Goal: Task Accomplishment & Management: Manage account settings

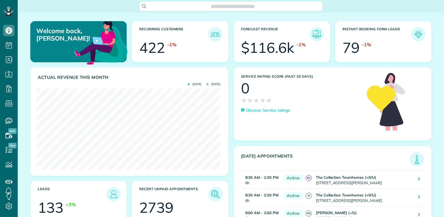
scroll to position [81, 184]
click at [340, 217] on td "Conor White (-/U) 3128 State St Apt L Dallas TX 75204" at bounding box center [363, 216] width 99 height 18
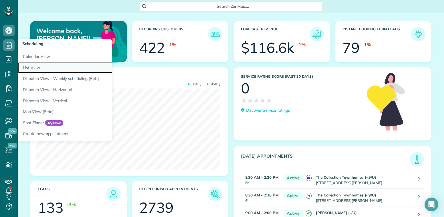
click at [31, 66] on link "List View" at bounding box center [89, 67] width 143 height 11
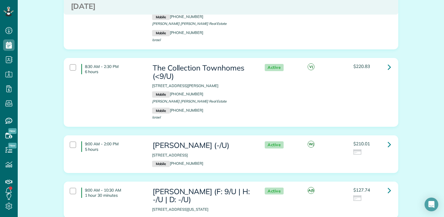
scroll to position [86, 0]
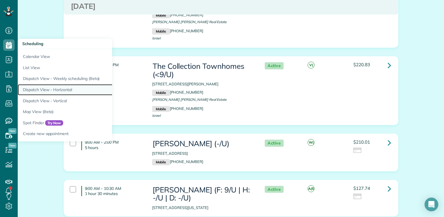
click at [51, 92] on link "Dispatch View - Horizontal" at bounding box center [89, 89] width 143 height 11
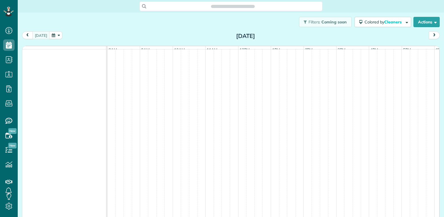
scroll to position [217, 18]
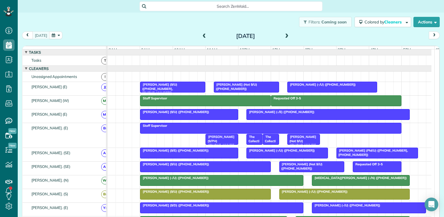
click at [58, 35] on button "button" at bounding box center [55, 35] width 13 height 8
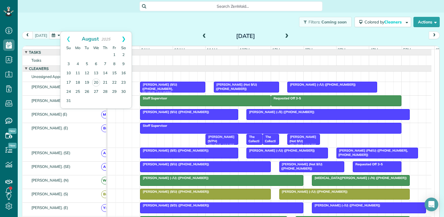
click at [127, 39] on link "Next" at bounding box center [124, 39] width 16 height 14
click at [76, 54] on link "1" at bounding box center [77, 55] width 9 height 9
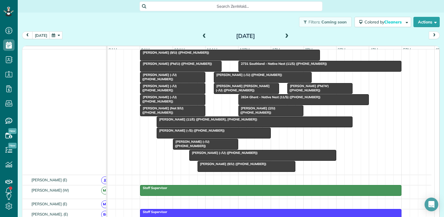
scroll to position [57, 0]
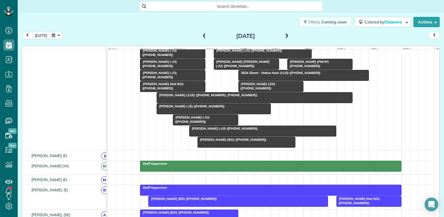
click at [284, 37] on span at bounding box center [287, 36] width 6 height 5
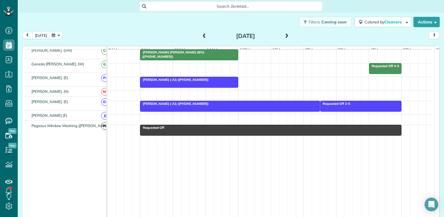
scroll to position [337, 0]
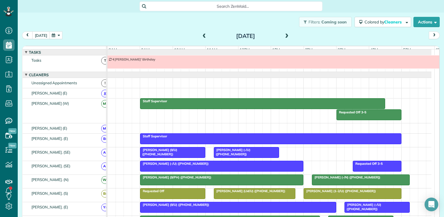
click at [284, 37] on span at bounding box center [287, 36] width 6 height 5
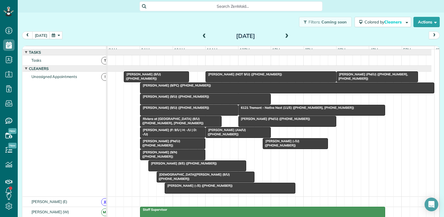
drag, startPoint x: 34, startPoint y: 119, endPoint x: 38, endPoint y: 119, distance: 4.6
click at [34, 119] on div "Unassigned Appointments" at bounding box center [67, 134] width 88 height 125
click at [7, 106] on use at bounding box center [8, 104] width 7 height 6
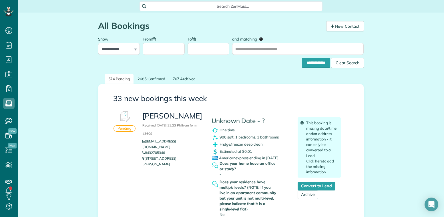
scroll to position [3, 3]
copy link "8432705346"
drag, startPoint x: 155, startPoint y: 155, endPoint x: 145, endPoint y: 156, distance: 10.3
click at [145, 156] on li "8432705346" at bounding box center [172, 153] width 60 height 6
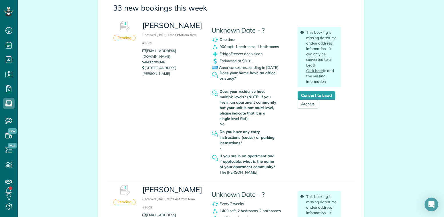
scroll to position [200, 0]
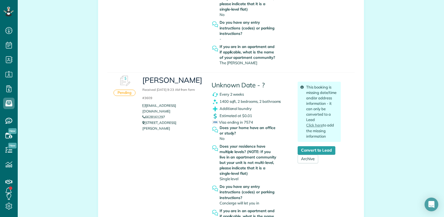
copy link "6628161297"
drag, startPoint x: 164, startPoint y: 111, endPoint x: 143, endPoint y: 111, distance: 20.9
click at [143, 114] on li "6628161297" at bounding box center [172, 117] width 60 height 6
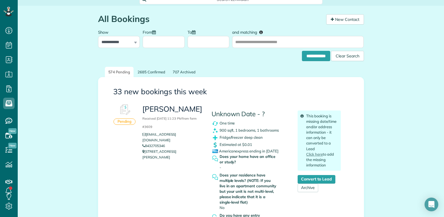
scroll to position [0, 0]
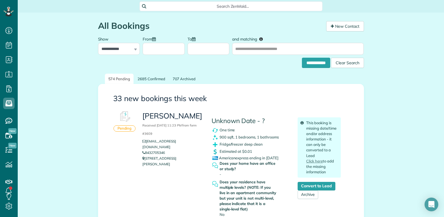
copy link "8432705346"
drag, startPoint x: 163, startPoint y: 154, endPoint x: 144, endPoint y: 155, distance: 19.5
click at [144, 155] on li "8432705346" at bounding box center [172, 153] width 60 height 6
click at [226, 9] on span "Search ZenMaid…" at bounding box center [233, 6] width 174 height 6
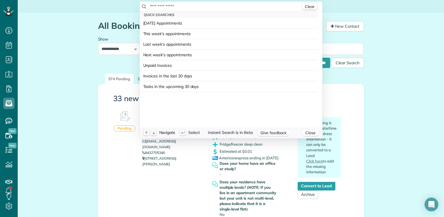
click at [219, 9] on input "text" at bounding box center [224, 6] width 151 height 6
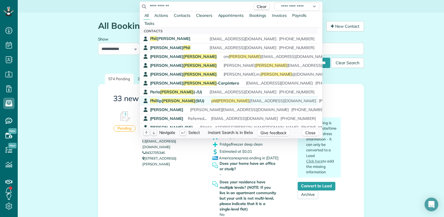
type input "**********"
click at [166, 99] on span "Sanchez" at bounding box center [178, 100] width 33 height 5
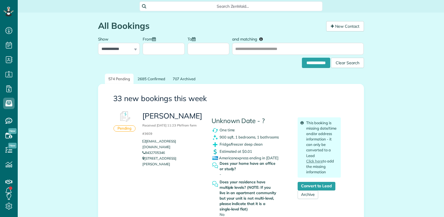
scroll to position [3, 3]
click at [229, 3] on span "Search ZenMaid…" at bounding box center [233, 6] width 174 height 6
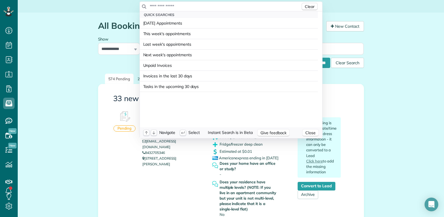
click at [224, 5] on input "text" at bounding box center [224, 6] width 151 height 6
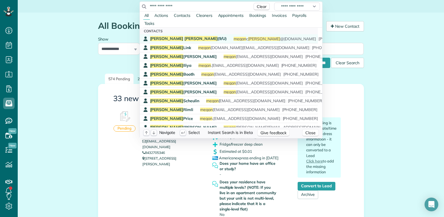
type input "**********"
click at [188, 38] on span "Megan McNamara (9/U)" at bounding box center [188, 38] width 77 height 5
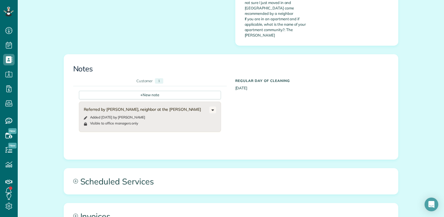
scroll to position [400, 0]
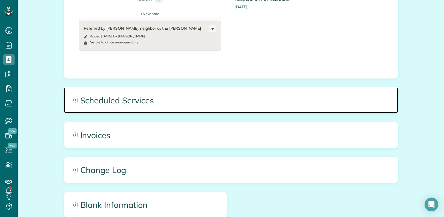
click at [164, 87] on span "Scheduled Services" at bounding box center [231, 100] width 334 height 26
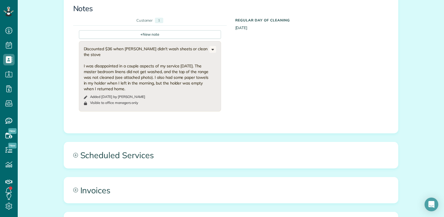
scroll to position [314, 0]
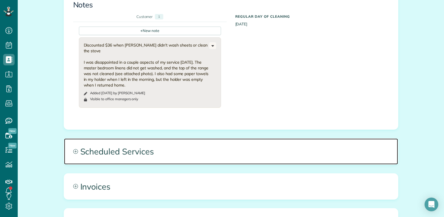
click at [171, 139] on span "Scheduled Services" at bounding box center [231, 152] width 334 height 26
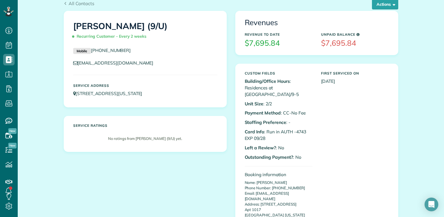
scroll to position [0, 0]
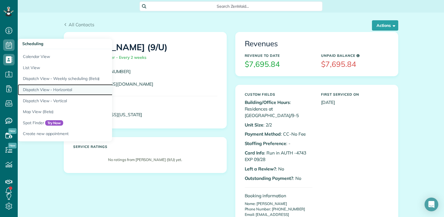
click at [31, 88] on link "Dispatch View - Horizontal" at bounding box center [89, 89] width 143 height 11
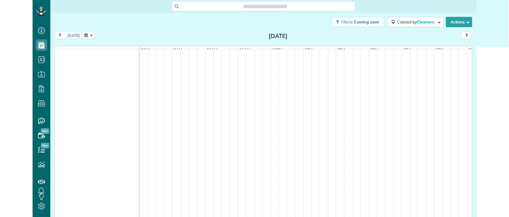
scroll to position [3, 3]
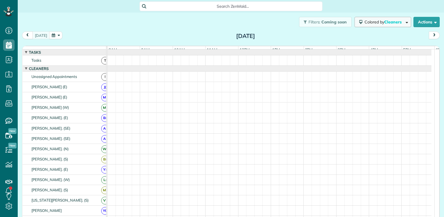
click at [384, 20] on span "Cleaners" at bounding box center [393, 21] width 18 height 5
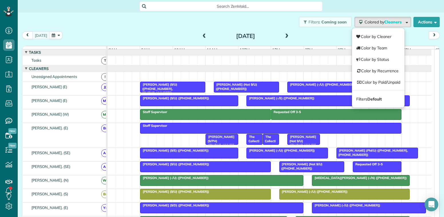
click at [313, 38] on div "today Wednesday Aug 20, 2025" at bounding box center [231, 36] width 418 height 11
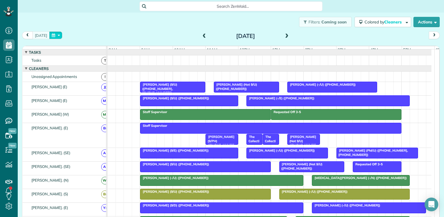
click at [56, 34] on button "button" at bounding box center [55, 35] width 13 height 8
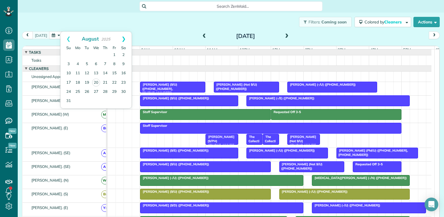
click at [123, 38] on link "Next" at bounding box center [124, 39] width 16 height 14
click at [78, 55] on link "1" at bounding box center [77, 55] width 9 height 9
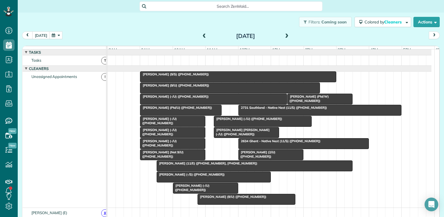
click at [181, 76] on span "[PERSON_NAME] (9/S) ([PHONE_NUMBER])" at bounding box center [174, 74] width 69 height 4
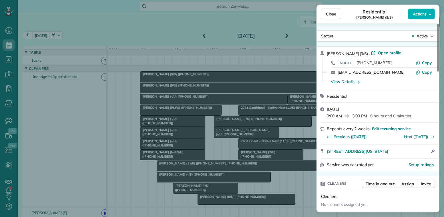
click at [234, 67] on div "Close Residential Marielle Robinson (9/S) Actions Status Active Marielle Robins…" at bounding box center [222, 108] width 444 height 217
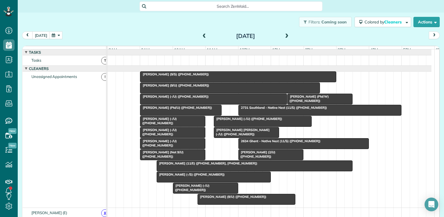
click at [197, 87] on div "[PERSON_NAME] (9/U) ([PHONE_NUMBER])" at bounding box center [230, 85] width 176 height 4
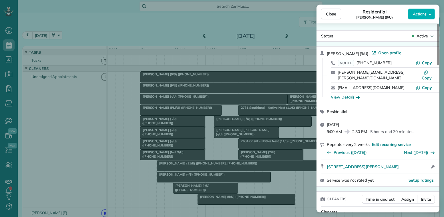
click at [209, 94] on div "Close Residential Allie Berry (9/U) Actions Status Active Allie Berry (9/U) · O…" at bounding box center [222, 108] width 444 height 217
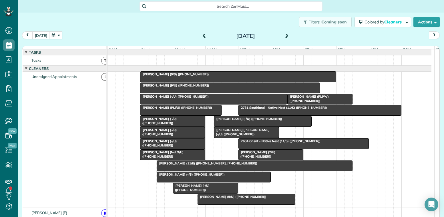
click at [205, 99] on div "Carly Cooper (-/U) (+12144352800)" at bounding box center [213, 97] width 143 height 4
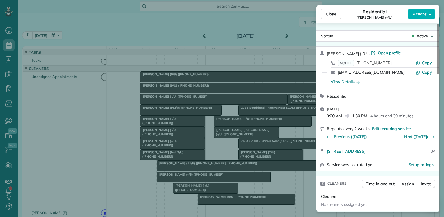
click at [203, 105] on div "Close Residential Carly Cooper (-/U) Actions Status Active Carly Cooper (-/U) ·…" at bounding box center [222, 108] width 444 height 217
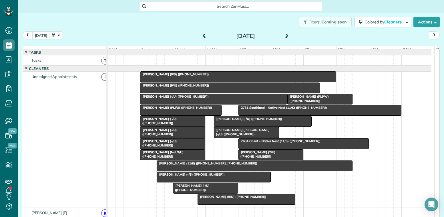
click at [302, 104] on div at bounding box center [320, 99] width 65 height 10
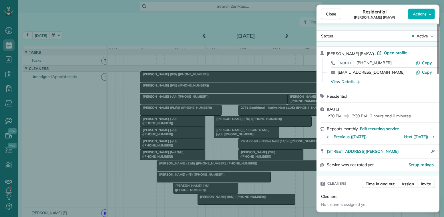
click at [267, 66] on div "Close Residential Ryan Valdez (PM/W) Actions Status Active Ryan Valdez (PM/W) ·…" at bounding box center [222, 108] width 444 height 217
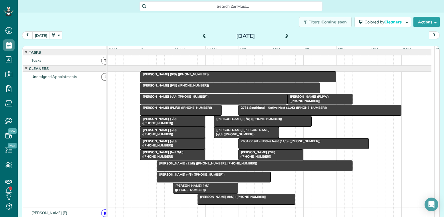
click at [200, 110] on div "Ali Arian (PM/U) (+12142133239)" at bounding box center [181, 108] width 78 height 4
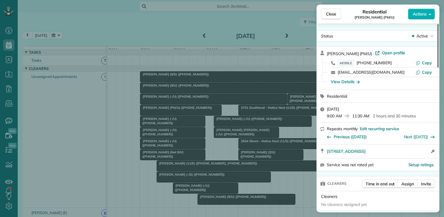
click at [206, 112] on div "Close Residential Ali Arian (PM/U) Actions Status Active Ali Arian (PM/U) · Ope…" at bounding box center [222, 108] width 444 height 217
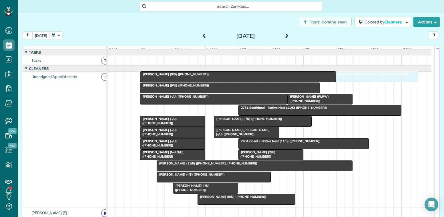
drag, startPoint x: 210, startPoint y: 113, endPoint x: 400, endPoint y: 100, distance: 189.6
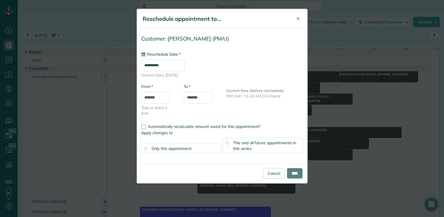
type input "**********"
click at [292, 173] on input "****" at bounding box center [294, 173] width 15 height 10
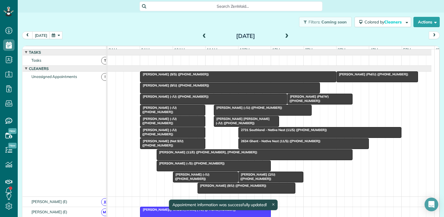
click at [350, 76] on span "Ali Arian (PM/U) (+12142133239)" at bounding box center [372, 74] width 72 height 4
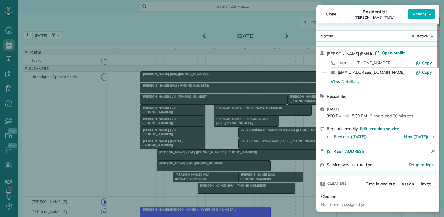
click at [285, 72] on div "Close Residential Ali Arian (PM/U) Actions Status Active Ali Arian (PM/U) · Ope…" at bounding box center [222, 108] width 444 height 217
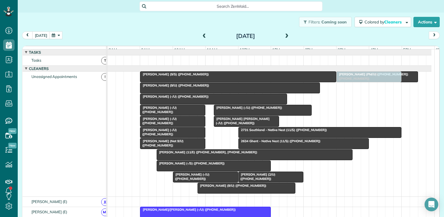
drag, startPoint x: 301, startPoint y: 101, endPoint x: 352, endPoint y: 115, distance: 52.9
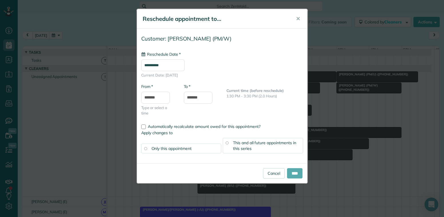
type input "**********"
click at [293, 171] on input "****" at bounding box center [294, 173] width 15 height 10
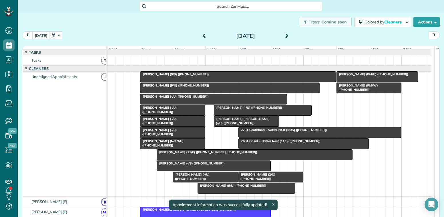
click at [175, 99] on span "Carly Cooper (-/U) (+12144352800)" at bounding box center [174, 97] width 69 height 4
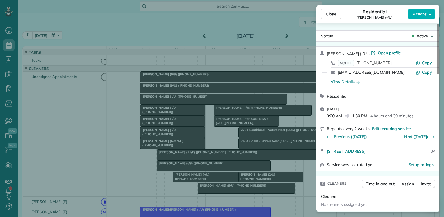
click at [299, 104] on div "Close Residential Carly Cooper (-/U) Actions Status Active Carly Cooper (-/U) ·…" at bounding box center [222, 108] width 444 height 217
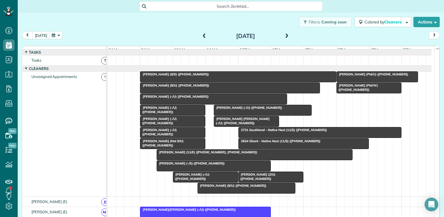
click at [177, 114] on span "Alan Dackiw (-/U) (+16824452964)" at bounding box center [158, 110] width 37 height 8
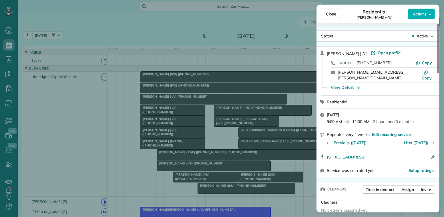
click at [282, 125] on div "Close Residential Alan Dackiw (-/U) Actions Status Active Alan Dackiw (-/U) · O…" at bounding box center [222, 108] width 444 height 217
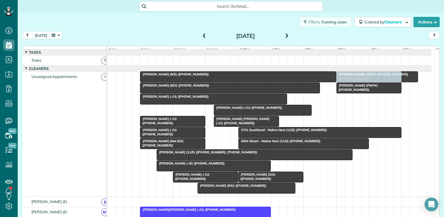
drag, startPoint x: 182, startPoint y: 113, endPoint x: 378, endPoint y: 115, distance: 195.8
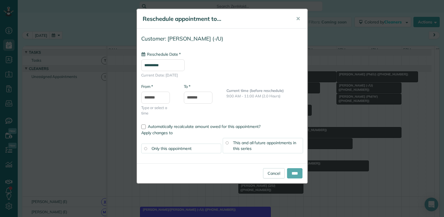
type input "**********"
click at [290, 172] on input "****" at bounding box center [294, 173] width 15 height 10
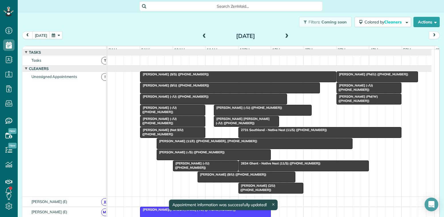
click at [177, 114] on span "Alex Steinhaus (-/U) (+16123913569)" at bounding box center [158, 110] width 37 height 8
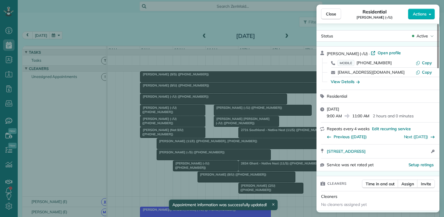
drag, startPoint x: 301, startPoint y: 107, endPoint x: 296, endPoint y: 106, distance: 4.6
click at [301, 106] on div "Close Residential Alex Steinhaus (-/U) Actions Status Active Alex Steinhaus (-/…" at bounding box center [222, 108] width 444 height 217
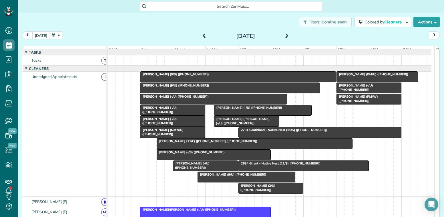
click at [177, 114] on span "Alex Steinhaus (-/U) (+16123913569)" at bounding box center [158, 110] width 37 height 8
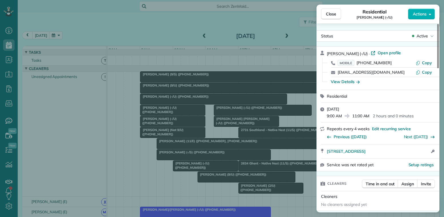
click at [301, 102] on div "Close Residential Alex Steinhaus (-/U) Actions Status Active Alex Steinhaus (-/…" at bounding box center [222, 108] width 444 height 217
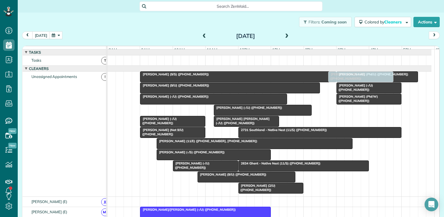
drag, startPoint x: 197, startPoint y: 113, endPoint x: 380, endPoint y: 119, distance: 183.9
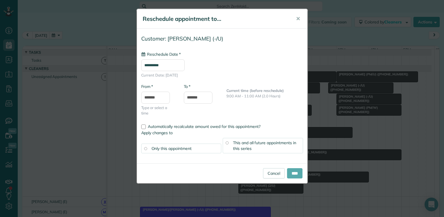
type input "**********"
click at [294, 176] on input "****" at bounding box center [294, 173] width 15 height 10
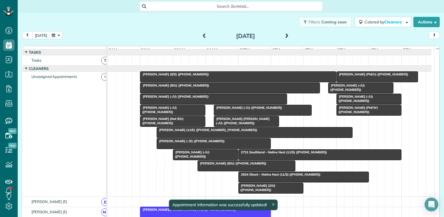
click at [264, 110] on div "Dylan Pritchard (-/U) (+17326876574)" at bounding box center [262, 108] width 94 height 4
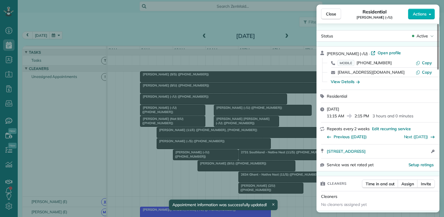
click at [296, 123] on div "Close Residential Dylan Pritchard (-/U) Actions Status Active Dylan Pritchard (…" at bounding box center [222, 108] width 444 height 217
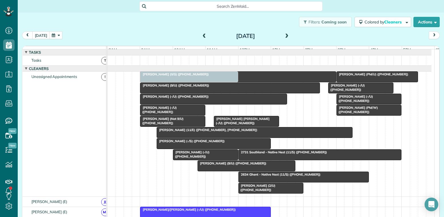
drag, startPoint x: 229, startPoint y: 114, endPoint x: 153, endPoint y: 110, distance: 76.4
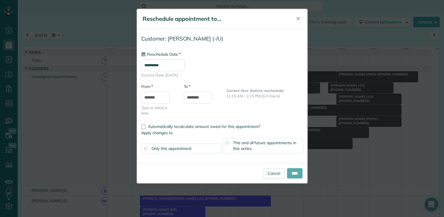
type input "**********"
click at [297, 174] on input "****" at bounding box center [294, 173] width 15 height 10
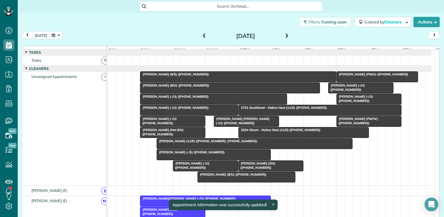
click at [177, 110] on span "Dylan Pritchard (-/U) (+17326876574)" at bounding box center [174, 108] width 69 height 4
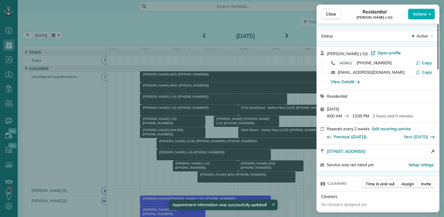
click at [286, 127] on div "Close Residential Dylan Pritchard (-/U) Actions Status Active Dylan Pritchard (…" at bounding box center [222, 108] width 444 height 217
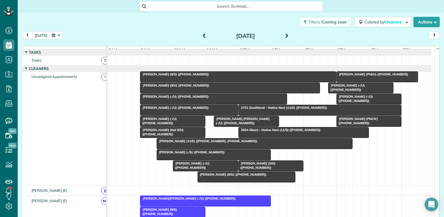
click at [265, 115] on div at bounding box center [320, 110] width 163 height 10
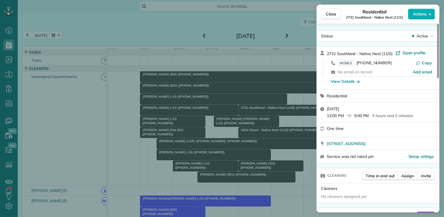
drag, startPoint x: 292, startPoint y: 125, endPoint x: 268, endPoint y: 123, distance: 24.1
click at [292, 125] on div "Close Residential 2731 Southland - Native Nest (11/S) Actions Status Active 273…" at bounding box center [222, 108] width 444 height 217
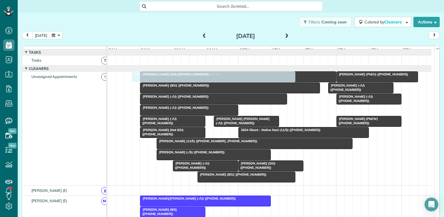
drag, startPoint x: 322, startPoint y: 117, endPoint x: 218, endPoint y: 101, distance: 105.1
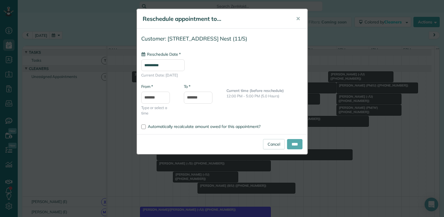
type input "**********"
click at [290, 144] on input "****" at bounding box center [294, 144] width 15 height 10
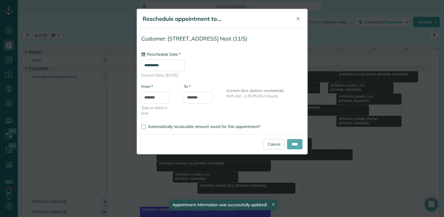
type input "**********"
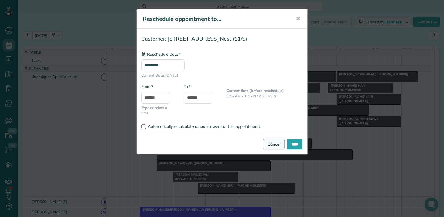
click at [271, 144] on link "Cancel" at bounding box center [274, 144] width 22 height 10
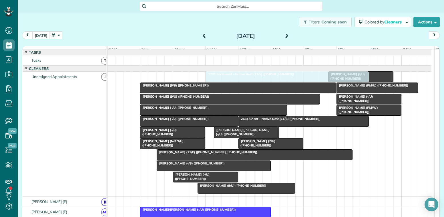
drag, startPoint x: 206, startPoint y: 78, endPoint x: 282, endPoint y: 81, distance: 75.5
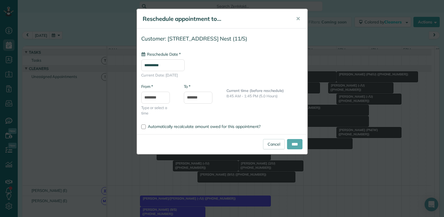
type input "**********"
click at [293, 145] on input "****" at bounding box center [294, 144] width 15 height 10
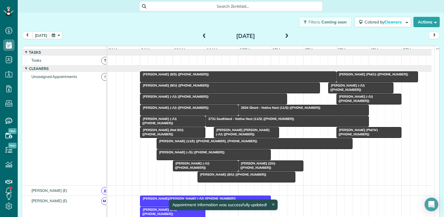
click at [177, 123] on span "Duncan Bates (-/U) (+19048139240)" at bounding box center [158, 121] width 37 height 8
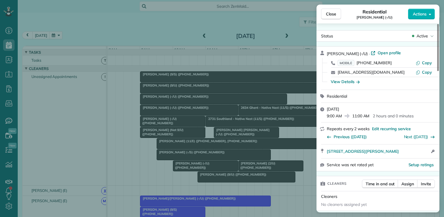
click at [294, 132] on div "Close Residential Duncan Bates (-/U) Actions Status Active Duncan Bates (-/U) ·…" at bounding box center [222, 108] width 444 height 217
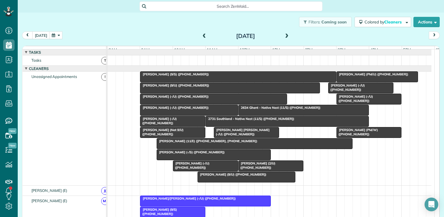
click at [291, 126] on div at bounding box center [287, 121] width 163 height 10
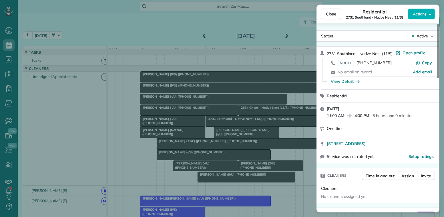
click at [295, 138] on div "Close Residential 2731 Southland - Native Nest (11/S) Actions Status Active 273…" at bounding box center [222, 108] width 444 height 217
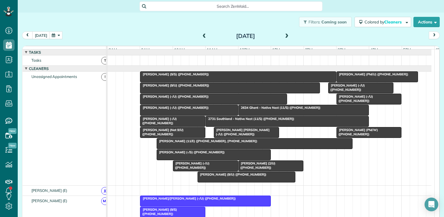
click at [175, 136] on div "Tori Gudmundsson (Not 9/U) (+14698343809)" at bounding box center [173, 132] width 62 height 8
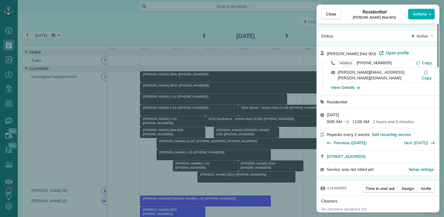
drag, startPoint x: 312, startPoint y: 139, endPoint x: 290, endPoint y: 135, distance: 22.6
click at [312, 139] on div "Close Residential Tori Gudmundsson (Not 9/U) Actions Status Active Tori Gudmund…" at bounding box center [222, 108] width 444 height 217
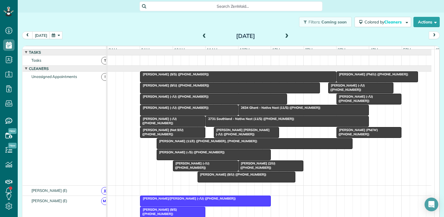
click at [275, 137] on div at bounding box center [246, 132] width 65 height 10
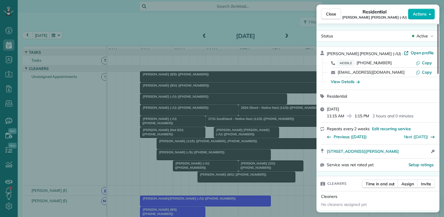
click at [304, 136] on div "Close Residential Jean Baptiste (-/U) Actions Status Active Jean Baptiste (-/U)…" at bounding box center [222, 108] width 444 height 217
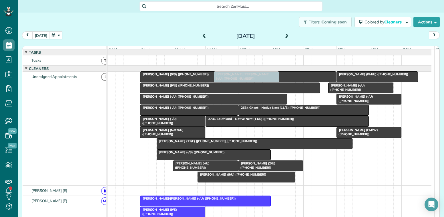
drag, startPoint x: 275, startPoint y: 137, endPoint x: 276, endPoint y: 102, distance: 35.5
click at [107, 102] on div "Duncan Bates (-/U) (+19048139240) Ali Arian (PM/U) (+12142133239) Marielle Robi…" at bounding box center [107, 128] width 0 height 114
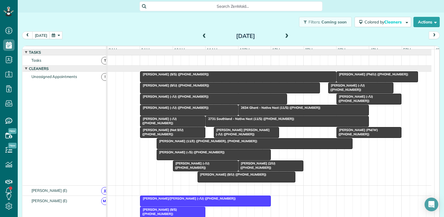
click at [340, 137] on div at bounding box center [369, 132] width 65 height 10
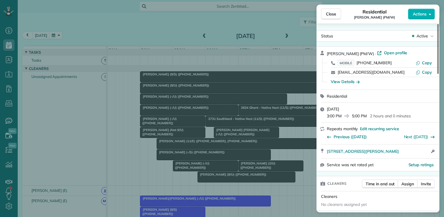
click at [290, 138] on div "Close Residential Ryan Valdez (PM/W) Actions Status Active Ryan Valdez (PM/W) ·…" at bounding box center [222, 108] width 444 height 217
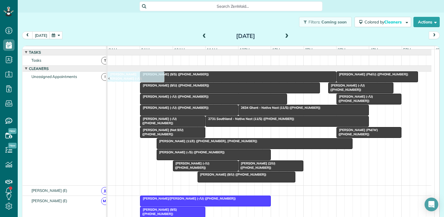
drag, startPoint x: 254, startPoint y: 139, endPoint x: 147, endPoint y: 149, distance: 107.6
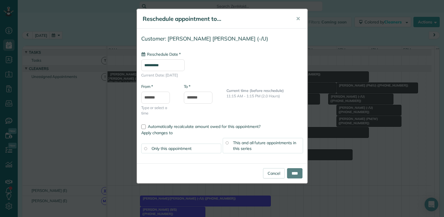
type input "**********"
click at [274, 173] on link "Cancel" at bounding box center [274, 173] width 22 height 10
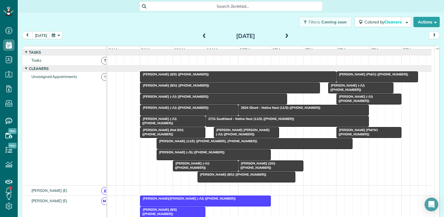
click at [226, 148] on link "Otto Aratow (11/E) (+19736528827, +16315120096)" at bounding box center [255, 143] width 196 height 11
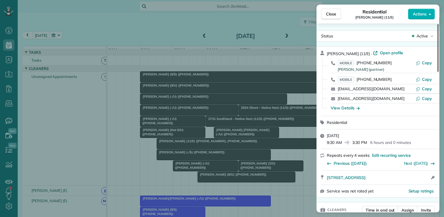
click at [275, 149] on div "Close Residential Otto Aratow (11/E) Actions Status Active Otto Aratow (11/E) ·…" at bounding box center [222, 108] width 444 height 217
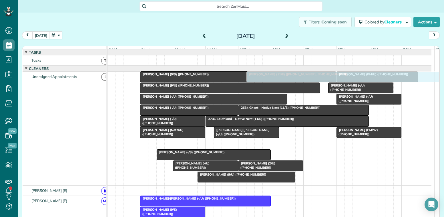
drag, startPoint x: 266, startPoint y: 148, endPoint x: 355, endPoint y: 146, distance: 88.6
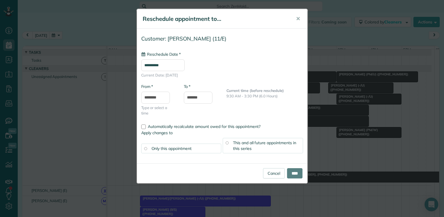
type input "**********"
click at [294, 170] on input "****" at bounding box center [294, 173] width 15 height 10
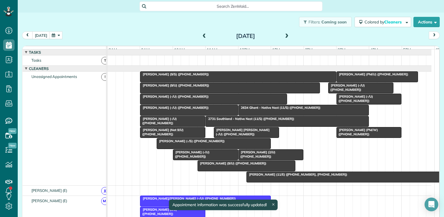
click at [164, 136] on span "Tori Gudmundsson (Not 9/U) (+14698343809)" at bounding box center [161, 132] width 43 height 8
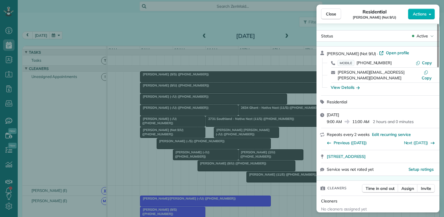
click at [288, 149] on div "Close Residential Tori Gudmundsson (Not 9/U) Actions Status Active Tori Gudmund…" at bounding box center [222, 108] width 444 height 217
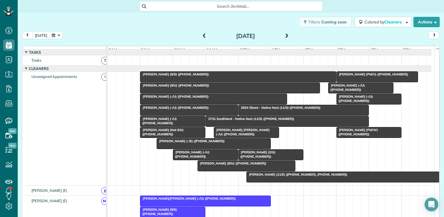
click at [244, 138] on div at bounding box center [246, 132] width 65 height 10
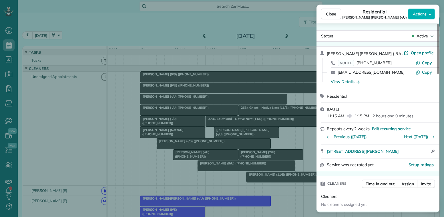
click at [294, 147] on div "Close Residential Jean Baptiste (-/U) Actions Status Active Jean Baptiste (-/U)…" at bounding box center [222, 108] width 444 height 217
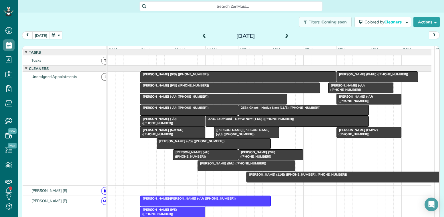
click at [207, 143] on span "Kaelan Blok (-/S) (+19793242100)" at bounding box center [190, 141] width 69 height 4
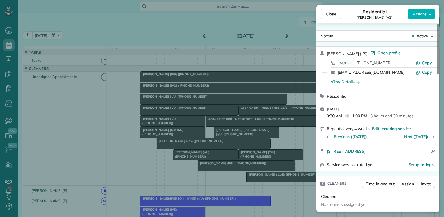
click at [294, 143] on div "Close Residential Kaelan Blok (-/S) Actions Status Active Kaelan Blok (-/S) · O…" at bounding box center [222, 108] width 444 height 217
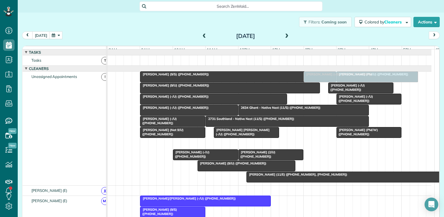
drag, startPoint x: 243, startPoint y: 147, endPoint x: 384, endPoint y: 147, distance: 140.9
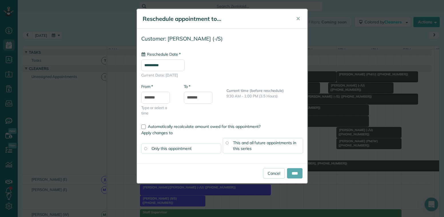
type input "**********"
click at [292, 174] on input "****" at bounding box center [294, 173] width 15 height 10
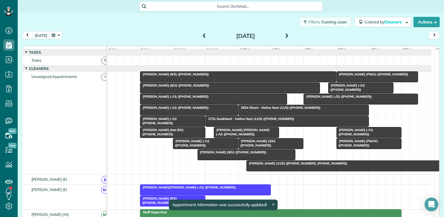
click at [193, 147] on span "Clayton Crosswell (-/U) (+17138582655)" at bounding box center [191, 143] width 37 height 8
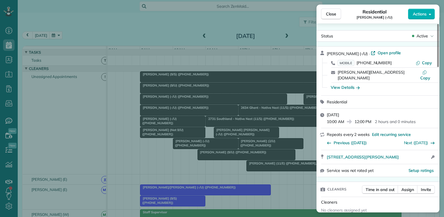
click at [302, 156] on div "Close Residential Clayton Crosswell (-/U) Actions Status Active Clayton Crosswe…" at bounding box center [222, 108] width 444 height 217
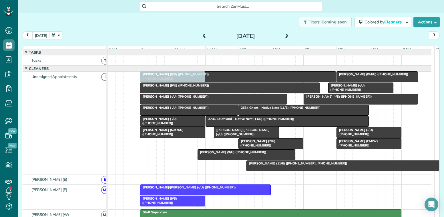
drag, startPoint x: 224, startPoint y: 148, endPoint x: 190, endPoint y: 148, distance: 34.3
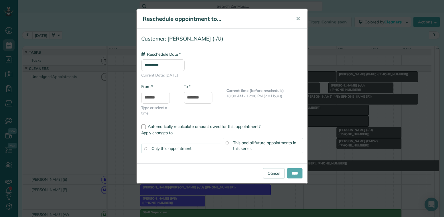
type input "**********"
click at [293, 174] on input "****" at bounding box center [294, 173] width 15 height 10
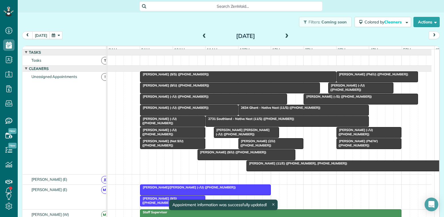
click at [258, 145] on span "Coleen Kinney (2/U) (+15632213046)" at bounding box center [256, 143] width 37 height 8
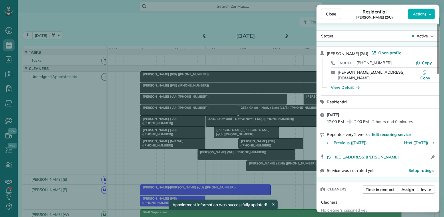
click at [304, 153] on div "Close Residential Coleen Kinney (2/U) Actions Status Active Coleen Kinney (2/U)…" at bounding box center [222, 108] width 444 height 217
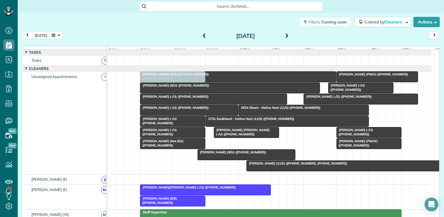
drag, startPoint x: 288, startPoint y: 148, endPoint x: 189, endPoint y: 144, distance: 99.0
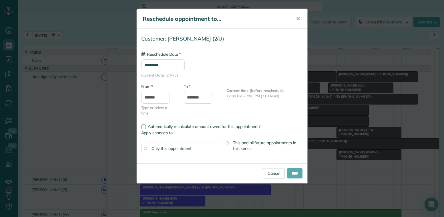
type input "**********"
click at [294, 174] on input "****" at bounding box center [294, 173] width 15 height 10
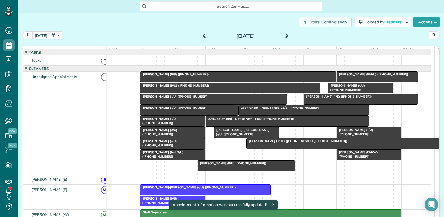
click at [277, 170] on div at bounding box center [246, 166] width 97 height 10
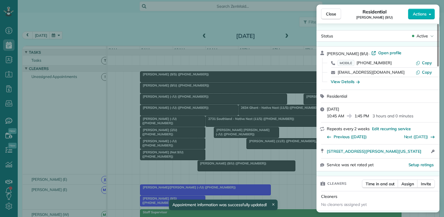
click at [296, 162] on div "Close Residential Sonia Van Meter (9/U) Actions Status Active Sonia Van Meter (…" at bounding box center [222, 108] width 444 height 217
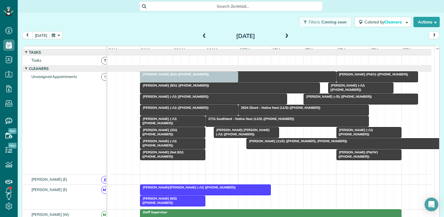
drag, startPoint x: 272, startPoint y: 169, endPoint x: 219, endPoint y: 166, distance: 53.2
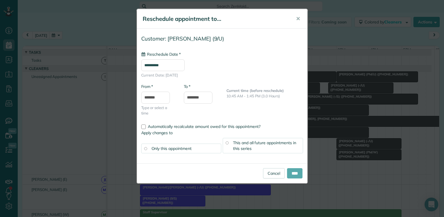
type input "**********"
click at [292, 175] on input "****" at bounding box center [294, 173] width 15 height 10
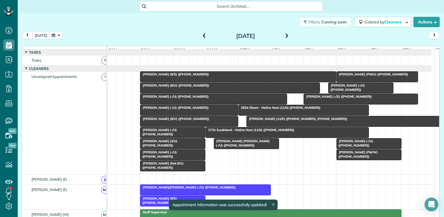
click at [357, 160] on div at bounding box center [369, 155] width 65 height 10
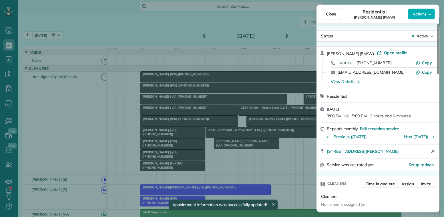
click at [282, 168] on div "Close Residential Ryan Valdez (PM/W) Actions Status Active Ryan Valdez (PM/W) ·…" at bounding box center [222, 108] width 444 height 217
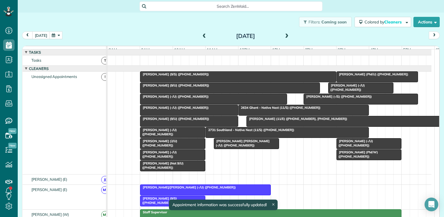
click at [345, 147] on span "Alan Dackiw (-/U) (+16824452964)" at bounding box center [354, 143] width 37 height 8
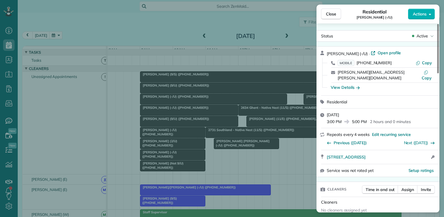
click at [290, 171] on div "Close Residential Alan Dackiw (-/U) Actions Status Active Alan Dackiw (-/U) · O…" at bounding box center [222, 108] width 444 height 217
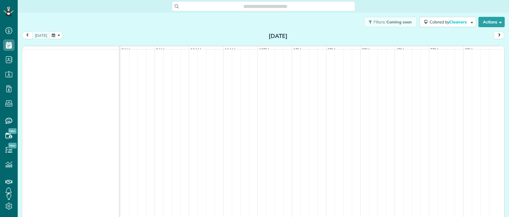
scroll to position [217, 18]
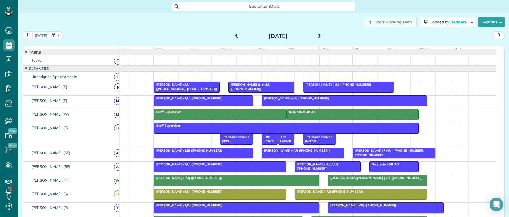
click at [56, 37] on button "button" at bounding box center [55, 35] width 13 height 8
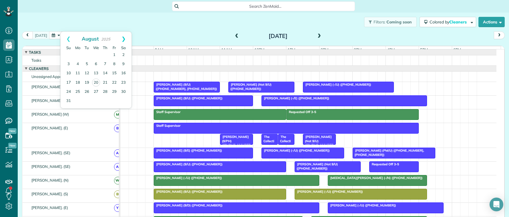
click at [123, 38] on link "Next" at bounding box center [124, 39] width 16 height 14
drag, startPoint x: 76, startPoint y: 53, endPoint x: 79, endPoint y: 55, distance: 4.3
click at [75, 53] on link "1" at bounding box center [77, 55] width 9 height 9
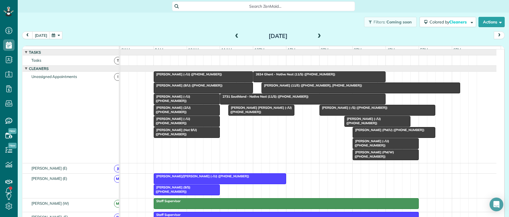
click at [170, 82] on div at bounding box center [203, 77] width 99 height 10
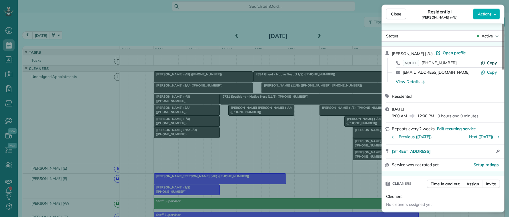
click at [487, 63] on button "Copy" at bounding box center [489, 63] width 16 height 6
click at [460, 110] on div "Monday, September 01, 2025 9:00 AM 12:00 PM 3 hours and 0 minutes" at bounding box center [446, 112] width 109 height 13
click at [404, 107] on span "[DATE]" at bounding box center [398, 109] width 12 height 5
click at [455, 110] on div "Monday, September 01, 2025 9:00 AM 12:00 PM 3 hours and 0 minutes" at bounding box center [446, 112] width 109 height 13
click at [482, 13] on span "Actions" at bounding box center [485, 14] width 14 height 6
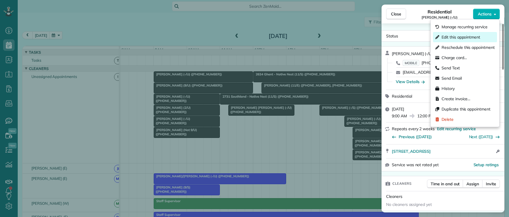
click at [459, 38] on span "Edit this appointment" at bounding box center [461, 37] width 39 height 6
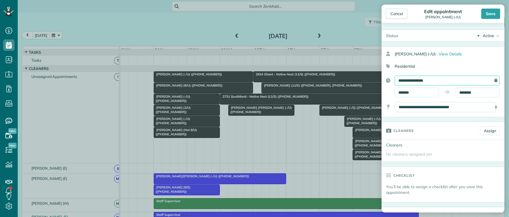
click at [490, 81] on input "**********" at bounding box center [447, 81] width 105 height 10
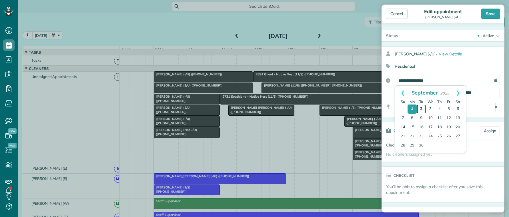
click at [423, 109] on link "2" at bounding box center [421, 109] width 9 height 9
type input "**********"
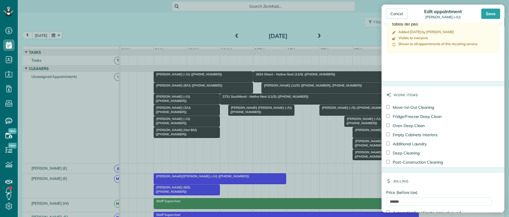
scroll to position [314, 0]
click at [486, 16] on div "Save" at bounding box center [490, 14] width 19 height 10
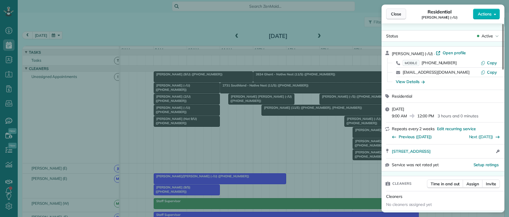
click at [401, 16] on span "Close" at bounding box center [396, 14] width 10 height 6
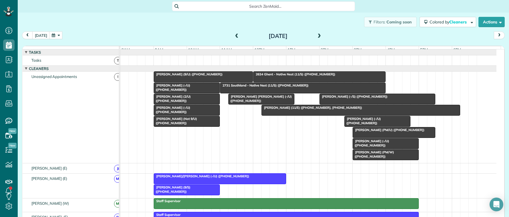
click at [178, 90] on span "Clayton Crosswell (-/U) (+17138582655)" at bounding box center [171, 87] width 37 height 8
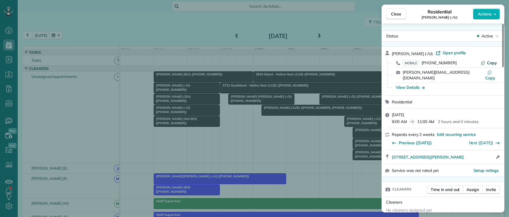
click at [488, 62] on span "Copy" at bounding box center [492, 62] width 10 height 5
click at [478, 15] on span "Actions" at bounding box center [485, 14] width 14 height 6
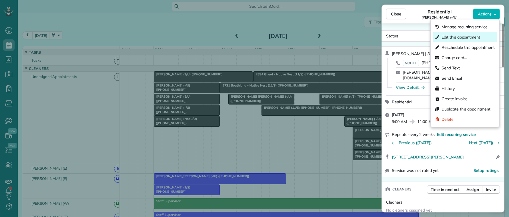
click at [452, 39] on span "Edit this appointment" at bounding box center [461, 37] width 39 height 6
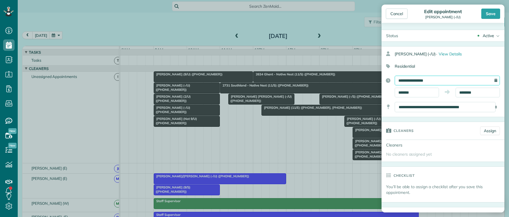
click at [444, 82] on input "**********" at bounding box center [447, 81] width 105 height 10
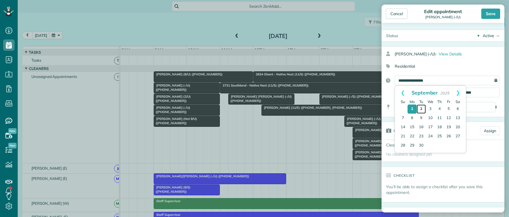
click at [422, 109] on link "2" at bounding box center [421, 109] width 9 height 9
type input "**********"
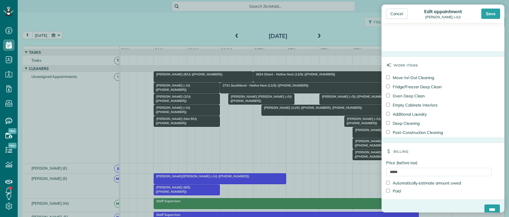
scroll to position [402, 0]
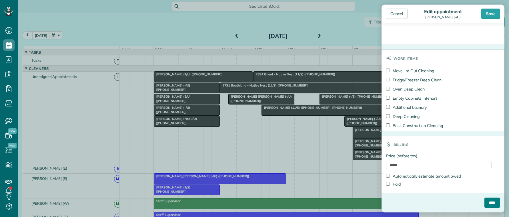
click at [484, 203] on input "****" at bounding box center [491, 203] width 15 height 10
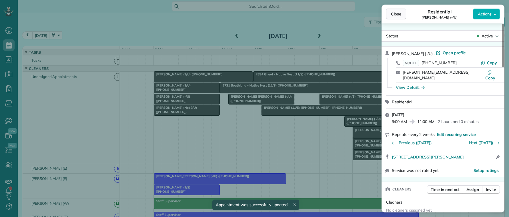
click at [396, 16] on span "Close" at bounding box center [396, 14] width 10 height 6
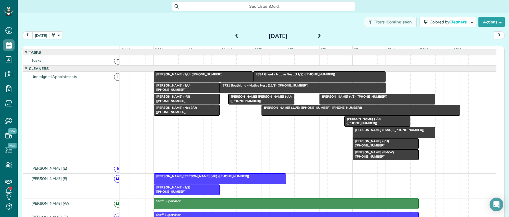
click at [173, 91] on span "Coleen Kinney (2/U) (+15632213046)" at bounding box center [171, 87] width 37 height 8
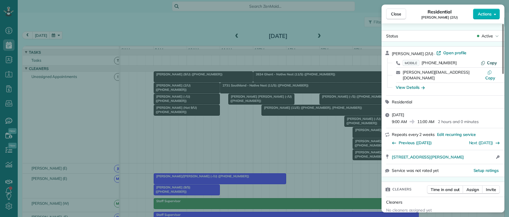
click at [491, 63] on span "Copy" at bounding box center [492, 62] width 10 height 5
click at [486, 15] on span "Actions" at bounding box center [485, 14] width 14 height 6
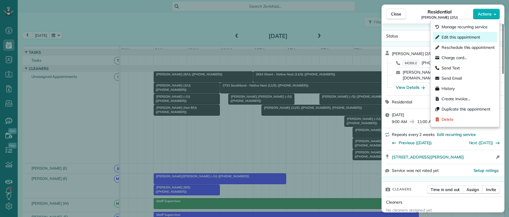
click at [464, 37] on span "Edit this appointment" at bounding box center [461, 37] width 39 height 6
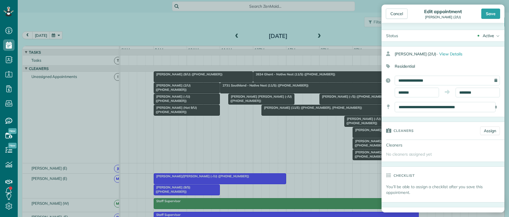
drag, startPoint x: 496, startPoint y: 82, endPoint x: 491, endPoint y: 81, distance: 5.5
click at [496, 82] on div "**********" at bounding box center [443, 87] width 123 height 22
click at [491, 80] on div "**********" at bounding box center [447, 81] width 105 height 10
click at [488, 80] on input "**********" at bounding box center [447, 81] width 105 height 10
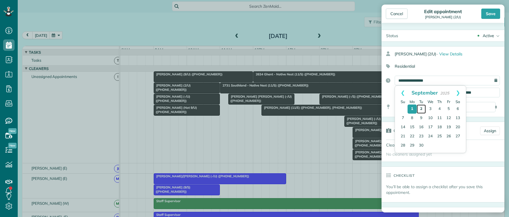
click at [420, 107] on link "2" at bounding box center [421, 109] width 9 height 9
type input "**********"
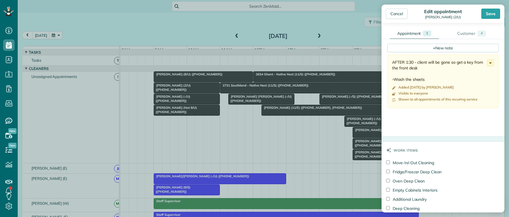
scroll to position [200, 0]
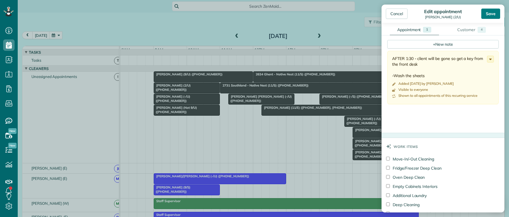
click at [490, 12] on div "Save" at bounding box center [490, 14] width 19 height 10
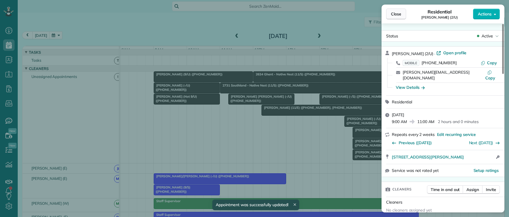
click at [394, 14] on span "Close" at bounding box center [396, 14] width 10 height 6
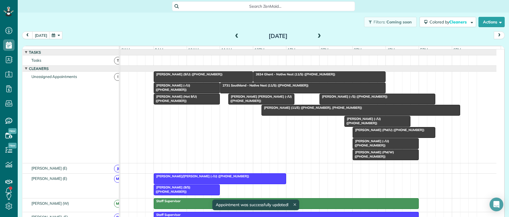
click at [190, 89] on span "Duncan Bates (-/U) (+19048139240)" at bounding box center [171, 87] width 37 height 8
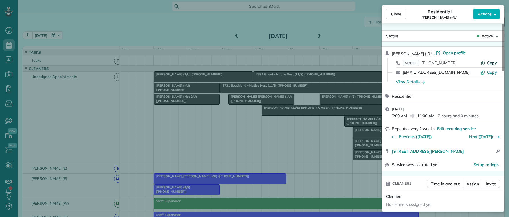
click at [490, 64] on span "Copy" at bounding box center [492, 62] width 10 height 5
click at [483, 13] on span "Actions" at bounding box center [485, 14] width 14 height 6
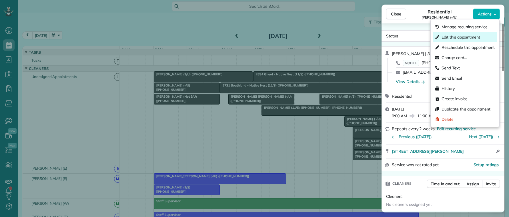
click at [466, 40] on span "Edit this appointment" at bounding box center [461, 37] width 39 height 6
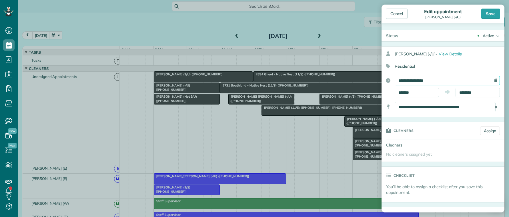
click at [421, 82] on input "**********" at bounding box center [447, 81] width 105 height 10
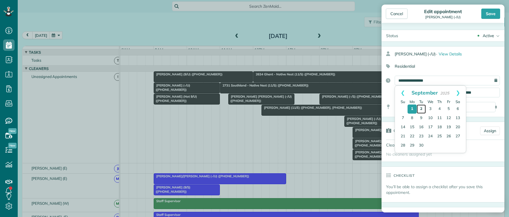
click at [421, 108] on link "2" at bounding box center [421, 109] width 9 height 9
type input "**********"
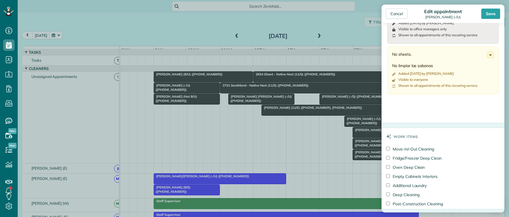
scroll to position [328, 0]
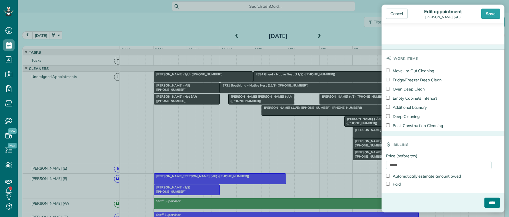
click at [485, 204] on input "****" at bounding box center [491, 203] width 15 height 10
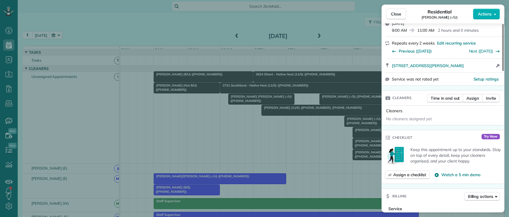
scroll to position [286, 0]
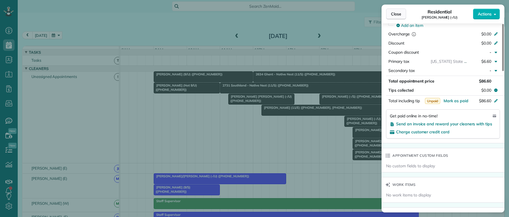
click at [396, 12] on span "Close" at bounding box center [396, 14] width 10 height 6
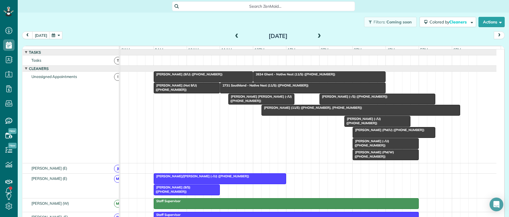
click at [184, 92] on div "Tori Gudmundsson (Not 9/U) (+14698343809)" at bounding box center [186, 87] width 63 height 8
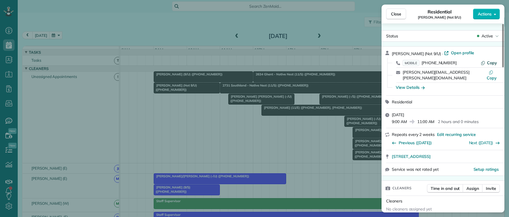
click at [492, 61] on span "Copy" at bounding box center [492, 62] width 10 height 5
click at [480, 16] on span "Actions" at bounding box center [485, 14] width 14 height 6
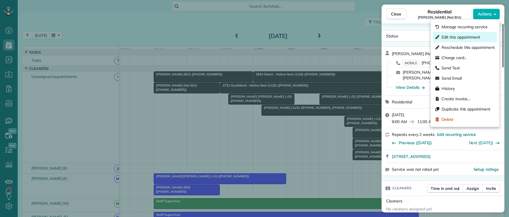
click at [459, 39] on span "Edit this appointment" at bounding box center [461, 37] width 39 height 6
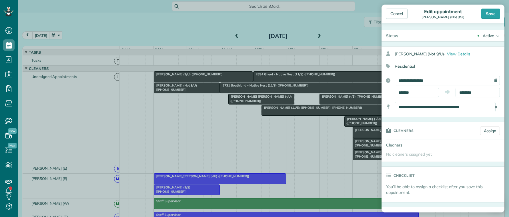
click at [492, 81] on div "**********" at bounding box center [447, 81] width 105 height 10
click at [492, 82] on div "**********" at bounding box center [447, 81] width 105 height 10
click at [491, 12] on div "Save" at bounding box center [490, 14] width 19 height 10
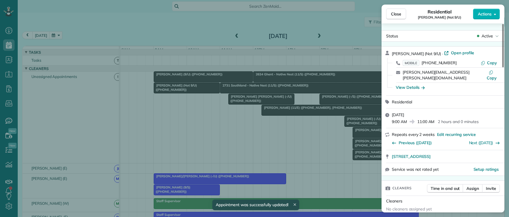
click at [448, 112] on div "Monday, September 01, 2025 9:00 AM 11:00 AM 2 hours and 0 minutes" at bounding box center [446, 118] width 109 height 13
click at [404, 112] on span "Monday, September 01, 2025" at bounding box center [398, 114] width 12 height 5
click at [482, 17] on span "Actions" at bounding box center [485, 14] width 14 height 6
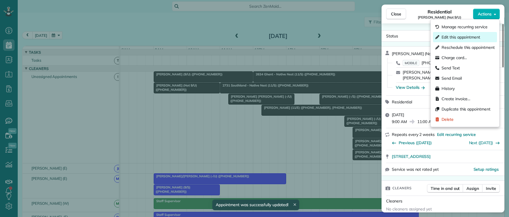
click at [455, 37] on span "Edit this appointment" at bounding box center [461, 37] width 39 height 6
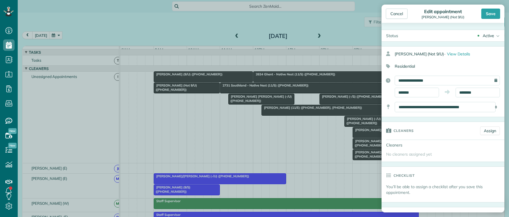
click at [492, 82] on div "**********" at bounding box center [447, 81] width 105 height 10
click at [488, 80] on input "**********" at bounding box center [447, 81] width 105 height 10
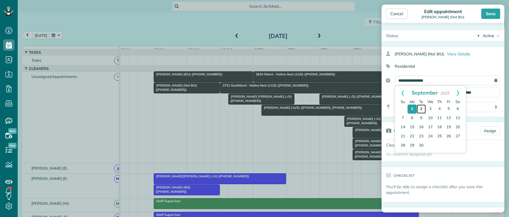
click at [422, 109] on link "2" at bounding box center [421, 109] width 9 height 9
type input "**********"
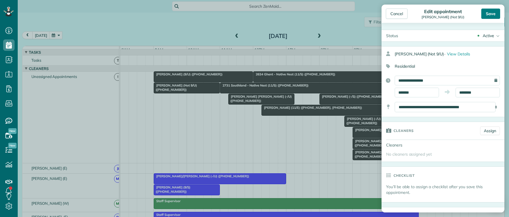
drag, startPoint x: 492, startPoint y: 10, endPoint x: 489, endPoint y: 16, distance: 6.3
click at [492, 11] on div "Save" at bounding box center [490, 14] width 19 height 10
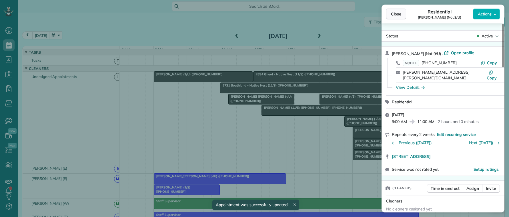
click at [393, 11] on span "Close" at bounding box center [396, 14] width 10 height 6
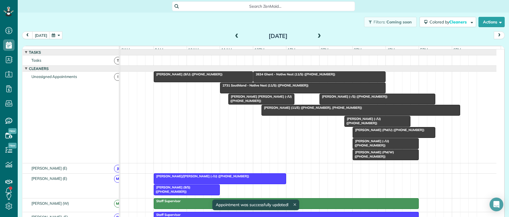
click at [242, 101] on span "Jean Baptiste (-/U) (+13216635044)" at bounding box center [260, 99] width 64 height 8
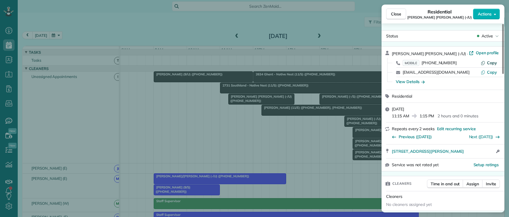
click at [489, 63] on span "Copy" at bounding box center [492, 62] width 10 height 5
click at [481, 7] on div "Close Residential Jean Baptiste (-/U) Actions" at bounding box center [443, 14] width 123 height 19
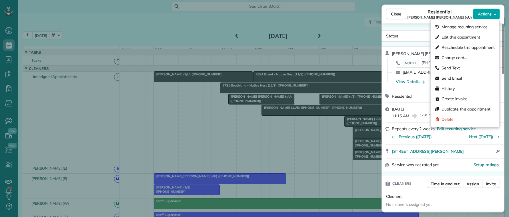
click at [481, 14] on span "Actions" at bounding box center [485, 14] width 14 height 6
click at [458, 35] on span "Edit this appointment" at bounding box center [461, 37] width 39 height 6
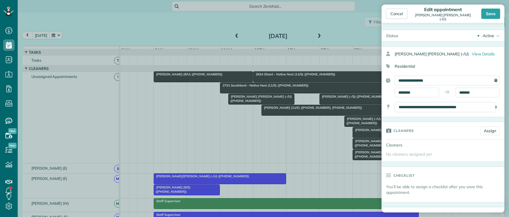
click at [492, 82] on div "**********" at bounding box center [447, 81] width 105 height 10
click at [482, 80] on input "**********" at bounding box center [447, 81] width 105 height 10
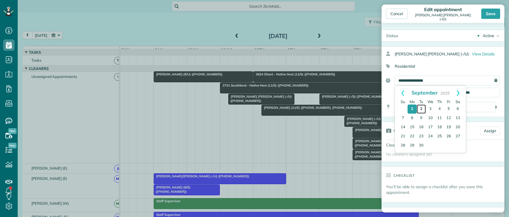
click at [422, 108] on link "2" at bounding box center [421, 109] width 9 height 9
type input "**********"
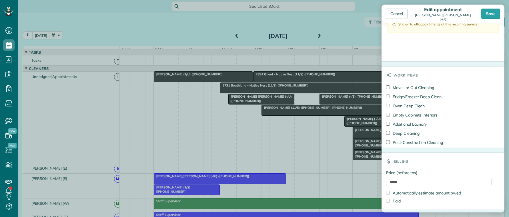
scroll to position [289, 0]
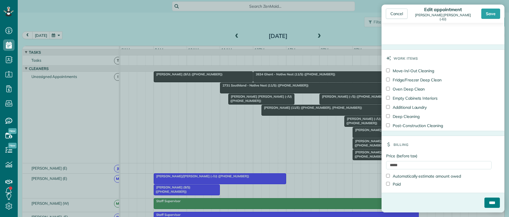
click at [486, 199] on input "****" at bounding box center [491, 203] width 15 height 10
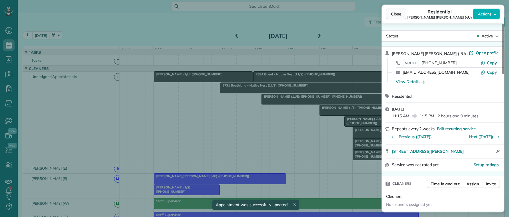
click at [399, 15] on span "Close" at bounding box center [396, 14] width 10 height 6
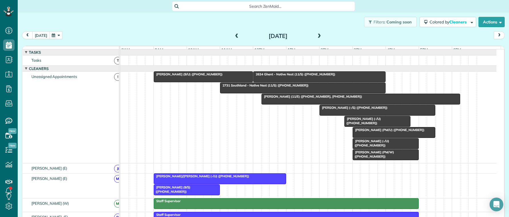
click at [322, 103] on div at bounding box center [361, 99] width 198 height 10
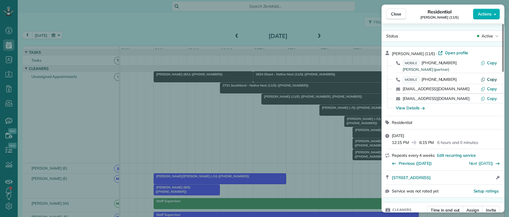
click at [489, 80] on span "Copy" at bounding box center [492, 79] width 10 height 5
click at [486, 16] on span "Actions" at bounding box center [485, 14] width 14 height 6
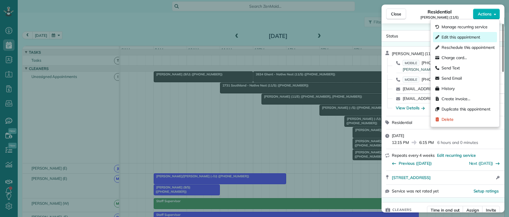
click at [458, 35] on span "Edit this appointment" at bounding box center [461, 37] width 39 height 6
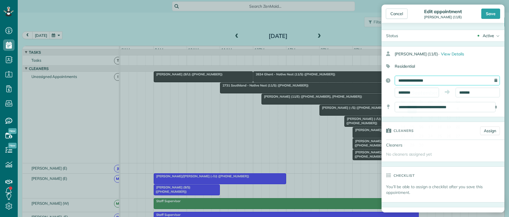
click at [487, 79] on input "**********" at bounding box center [447, 81] width 105 height 10
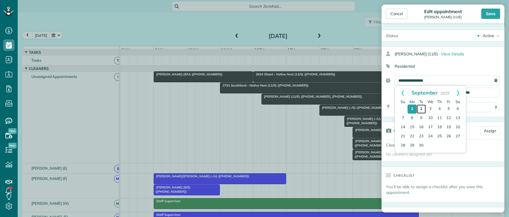
click at [422, 109] on link "2" at bounding box center [421, 109] width 9 height 9
type input "**********"
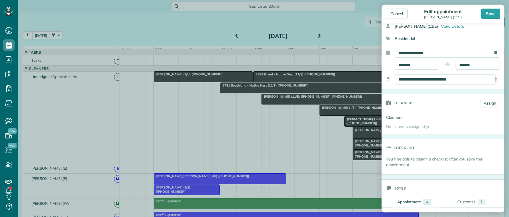
scroll to position [29, 0]
click at [426, 65] on input "********" at bounding box center [417, 64] width 44 height 10
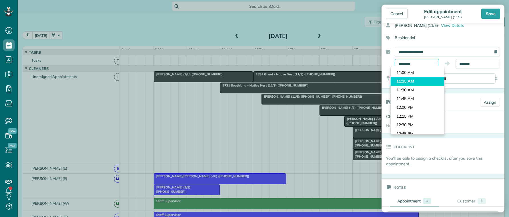
scroll to position [353, 0]
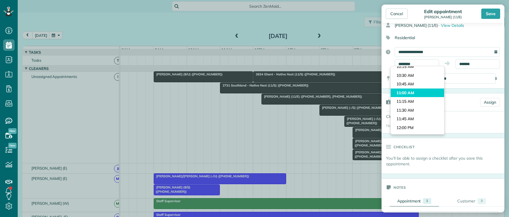
type input "********"
click at [412, 91] on body "Dashboard Scheduling Calendar View List View Dispatch View - Weekly scheduling …" at bounding box center [254, 108] width 509 height 217
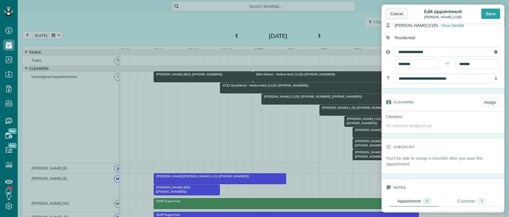
click at [397, 15] on div "Cancel" at bounding box center [397, 14] width 22 height 10
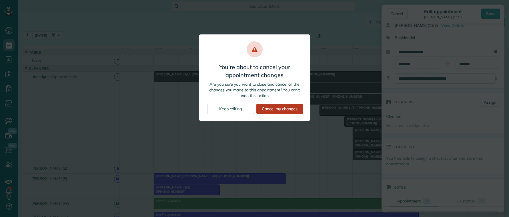
drag, startPoint x: 261, startPoint y: 110, endPoint x: 264, endPoint y: 109, distance: 3.5
click at [261, 110] on div "Cancel my changes" at bounding box center [279, 109] width 47 height 10
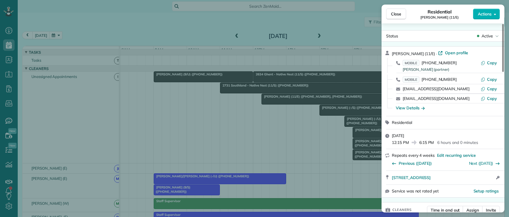
click at [355, 193] on div "Close Residential Otto Aratow (11/E) Actions Status Active Otto Aratow (11/E) ·…" at bounding box center [254, 108] width 509 height 217
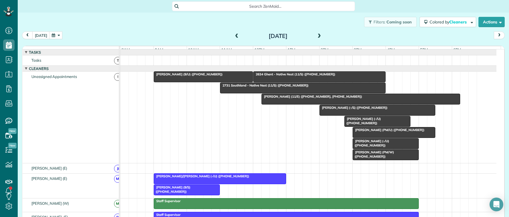
click at [349, 99] on div "Otto Aratow (11/E) (+16315120096, +19736528827)" at bounding box center [360, 97] width 195 height 4
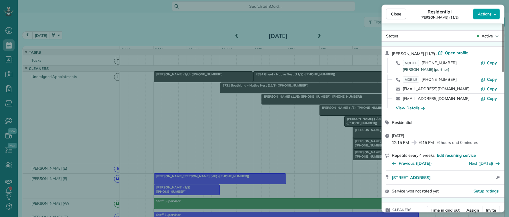
click at [492, 15] on button "Actions" at bounding box center [486, 14] width 27 height 11
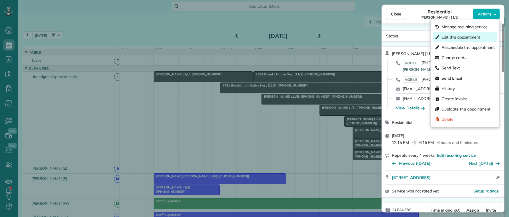
click at [459, 40] on span "Edit this appointment" at bounding box center [461, 37] width 39 height 6
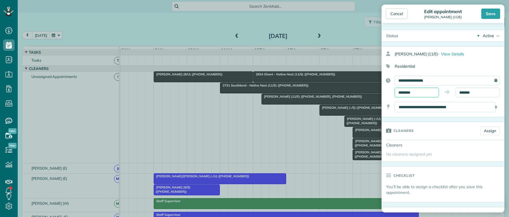
click at [418, 93] on input "********" at bounding box center [417, 93] width 44 height 10
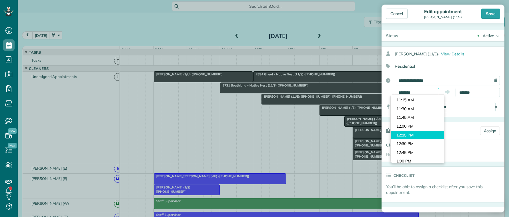
scroll to position [382, 0]
click at [458, 147] on div "Cleaners" at bounding box center [443, 145] width 123 height 10
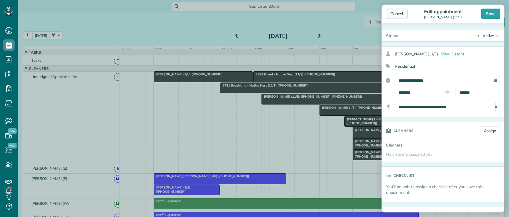
click at [393, 12] on div "Cancel" at bounding box center [397, 14] width 22 height 10
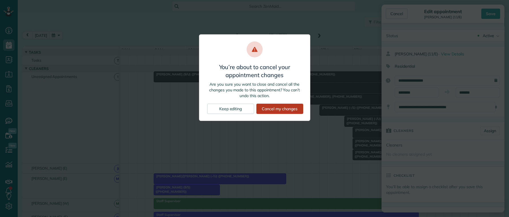
click at [273, 109] on div "Cancel my changes" at bounding box center [279, 109] width 47 height 10
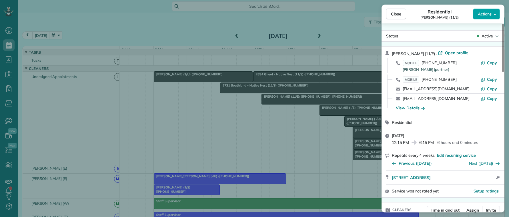
click at [481, 15] on span "Actions" at bounding box center [485, 14] width 14 height 6
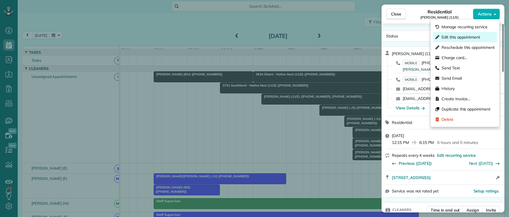
click at [460, 39] on span "Edit this appointment" at bounding box center [461, 37] width 39 height 6
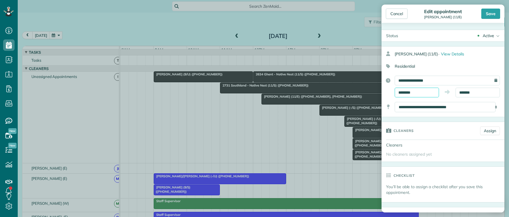
click at [418, 92] on input "********" at bounding box center [417, 93] width 44 height 10
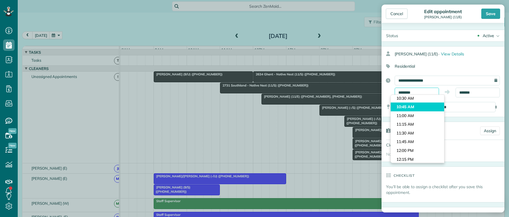
scroll to position [353, 0]
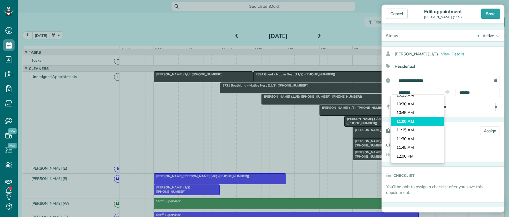
type input "********"
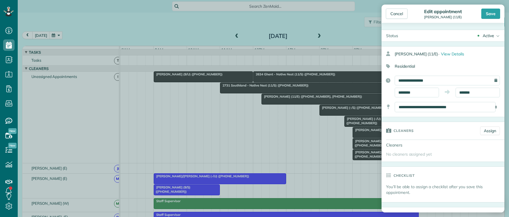
click at [411, 121] on body "Dashboard Scheduling Calendar View List View Dispatch View - Weekly scheduling …" at bounding box center [254, 108] width 509 height 217
click at [474, 89] on input "*******" at bounding box center [478, 93] width 44 height 10
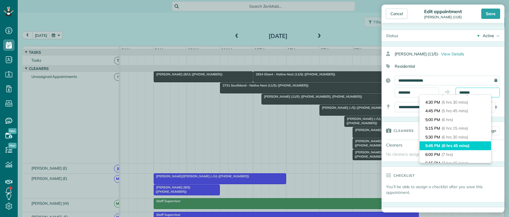
scroll to position [187, 0]
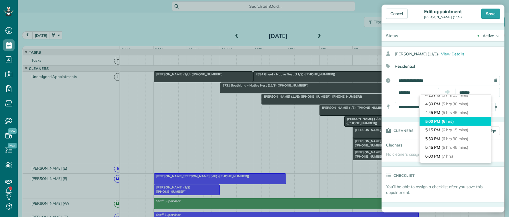
type input "*******"
click at [460, 124] on li "5:00 PM (6 hrs)" at bounding box center [455, 121] width 71 height 9
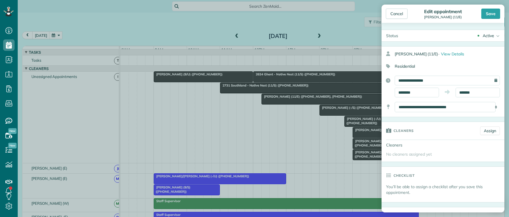
click at [491, 80] on div "**********" at bounding box center [447, 81] width 105 height 10
click at [462, 81] on input "**********" at bounding box center [447, 81] width 105 height 10
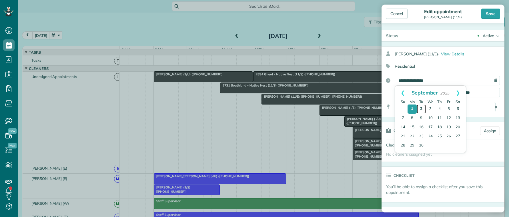
click at [421, 108] on link "2" at bounding box center [421, 109] width 9 height 9
type input "**********"
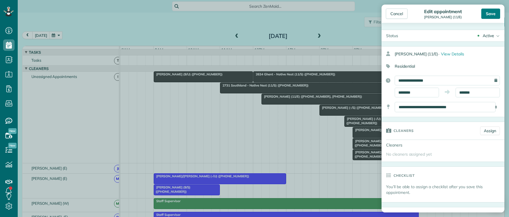
click at [488, 15] on div "Save" at bounding box center [490, 14] width 19 height 10
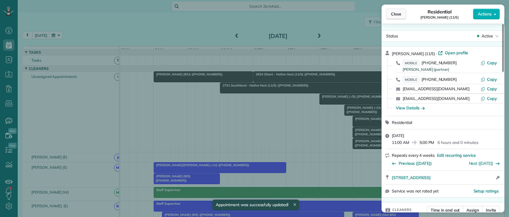
click at [396, 15] on span "Close" at bounding box center [396, 14] width 10 height 6
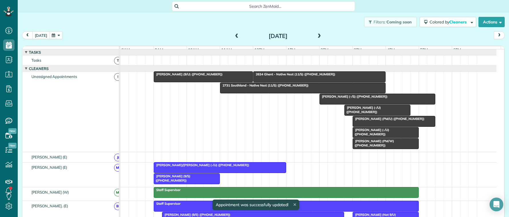
click at [189, 82] on div at bounding box center [203, 77] width 99 height 10
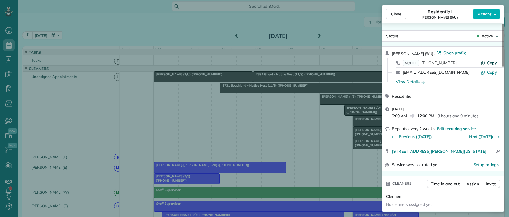
click at [490, 62] on span "Copy" at bounding box center [492, 62] width 10 height 5
click at [484, 13] on span "Actions" at bounding box center [485, 14] width 14 height 6
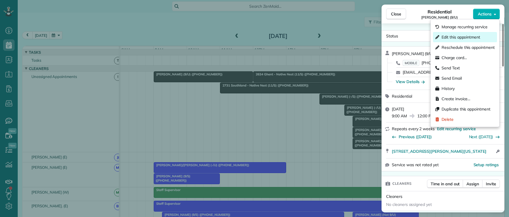
click at [458, 41] on div "Edit this appointment" at bounding box center [465, 37] width 64 height 10
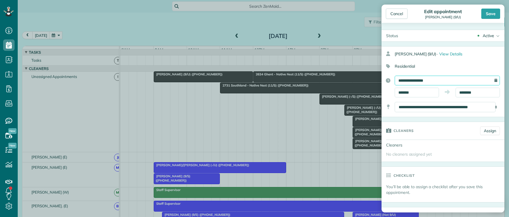
click at [488, 82] on input "**********" at bounding box center [447, 81] width 105 height 10
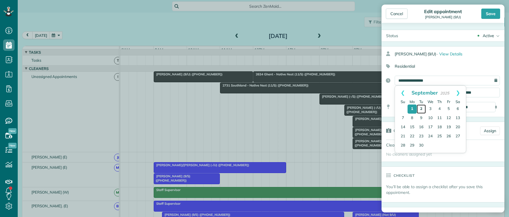
click at [421, 109] on link "2" at bounding box center [421, 109] width 9 height 9
type input "**********"
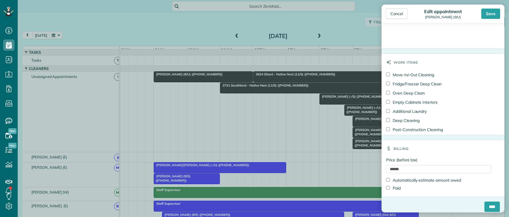
scroll to position [432, 0]
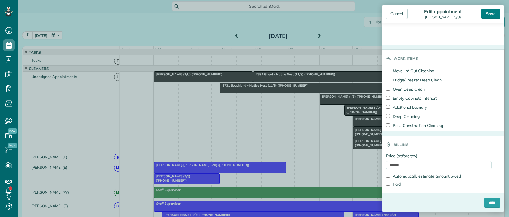
click at [492, 12] on div "Save" at bounding box center [490, 14] width 19 height 10
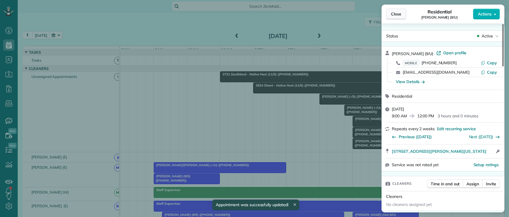
click at [394, 11] on span "Close" at bounding box center [396, 14] width 10 height 6
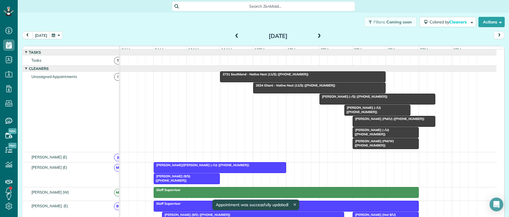
click at [330, 99] on span "Kaelan Blok (-/S) (+19793242100)" at bounding box center [353, 97] width 69 height 4
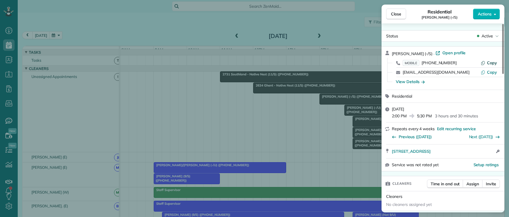
click at [492, 62] on span "Copy" at bounding box center [492, 62] width 10 height 5
click at [478, 16] on span "Actions" at bounding box center [485, 14] width 14 height 6
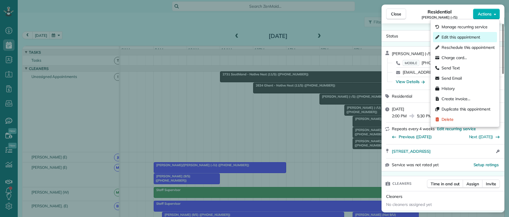
click at [464, 35] on span "Edit this appointment" at bounding box center [461, 37] width 39 height 6
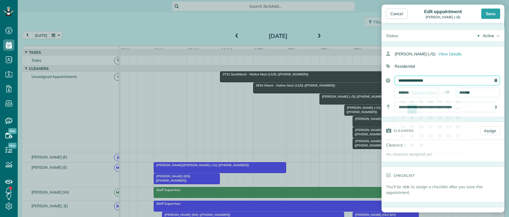
click at [482, 79] on input "**********" at bounding box center [447, 81] width 105 height 10
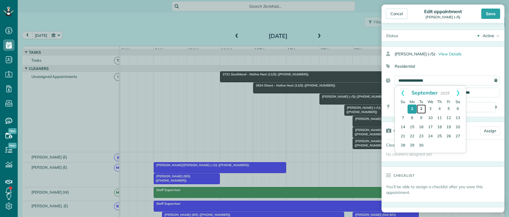
click at [421, 109] on link "2" at bounding box center [421, 109] width 9 height 9
type input "**********"
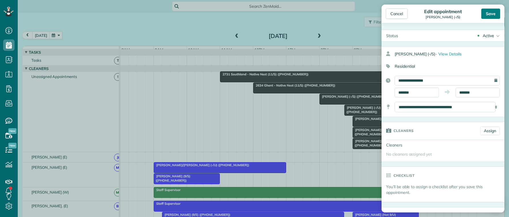
click at [488, 13] on div "Save" at bounding box center [490, 14] width 19 height 10
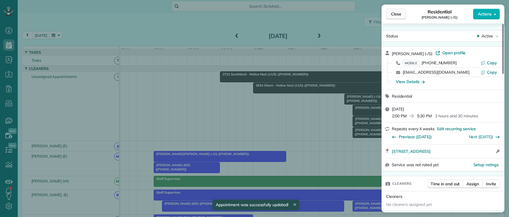
click at [388, 14] on button "Close" at bounding box center [396, 14] width 20 height 11
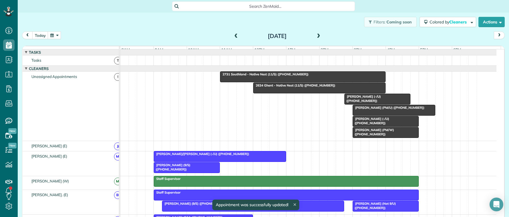
click at [374, 101] on span "Alex Steinhaus (-/U) (+16123913569)" at bounding box center [362, 99] width 37 height 8
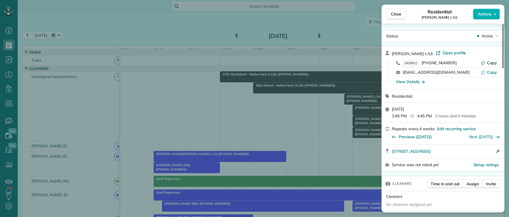
drag, startPoint x: 492, startPoint y: 62, endPoint x: 481, endPoint y: 61, distance: 10.6
click at [491, 62] on span "Copy" at bounding box center [492, 62] width 10 height 5
click at [482, 13] on span "Actions" at bounding box center [485, 14] width 14 height 6
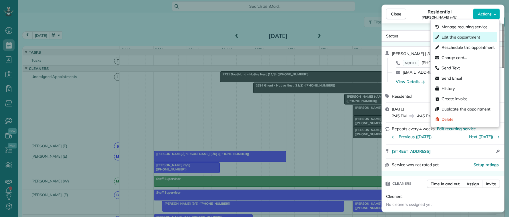
click at [462, 39] on span "Edit this appointment" at bounding box center [461, 37] width 39 height 6
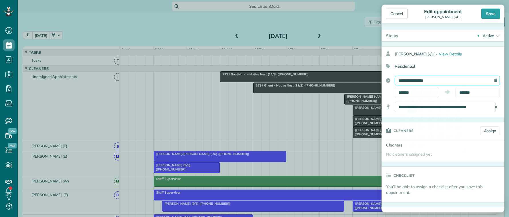
click at [442, 80] on input "**********" at bounding box center [447, 81] width 105 height 10
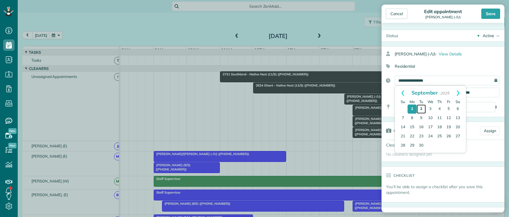
click at [422, 109] on link "2" at bounding box center [421, 109] width 9 height 9
type input "**********"
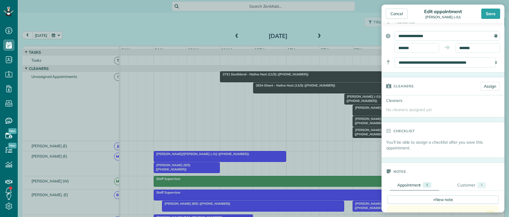
scroll to position [143, 0]
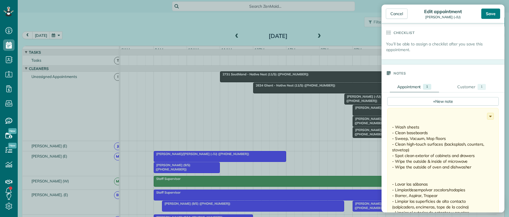
click at [484, 16] on div "Save" at bounding box center [490, 14] width 19 height 10
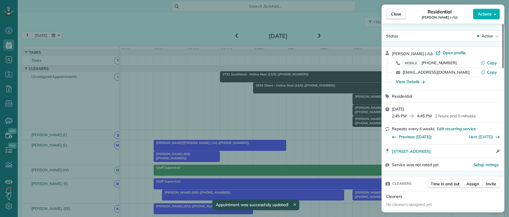
click at [396, 16] on span "Close" at bounding box center [396, 14] width 10 height 6
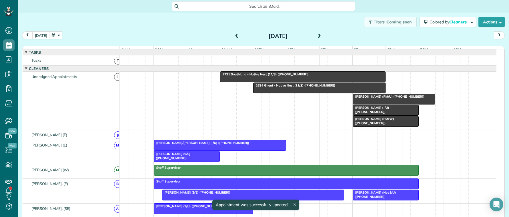
click at [365, 99] on span "Ali Arian (PM/U) (+12142133239)" at bounding box center [388, 97] width 72 height 4
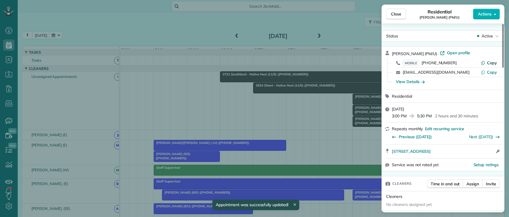
click at [490, 60] on button "Copy" at bounding box center [489, 63] width 16 height 6
click at [488, 16] on span "Actions" at bounding box center [485, 14] width 14 height 6
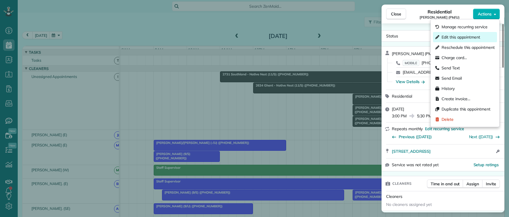
click at [460, 39] on span "Edit this appointment" at bounding box center [461, 37] width 39 height 6
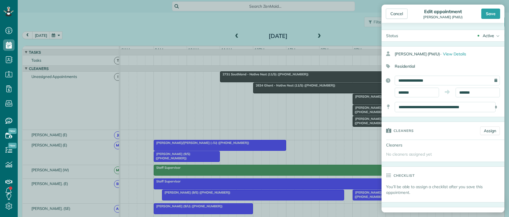
click at [492, 82] on div "**********" at bounding box center [447, 81] width 105 height 10
click at [491, 79] on div "**********" at bounding box center [447, 81] width 105 height 10
click at [482, 80] on input "**********" at bounding box center [447, 81] width 105 height 10
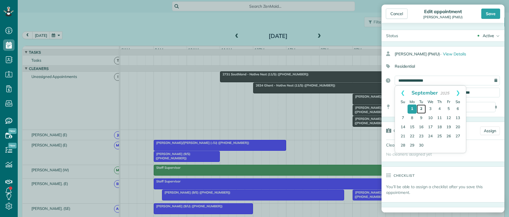
click at [422, 109] on link "2" at bounding box center [421, 109] width 9 height 9
type input "**********"
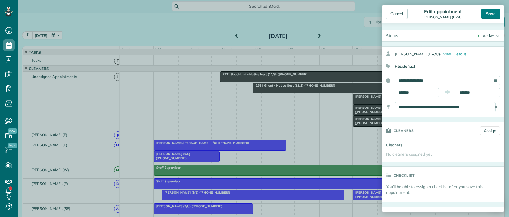
click at [488, 12] on div "Save" at bounding box center [490, 14] width 19 height 10
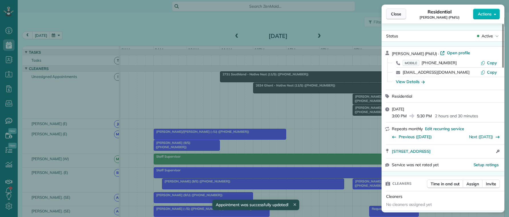
click at [389, 15] on button "Close" at bounding box center [396, 14] width 20 height 11
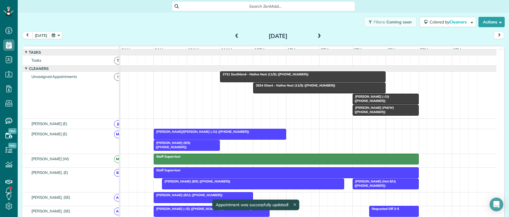
click at [372, 101] on span "Alan Dackiw (-/U) (+16824452964)" at bounding box center [370, 99] width 37 height 8
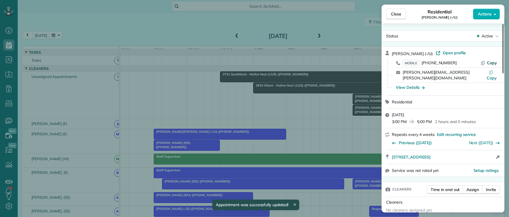
click at [493, 62] on span "Copy" at bounding box center [492, 62] width 10 height 5
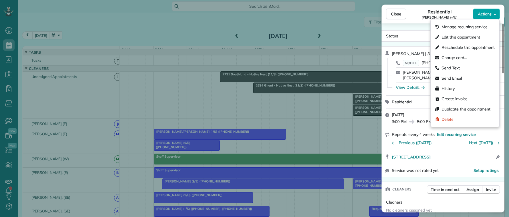
click at [488, 16] on span "Actions" at bounding box center [485, 14] width 14 height 6
click at [466, 35] on span "Edit this appointment" at bounding box center [461, 37] width 39 height 6
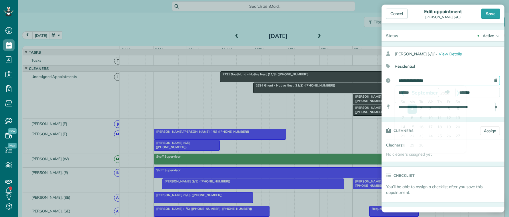
click at [478, 80] on input "**********" at bounding box center [447, 81] width 105 height 10
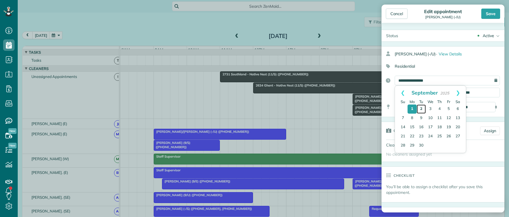
click at [423, 109] on link "2" at bounding box center [421, 109] width 9 height 9
type input "**********"
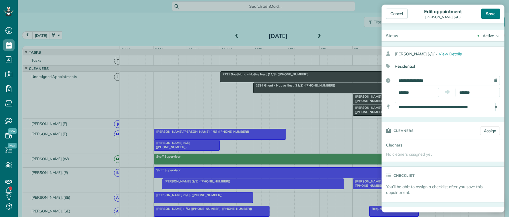
click at [487, 11] on div "Save" at bounding box center [490, 14] width 19 height 10
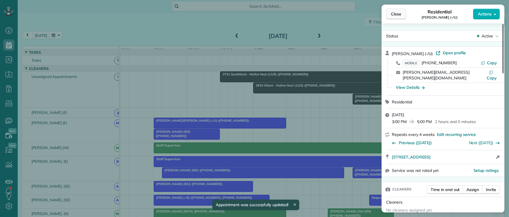
click at [398, 12] on span "Close" at bounding box center [396, 14] width 10 height 6
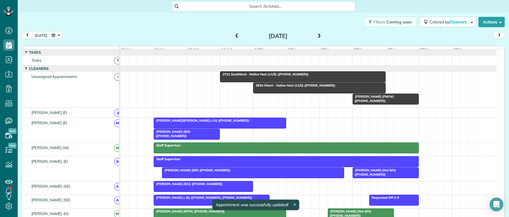
click at [384, 102] on span "Ryan Valdez (PM/W) (+18328583884)" at bounding box center [373, 99] width 42 height 8
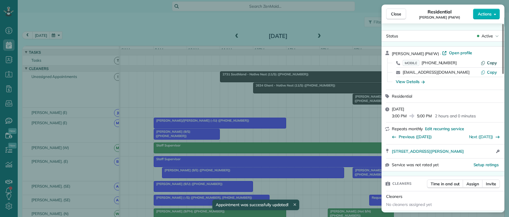
click at [491, 60] on button "Copy" at bounding box center [489, 63] width 16 height 6
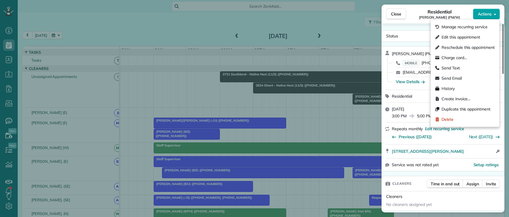
click at [486, 15] on span "Actions" at bounding box center [485, 14] width 14 height 6
click at [454, 39] on span "Edit this appointment" at bounding box center [461, 37] width 39 height 6
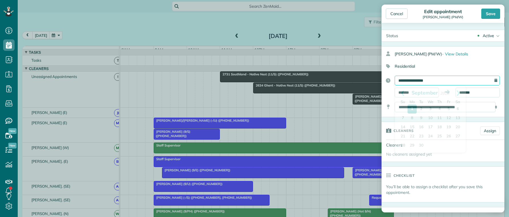
click at [439, 83] on input "**********" at bounding box center [447, 81] width 105 height 10
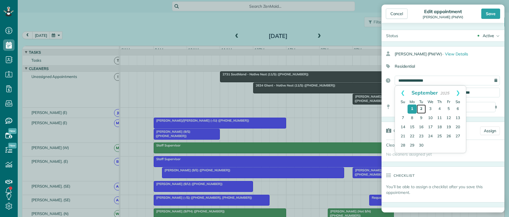
click at [423, 109] on link "2" at bounding box center [421, 109] width 9 height 9
type input "**********"
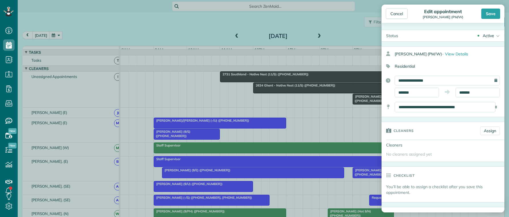
drag, startPoint x: 491, startPoint y: 14, endPoint x: 475, endPoint y: 33, distance: 24.5
click at [491, 14] on div "Save" at bounding box center [490, 14] width 19 height 10
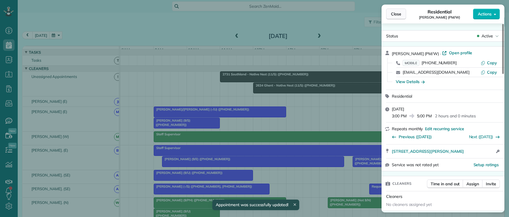
click at [400, 16] on span "Close" at bounding box center [396, 14] width 10 height 6
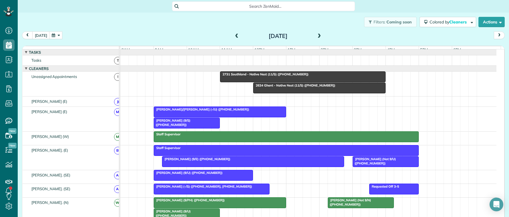
click at [312, 36] on div "Monday Sep 1, 2025" at bounding box center [277, 35] width 91 height 9
click at [316, 37] on span at bounding box center [319, 36] width 6 height 5
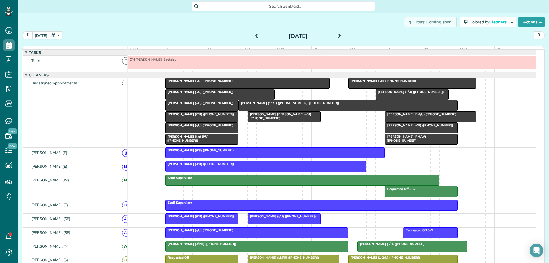
scroll to position [60, 0]
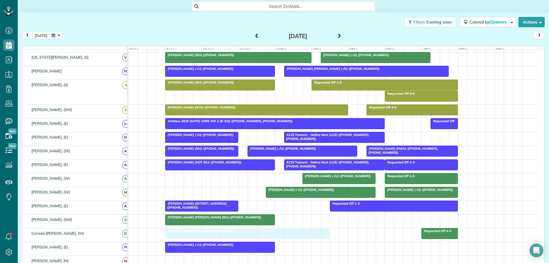
drag, startPoint x: 279, startPoint y: 88, endPoint x: 280, endPoint y: 237, distance: 148.9
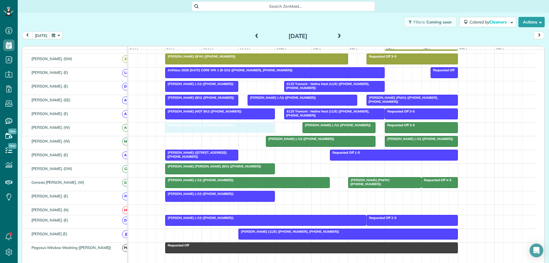
drag, startPoint x: 239, startPoint y: 87, endPoint x: 237, endPoint y: 132, distance: 45.2
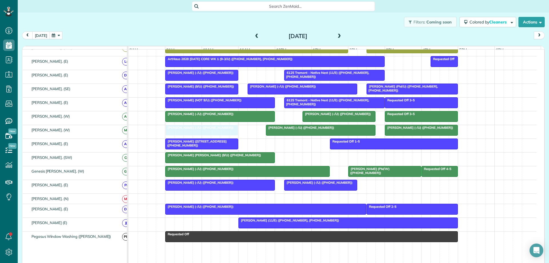
drag, startPoint x: 386, startPoint y: 97, endPoint x: 174, endPoint y: 135, distance: 215.3
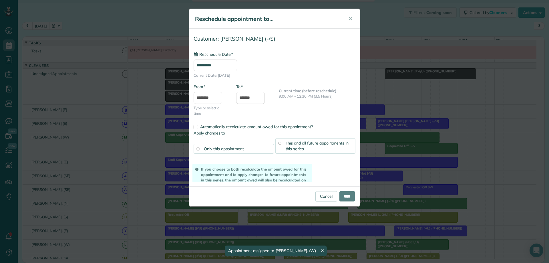
drag, startPoint x: 355, startPoint y: 87, endPoint x: 305, endPoint y: 142, distance: 74.2
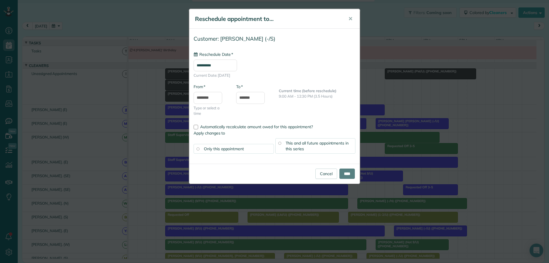
type input "**********"
click at [350, 18] on span "✕" at bounding box center [350, 18] width 4 height 7
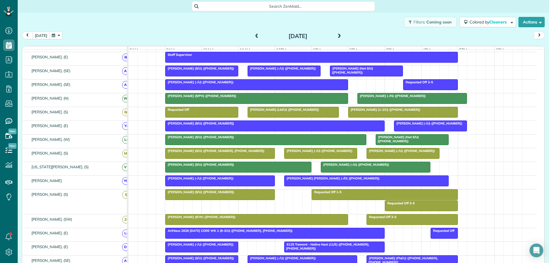
scroll to position [5, 0]
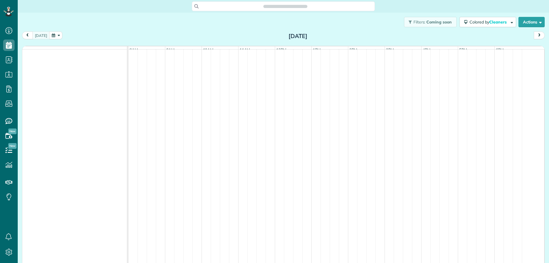
scroll to position [3, 3]
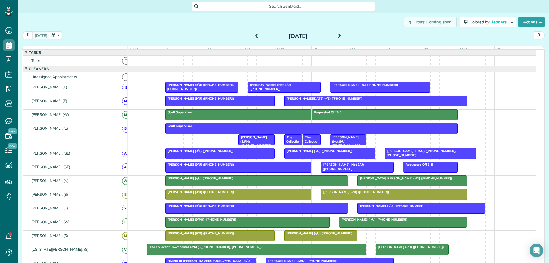
click at [55, 34] on button "button" at bounding box center [55, 35] width 13 height 8
click at [336, 36] on span at bounding box center [339, 36] width 6 height 5
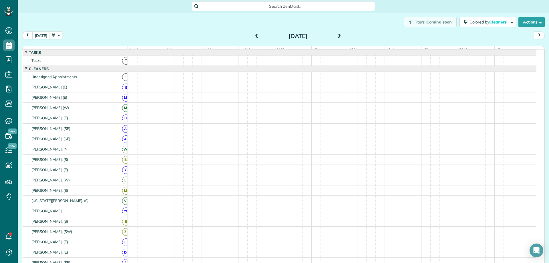
click at [58, 37] on button "button" at bounding box center [55, 35] width 13 height 8
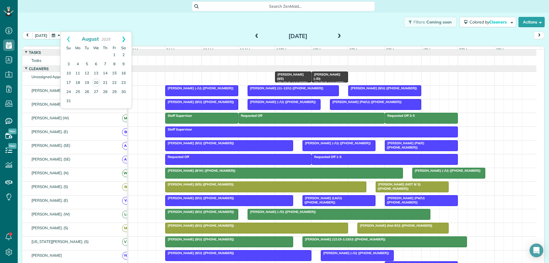
click at [123, 39] on link "Next" at bounding box center [124, 39] width 16 height 14
click at [79, 56] on link "1" at bounding box center [77, 55] width 9 height 9
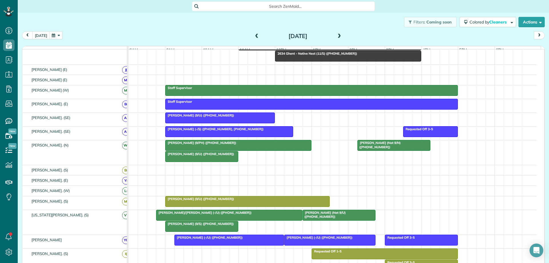
scroll to position [0, 0]
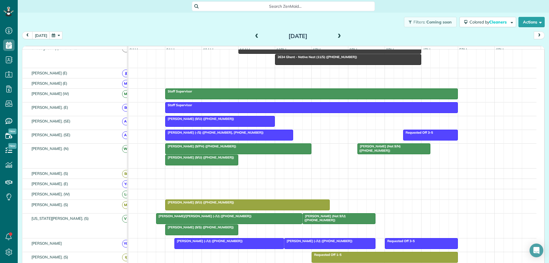
click at [198, 126] on div at bounding box center [219, 121] width 109 height 10
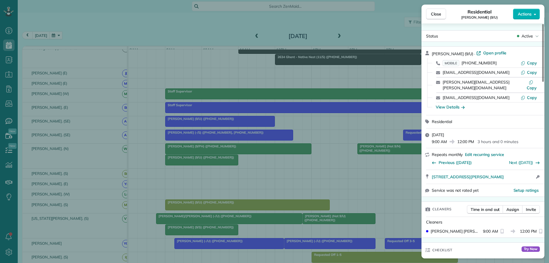
click at [322, 132] on div "Close Residential Kate Olen (9/U) Actions Status Active Kate Olen (9/U) · Open …" at bounding box center [274, 131] width 549 height 263
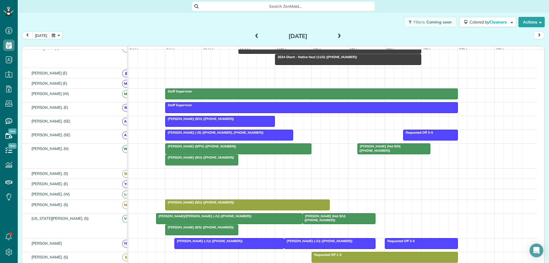
click at [268, 134] on div "Claire Smith (-/S) (+12147994670, +12149096673)" at bounding box center [229, 132] width 124 height 4
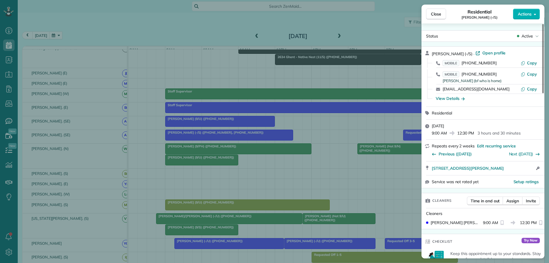
click at [326, 127] on div "Close Residential Claire Smith (-/S) Actions Status Active Claire Smith (-/S) ·…" at bounding box center [274, 131] width 549 height 263
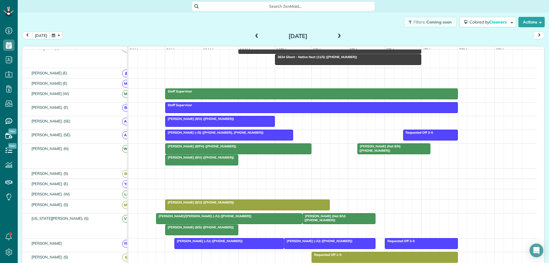
click at [270, 139] on div at bounding box center [228, 135] width 127 height 10
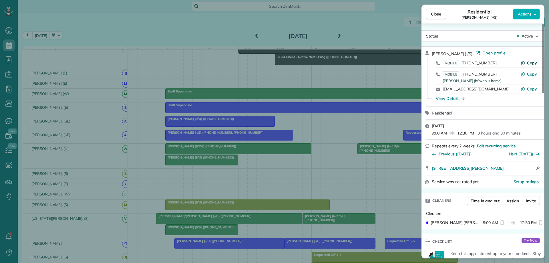
click at [532, 64] on span "Copy" at bounding box center [532, 62] width 10 height 5
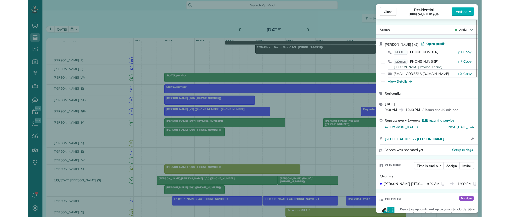
scroll to position [217, 18]
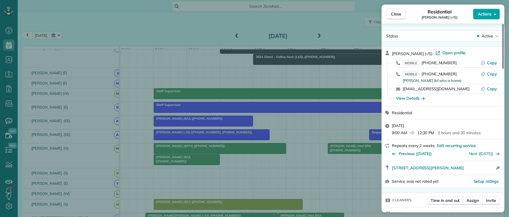
click at [483, 14] on span "Actions" at bounding box center [485, 14] width 14 height 6
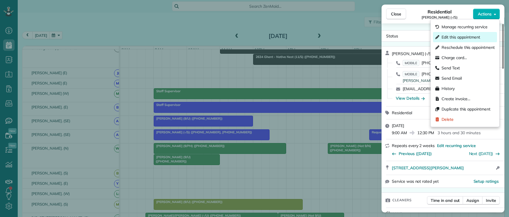
click at [456, 37] on span "Edit this appointment" at bounding box center [461, 37] width 39 height 6
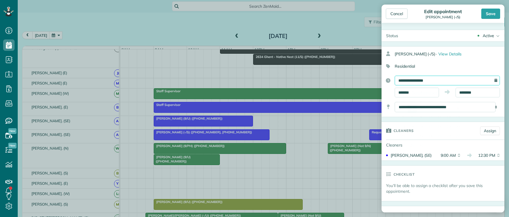
click at [482, 78] on input "**********" at bounding box center [447, 81] width 105 height 10
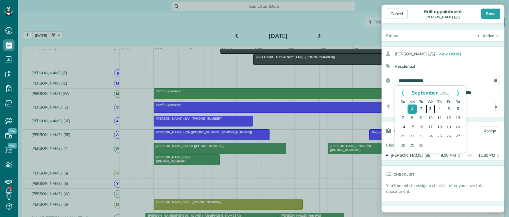
click at [430, 109] on link "3" at bounding box center [430, 109] width 9 height 9
type input "**********"
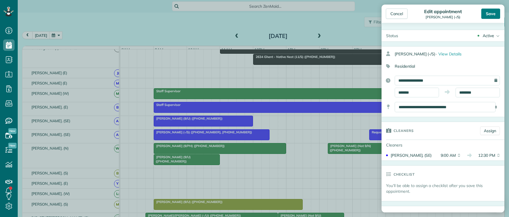
click at [494, 16] on div "Save" at bounding box center [490, 14] width 19 height 10
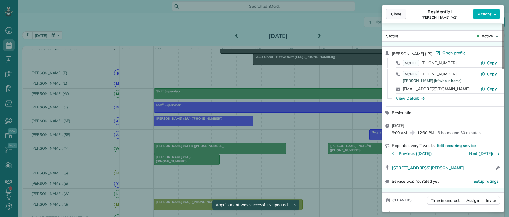
click at [397, 13] on span "Close" at bounding box center [396, 14] width 10 height 6
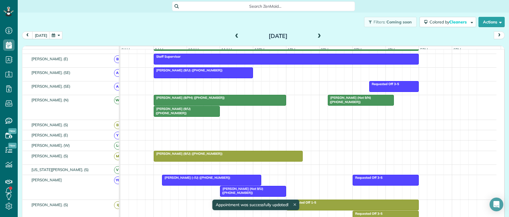
scroll to position [86, 0]
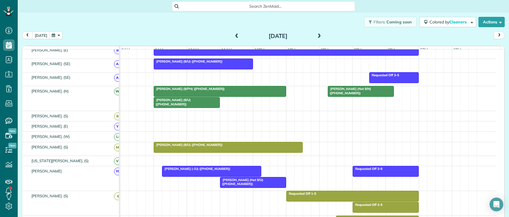
click at [195, 106] on div "Alexandra Caraway (9/U) (+12146809955)" at bounding box center [186, 102] width 63 height 8
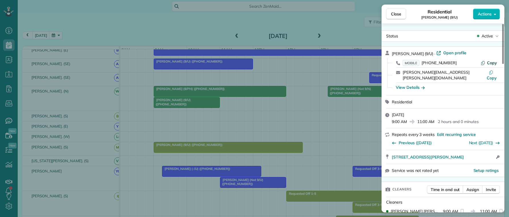
click at [490, 62] on span "Copy" at bounding box center [492, 62] width 10 height 5
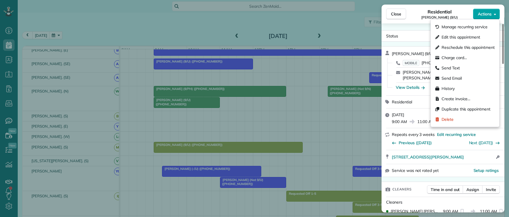
click at [484, 17] on span "Actions" at bounding box center [485, 14] width 14 height 6
click at [458, 37] on span "Edit this appointment" at bounding box center [461, 37] width 39 height 6
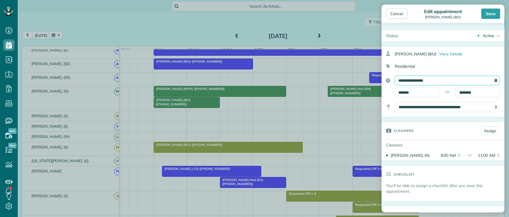
click at [477, 83] on input "**********" at bounding box center [447, 81] width 105 height 10
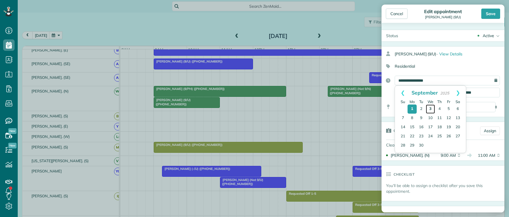
click at [432, 108] on link "3" at bounding box center [430, 109] width 9 height 9
type input "**********"
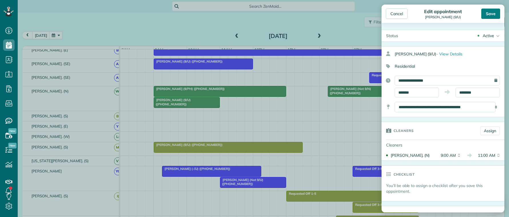
click at [489, 11] on div "Save" at bounding box center [490, 14] width 19 height 10
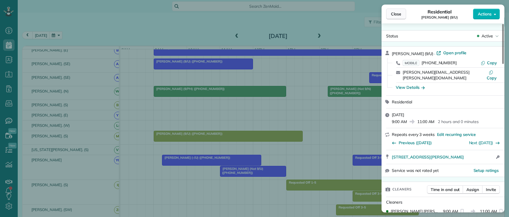
click at [398, 14] on span "Close" at bounding box center [396, 14] width 10 height 6
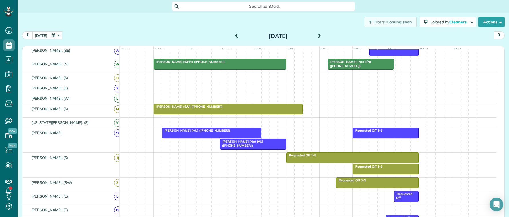
scroll to position [114, 0]
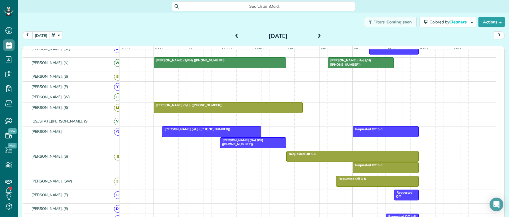
click at [212, 137] on div at bounding box center [211, 132] width 99 height 10
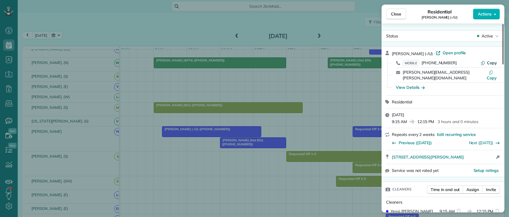
click at [488, 63] on span "Copy" at bounding box center [492, 62] width 10 height 5
click at [489, 17] on button "Actions" at bounding box center [486, 14] width 27 height 11
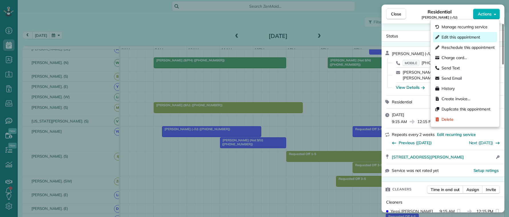
click at [458, 36] on span "Edit this appointment" at bounding box center [461, 37] width 39 height 6
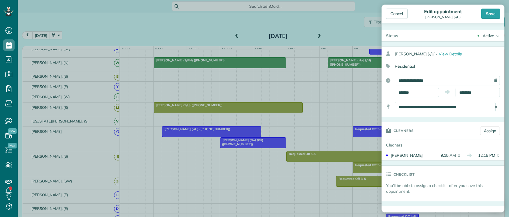
click at [492, 81] on div "**********" at bounding box center [447, 81] width 105 height 10
click at [486, 81] on input "**********" at bounding box center [447, 81] width 105 height 10
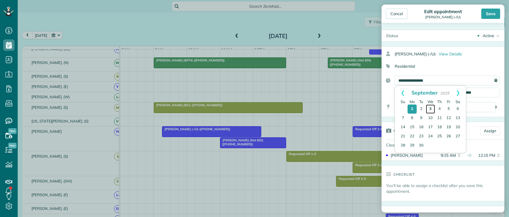
click at [430, 107] on link "3" at bounding box center [430, 109] width 9 height 9
type input "**********"
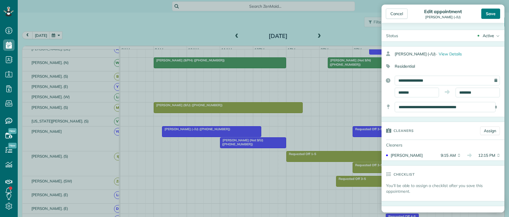
click at [490, 14] on div "Save" at bounding box center [490, 14] width 19 height 10
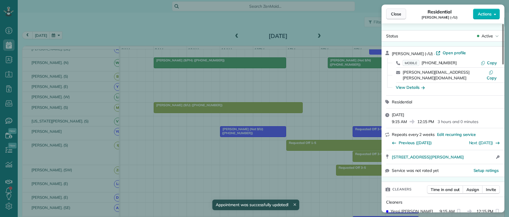
click at [394, 11] on button "Close" at bounding box center [396, 14] width 20 height 11
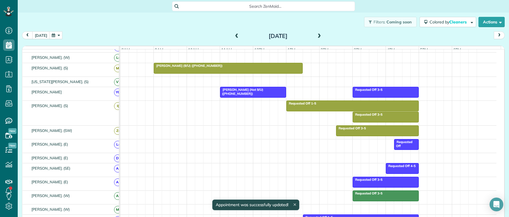
scroll to position [171, 0]
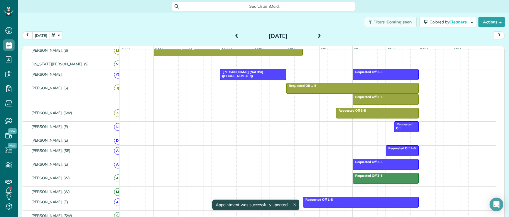
click at [258, 78] on span "Caitlin Campbell (Not 9/U) (+12014582278)" at bounding box center [241, 74] width 43 height 8
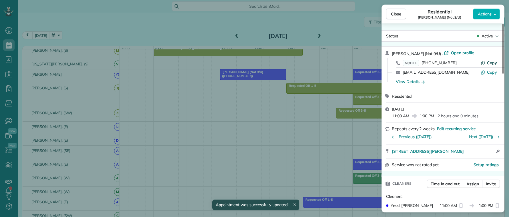
click at [489, 63] on span "Copy" at bounding box center [492, 62] width 10 height 5
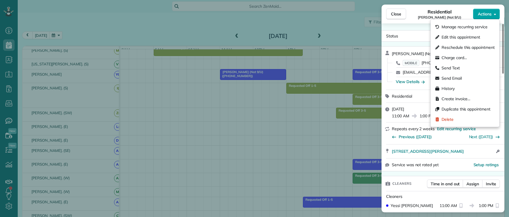
click at [488, 13] on span "Actions" at bounding box center [485, 14] width 14 height 6
click at [454, 36] on span "Edit this appointment" at bounding box center [461, 37] width 39 height 6
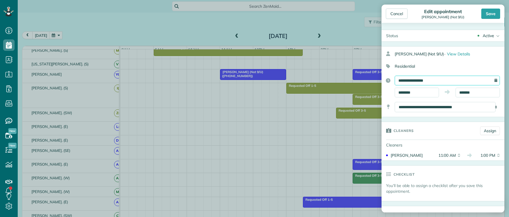
click at [444, 81] on input "**********" at bounding box center [447, 81] width 105 height 10
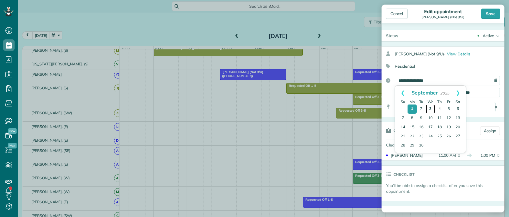
click at [432, 109] on link "3" at bounding box center [430, 109] width 9 height 9
type input "**********"
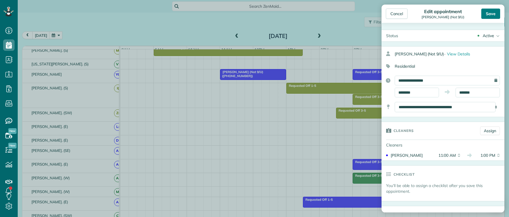
click at [488, 10] on div "Save" at bounding box center [490, 14] width 19 height 10
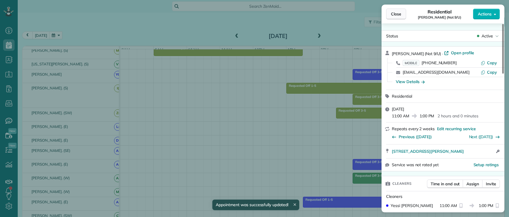
click at [397, 13] on span "Close" at bounding box center [396, 14] width 10 height 6
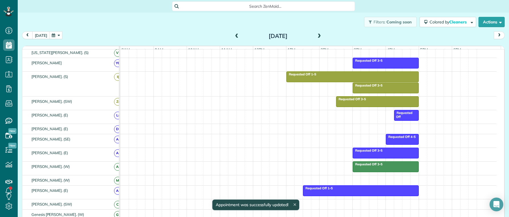
scroll to position [167, 0]
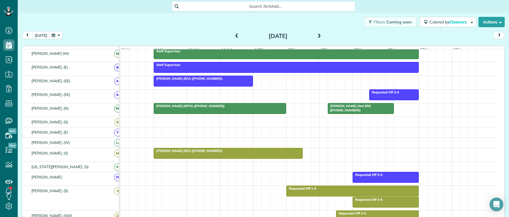
click at [226, 113] on div at bounding box center [220, 108] width 132 height 10
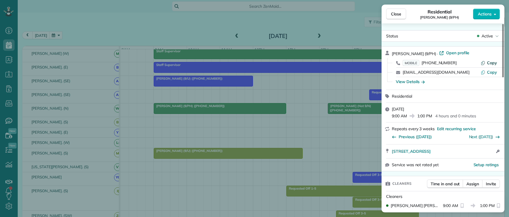
click at [492, 63] on span "Copy" at bounding box center [492, 62] width 10 height 5
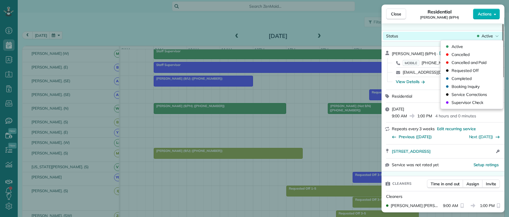
click at [486, 36] on span "Active" at bounding box center [487, 36] width 11 height 6
click at [479, 20] on div "Close Residential Brittany Ackerman (9/PH) Actions" at bounding box center [443, 14] width 123 height 19
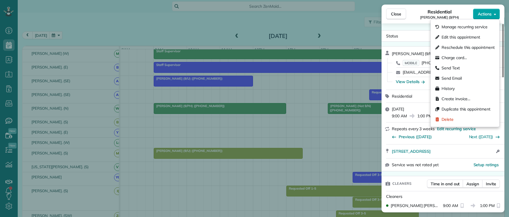
click at [479, 15] on span "Actions" at bounding box center [485, 14] width 14 height 6
click at [455, 39] on span "Edit this appointment" at bounding box center [461, 37] width 39 height 6
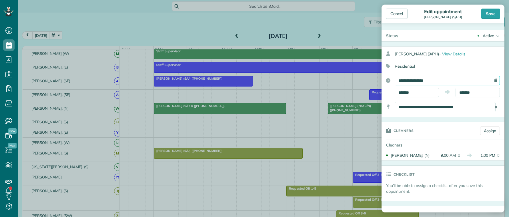
click at [441, 80] on input "**********" at bounding box center [447, 81] width 105 height 10
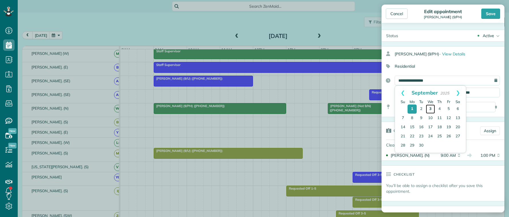
click at [430, 108] on link "3" at bounding box center [430, 109] width 9 height 9
type input "**********"
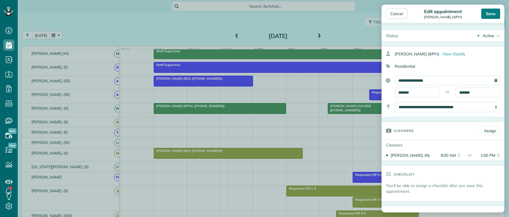
click at [487, 15] on div "Save" at bounding box center [490, 14] width 19 height 10
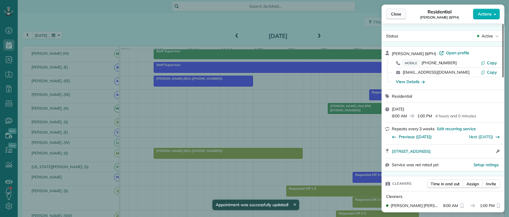
click at [395, 13] on span "Close" at bounding box center [396, 14] width 10 height 6
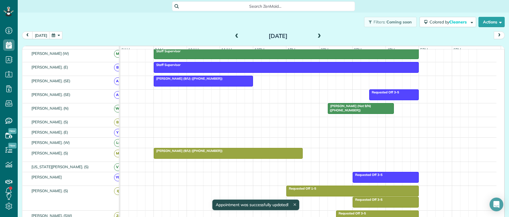
click at [357, 112] on div "Divvayya Kakarla (Not 9/N) (+14799357533)" at bounding box center [361, 108] width 63 height 8
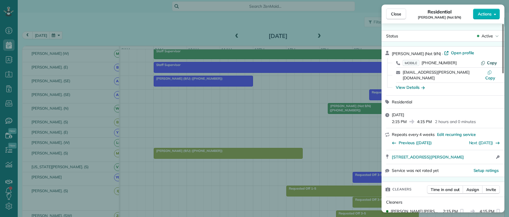
click at [488, 62] on span "Copy" at bounding box center [492, 62] width 10 height 5
click at [396, 51] on span "Divvayya Kakarla (Not 9/N)" at bounding box center [416, 53] width 49 height 5
click at [486, 13] on span "Actions" at bounding box center [485, 14] width 14 height 6
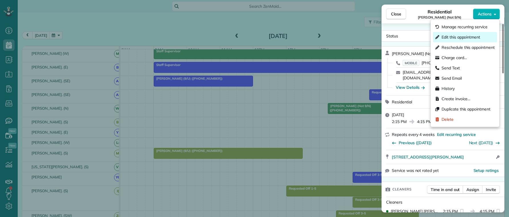
click at [458, 37] on span "Edit this appointment" at bounding box center [461, 37] width 39 height 6
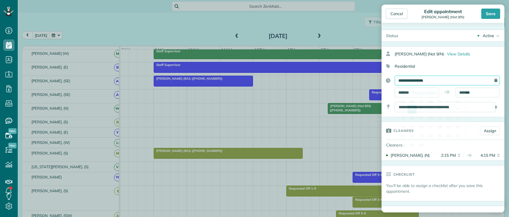
click at [479, 83] on input "**********" at bounding box center [447, 81] width 105 height 10
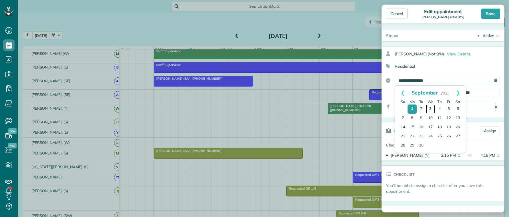
click at [431, 109] on link "3" at bounding box center [430, 109] width 9 height 9
type input "**********"
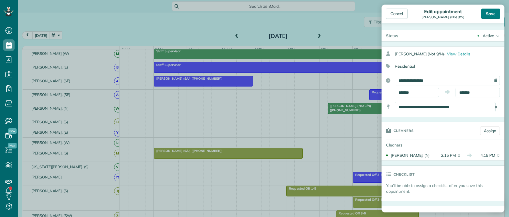
click at [488, 17] on div "Save" at bounding box center [490, 14] width 19 height 10
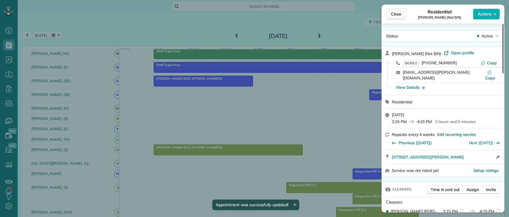
click at [396, 16] on span "Close" at bounding box center [396, 14] width 10 height 6
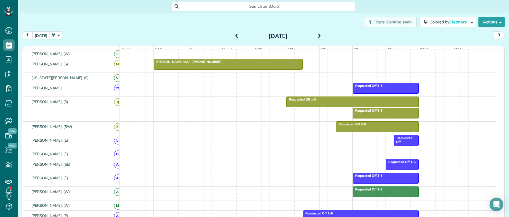
scroll to position [139, 0]
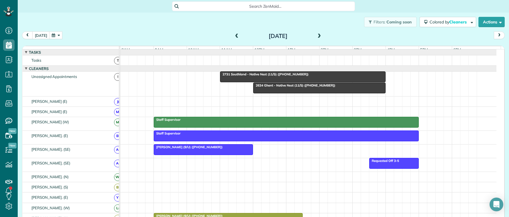
click at [228, 155] on div at bounding box center [203, 150] width 99 height 10
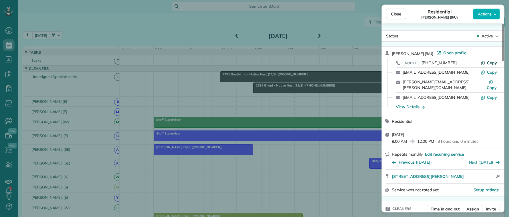
click at [485, 63] on icon "button" at bounding box center [482, 63] width 3 height 4
click at [487, 17] on button "Actions" at bounding box center [486, 14] width 27 height 11
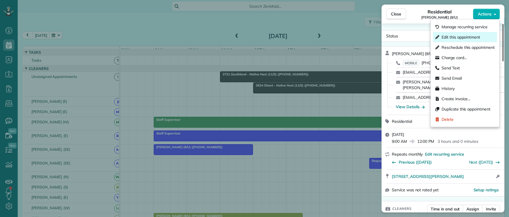
click at [463, 38] on span "Edit this appointment" at bounding box center [461, 37] width 39 height 6
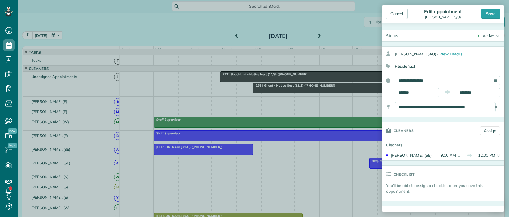
click at [492, 80] on div "**********" at bounding box center [447, 81] width 105 height 10
click at [478, 81] on input "**********" at bounding box center [447, 81] width 105 height 10
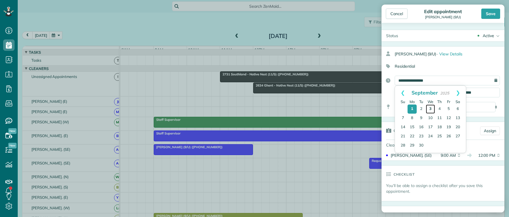
click at [430, 108] on link "3" at bounding box center [430, 109] width 9 height 9
type input "**********"
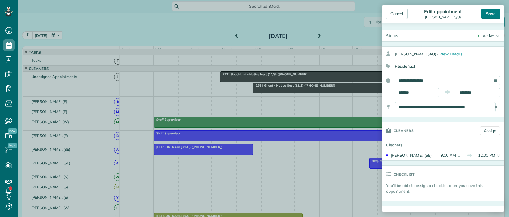
click at [487, 15] on div "Save" at bounding box center [490, 14] width 19 height 10
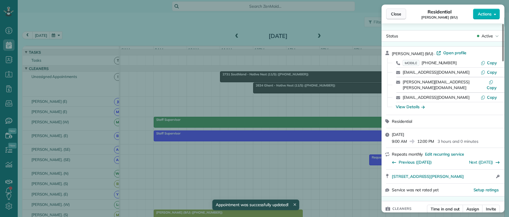
click at [397, 13] on span "Close" at bounding box center [396, 14] width 10 height 6
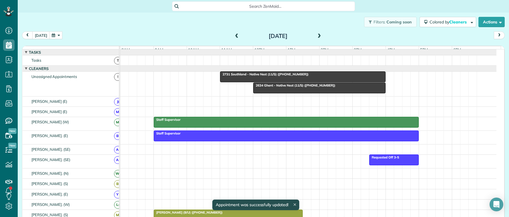
scroll to position [60, 0]
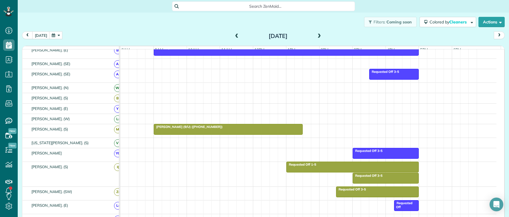
click at [224, 129] on div "Shery Overbeck (9/U) (+12147283166)" at bounding box center [227, 127] width 145 height 4
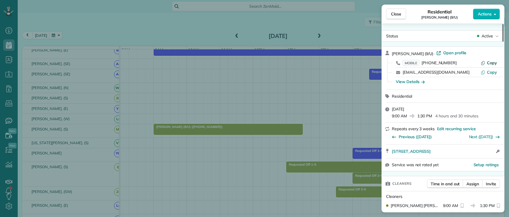
click at [489, 62] on span "Copy" at bounding box center [492, 62] width 10 height 5
click at [480, 13] on span "Actions" at bounding box center [485, 14] width 14 height 6
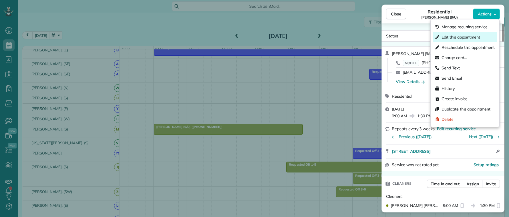
click at [465, 36] on span "Edit this appointment" at bounding box center [461, 37] width 39 height 6
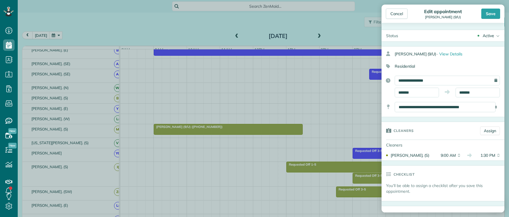
click at [490, 81] on div "**********" at bounding box center [447, 81] width 105 height 10
click at [483, 79] on input "**********" at bounding box center [447, 81] width 105 height 10
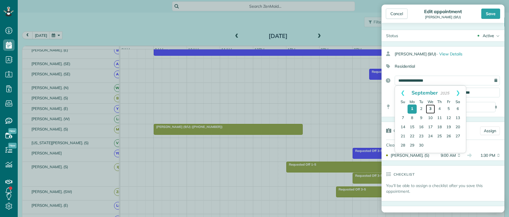
click at [431, 109] on link "3" at bounding box center [430, 109] width 9 height 9
type input "**********"
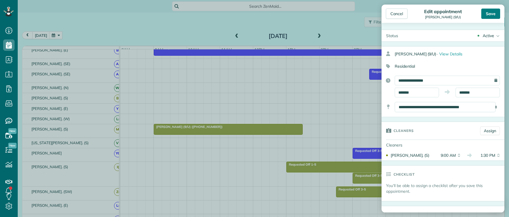
click at [486, 17] on div "Save" at bounding box center [490, 14] width 19 height 10
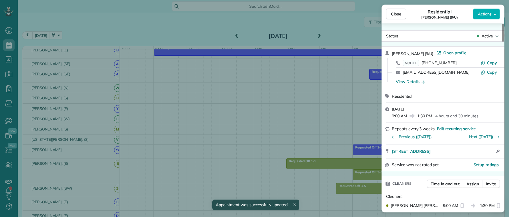
click at [397, 15] on span "Close" at bounding box center [396, 14] width 10 height 6
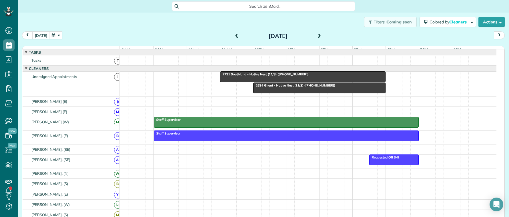
click at [317, 36] on span at bounding box center [319, 36] width 6 height 5
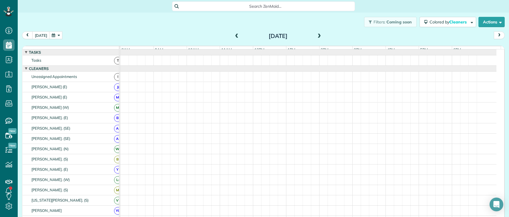
click at [316, 36] on span at bounding box center [319, 36] width 6 height 5
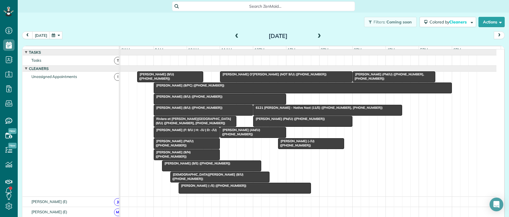
click at [234, 37] on span at bounding box center [237, 36] width 6 height 5
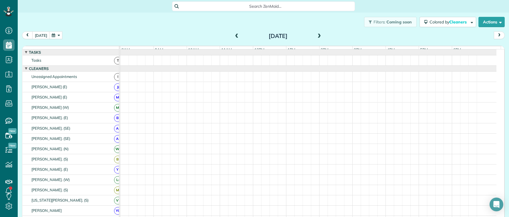
click at [234, 37] on span at bounding box center [237, 36] width 6 height 5
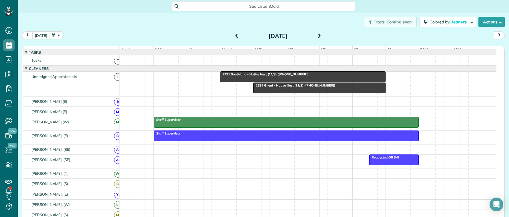
click at [201, 6] on span "Search ZenMaid…" at bounding box center [266, 6] width 174 height 6
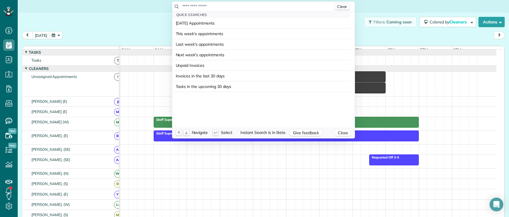
click at [212, 3] on div "Clear" at bounding box center [263, 7] width 182 height 10
click at [234, 5] on input "text" at bounding box center [257, 6] width 151 height 6
type input "**********"
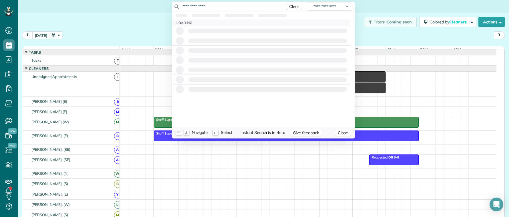
click at [131, 28] on html "Dashboard Scheduling Calendar View List View Dispatch View - Weekly scheduling …" at bounding box center [254, 108] width 509 height 217
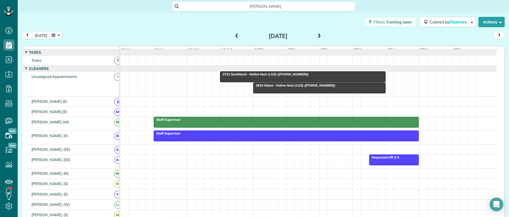
click at [317, 35] on span at bounding box center [319, 36] width 6 height 5
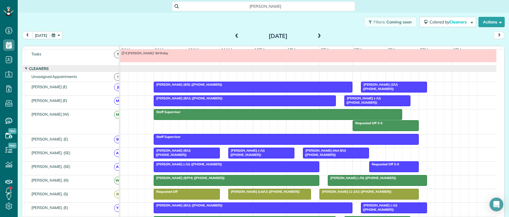
scroll to position [263, 0]
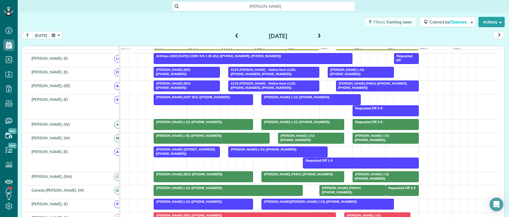
click at [318, 142] on div "Alex Steinhaus (-/U) (+16123913569)" at bounding box center [311, 138] width 63 height 8
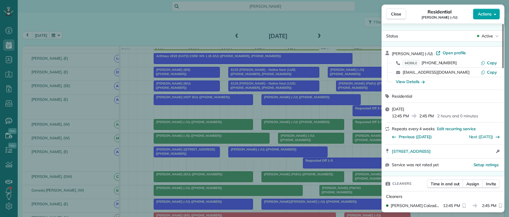
click at [488, 16] on span "Actions" at bounding box center [485, 14] width 14 height 6
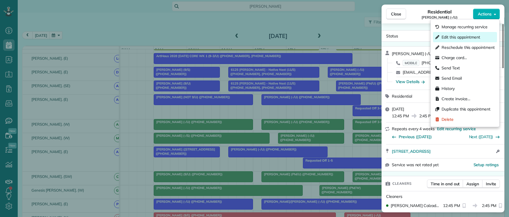
click at [462, 35] on span "Edit this appointment" at bounding box center [461, 37] width 39 height 6
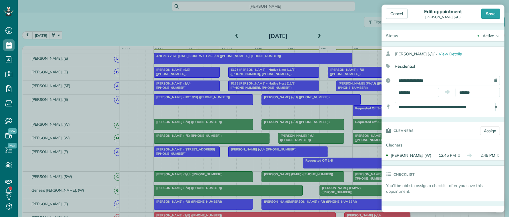
click at [490, 81] on div "**********" at bounding box center [447, 81] width 105 height 10
click at [486, 79] on input "**********" at bounding box center [447, 81] width 105 height 10
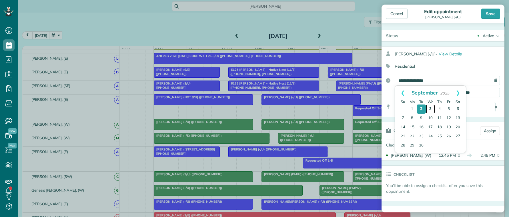
click at [431, 107] on link "3" at bounding box center [430, 109] width 9 height 9
type input "**********"
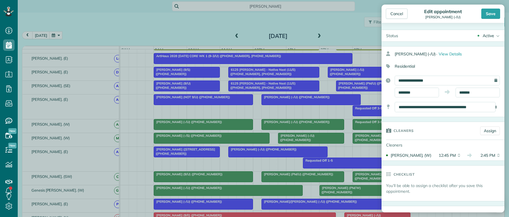
scroll to position [143, 0]
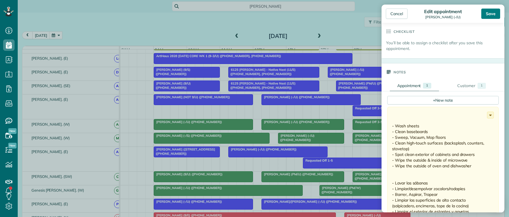
click at [493, 11] on div "Save" at bounding box center [490, 14] width 19 height 10
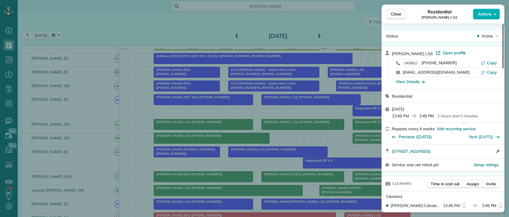
click at [398, 15] on span "Close" at bounding box center [396, 14] width 10 height 6
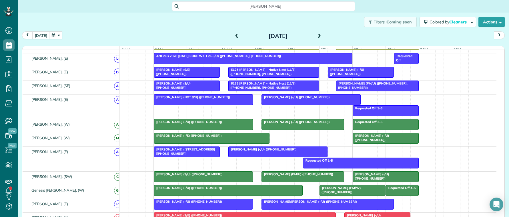
click at [317, 37] on span at bounding box center [319, 36] width 6 height 5
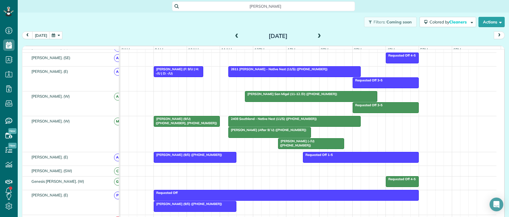
scroll to position [474, 0]
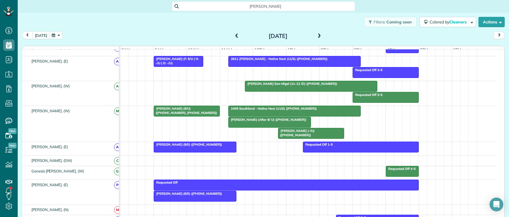
click at [282, 4] on span "Alex Steinhaus" at bounding box center [266, 6] width 174 height 6
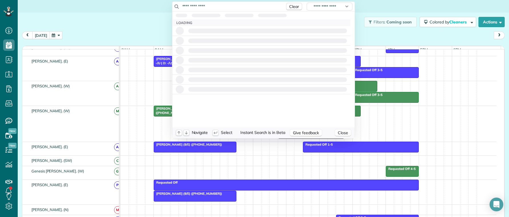
click at [279, 4] on input "**********" at bounding box center [232, 6] width 100 height 6
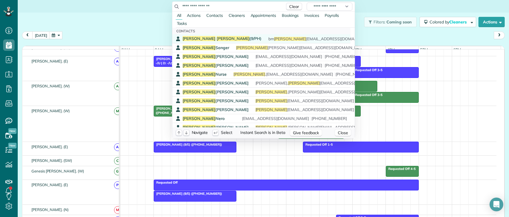
type input "**********"
click at [220, 39] on span "Brittany Ackerman (9/PH)" at bounding box center [222, 38] width 79 height 5
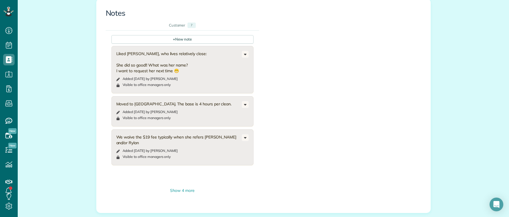
scroll to position [372, 0]
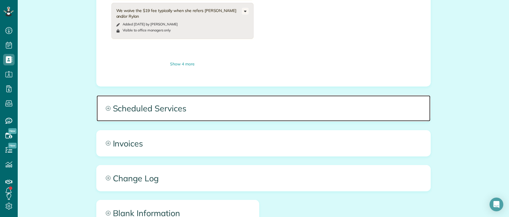
click at [168, 103] on span "Scheduled Services" at bounding box center [264, 108] width 334 height 26
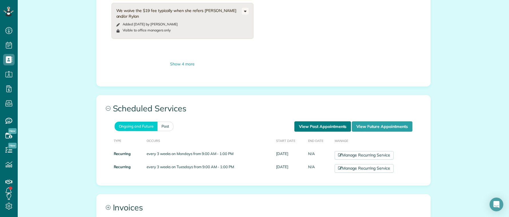
click at [308, 121] on link "View Past Appointments" at bounding box center [322, 126] width 57 height 10
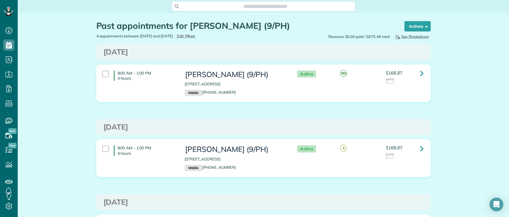
scroll to position [3, 3]
click at [235, 111] on div "[DATE] 9:00 AM - 1:00 PM 4 hours [PERSON_NAME] (9/PH) [STREET_ADDRESS] Mobile […" at bounding box center [263, 190] width 334 height 292
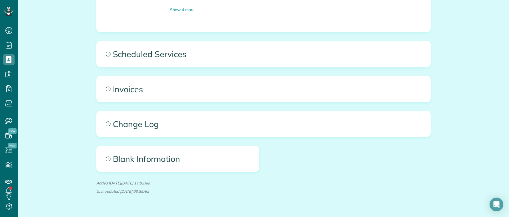
scroll to position [428, 0]
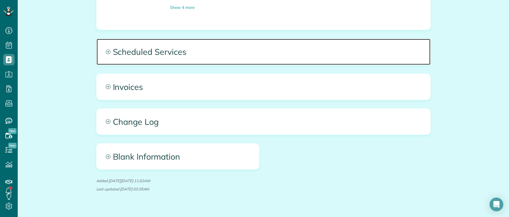
click at [163, 39] on span "Scheduled Services" at bounding box center [264, 52] width 334 height 26
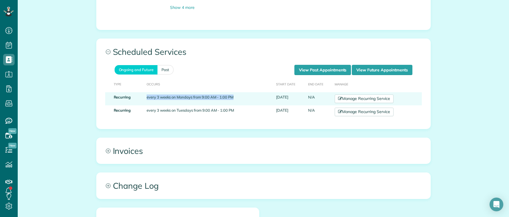
drag, startPoint x: 143, startPoint y: 87, endPoint x: 237, endPoint y: 89, distance: 93.8
click at [237, 92] on td "every 3 weeks on Mondays from 9:00 AM - 1:00 PM" at bounding box center [208, 98] width 129 height 13
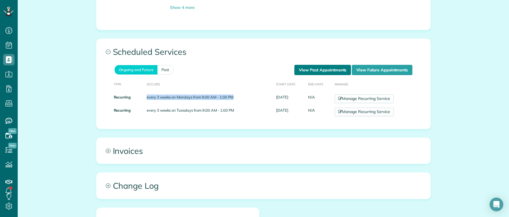
click at [316, 65] on link "View Past Appointments" at bounding box center [322, 70] width 57 height 10
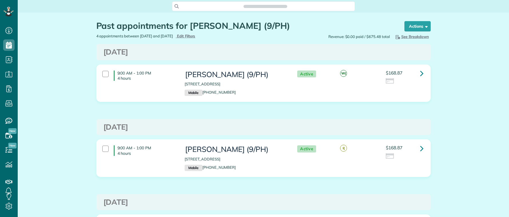
scroll to position [217, 18]
click at [117, 52] on h3 "[DATE]" at bounding box center [263, 52] width 320 height 8
click at [118, 53] on h3 "[DATE]" at bounding box center [263, 52] width 320 height 8
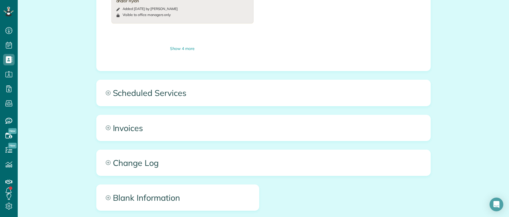
scroll to position [400, 0]
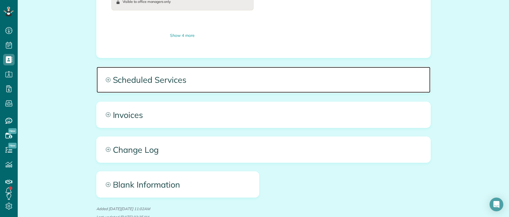
click at [230, 70] on span "Scheduled Services" at bounding box center [264, 80] width 334 height 26
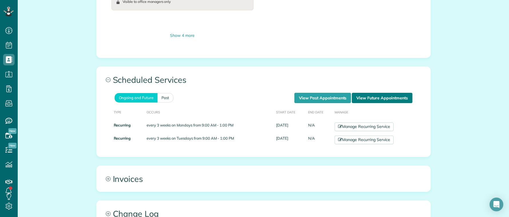
click at [359, 93] on link "View Future Appointments" at bounding box center [382, 98] width 60 height 10
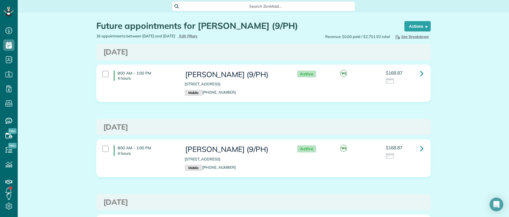
click at [280, 110] on div "9:00 AM - 1:00 PM 4 hours [PERSON_NAME] (9/PH) [STREET_ADDRESS] Mobile [PHONE_N…" at bounding box center [263, 88] width 343 height 46
click at [236, 7] on span "Search ZenMaid…" at bounding box center [266, 6] width 174 height 6
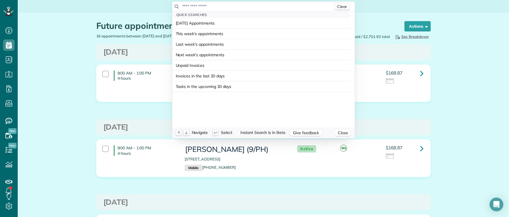
click at [230, 7] on input "text" at bounding box center [257, 6] width 151 height 6
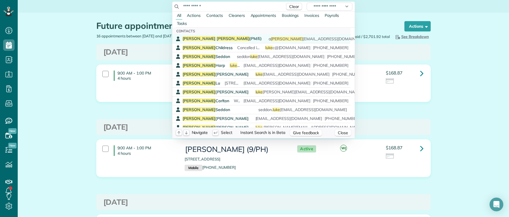
type input "**********"
click at [214, 41] on span "[PERSON_NAME] (PM/E)" at bounding box center [222, 38] width 79 height 5
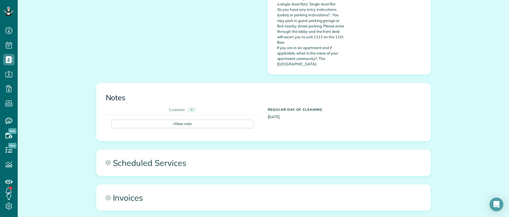
scroll to position [400, 0]
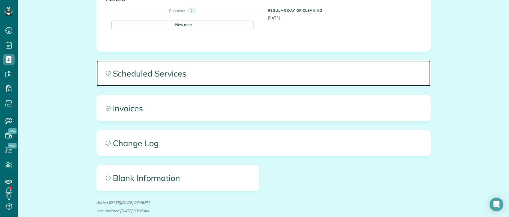
click at [184, 72] on span "Scheduled Services" at bounding box center [264, 74] width 334 height 26
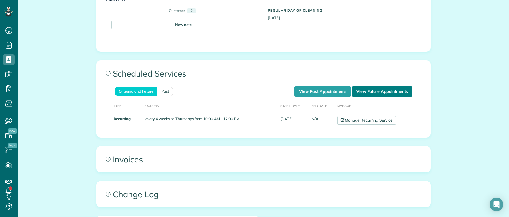
click at [375, 88] on link "View Future Appointments" at bounding box center [382, 91] width 60 height 10
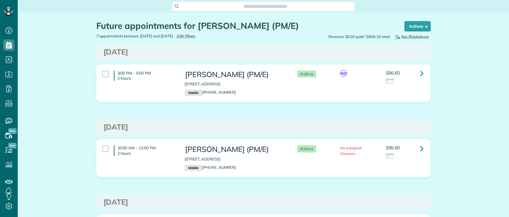
scroll to position [3, 3]
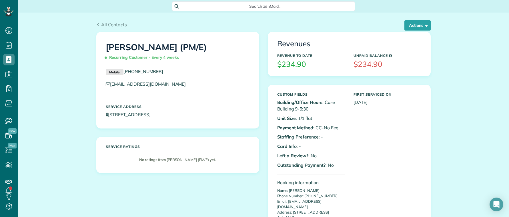
click at [199, 6] on span "Search ZenMaid…" at bounding box center [266, 6] width 174 height 6
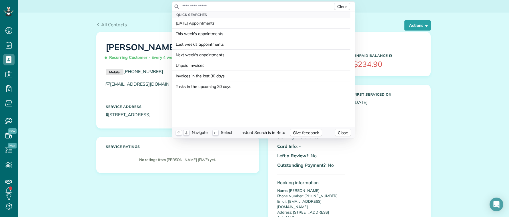
click at [211, 4] on input "text" at bounding box center [257, 6] width 151 height 6
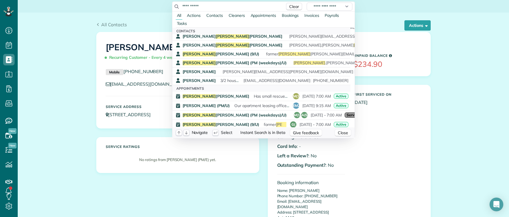
scroll to position [86, 0]
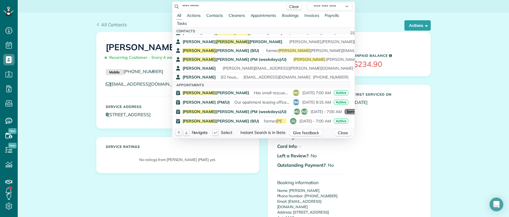
type input "**********"
click at [202, 122] on span "[PERSON_NAME] (9/U)" at bounding box center [221, 121] width 77 height 4
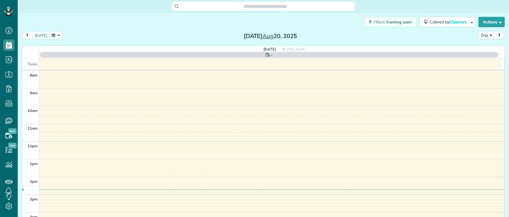
scroll to position [3, 3]
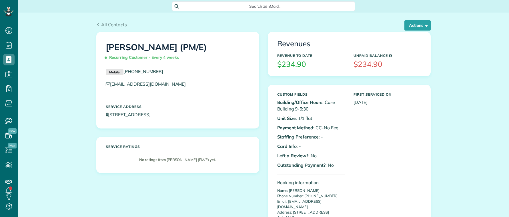
scroll to position [3, 3]
click at [204, 9] on div "Search ZenMaid…" at bounding box center [263, 6] width 183 height 10
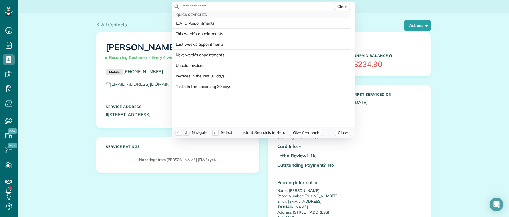
scroll to position [190, 0]
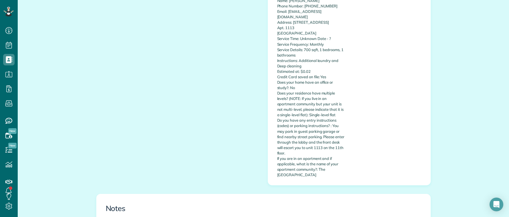
click at [134, 101] on html "Dashboard Scheduling Calendar View List View Dispatch View - Weekly scheduling …" at bounding box center [254, 108] width 509 height 217
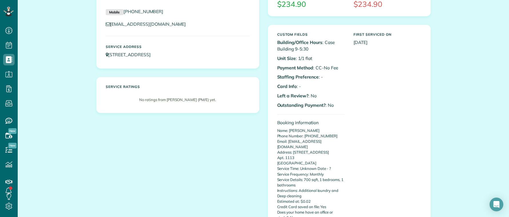
scroll to position [0, 0]
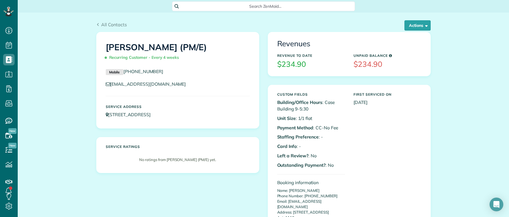
click at [229, 0] on div "Search ZenMaid…" at bounding box center [263, 5] width 183 height 11
click at [229, 4] on span "Search ZenMaid…" at bounding box center [266, 6] width 174 height 6
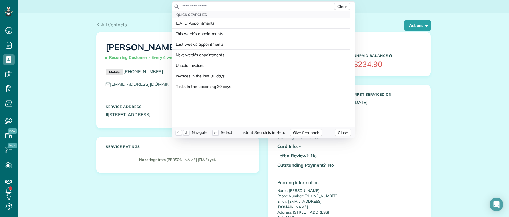
click at [230, 7] on input "text" at bounding box center [257, 6] width 151 height 6
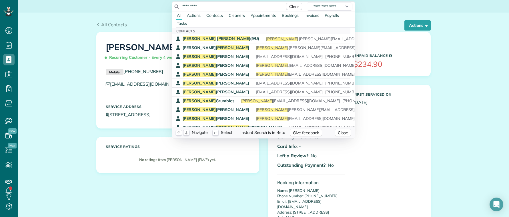
type input "*********"
click at [202, 39] on span "[PERSON_NAME] (9/U)" at bounding box center [221, 38] width 77 height 5
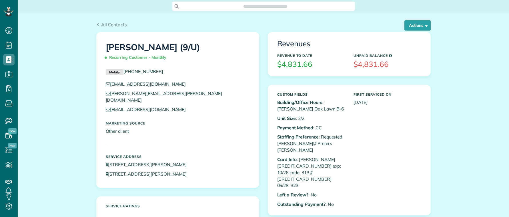
scroll to position [217, 18]
click at [412, 28] on button "Actions" at bounding box center [417, 25] width 26 height 10
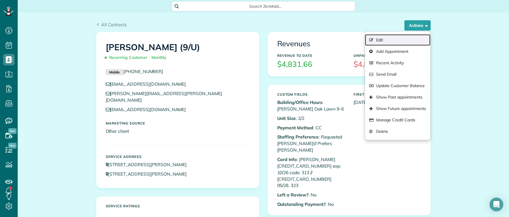
click at [377, 39] on link "Edit" at bounding box center [397, 39] width 65 height 11
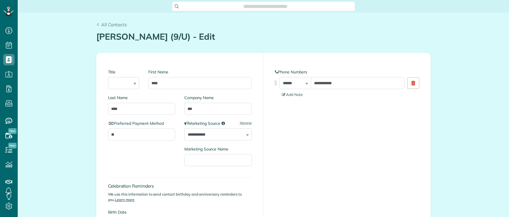
type input "**********"
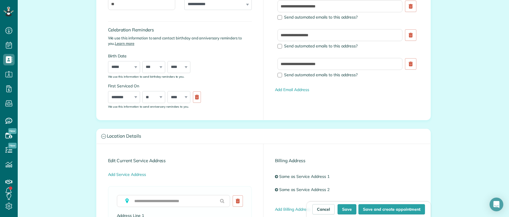
scroll to position [86, 0]
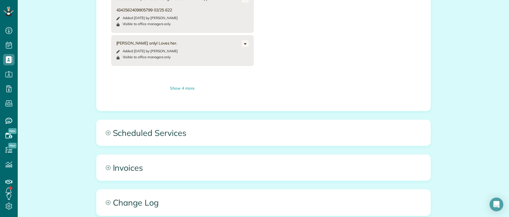
scroll to position [343, 0]
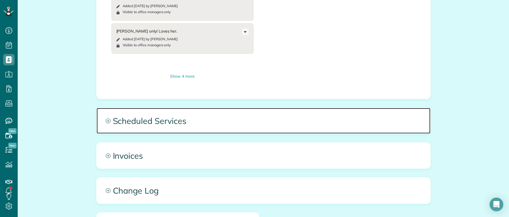
click at [207, 117] on span "Scheduled Services" at bounding box center [264, 121] width 334 height 26
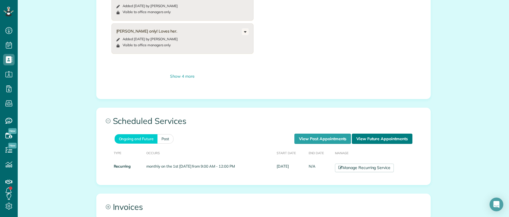
click at [370, 134] on link "View Future Appointments" at bounding box center [382, 139] width 60 height 10
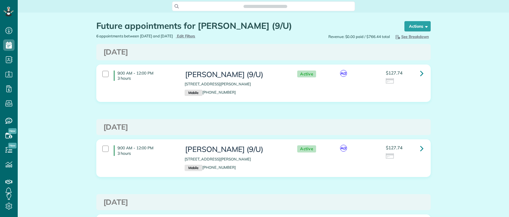
scroll to position [3, 3]
click at [420, 73] on icon at bounding box center [421, 73] width 3 height 10
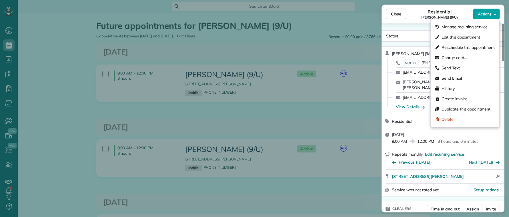
click at [488, 17] on button "Actions" at bounding box center [486, 14] width 27 height 11
click at [459, 37] on span "Edit this appointment" at bounding box center [461, 37] width 39 height 6
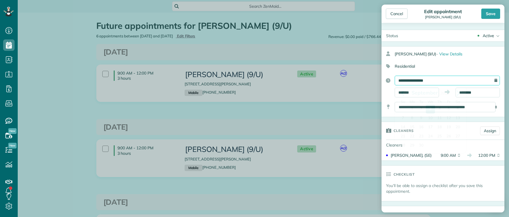
click at [458, 78] on input "**********" at bounding box center [447, 81] width 105 height 10
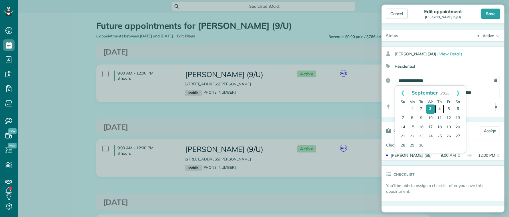
click at [439, 107] on link "4" at bounding box center [439, 109] width 9 height 9
type input "**********"
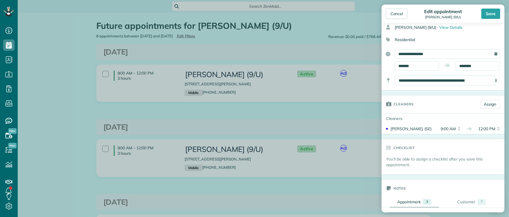
scroll to position [143, 0]
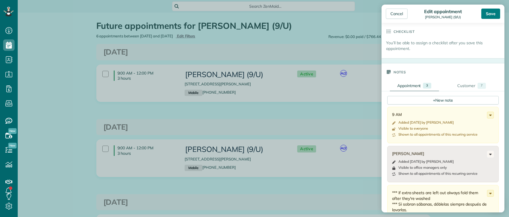
click at [491, 13] on div "Save" at bounding box center [490, 14] width 19 height 10
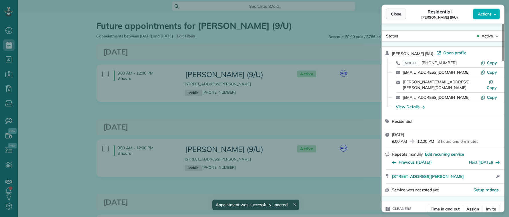
click at [392, 12] on span "Close" at bounding box center [396, 14] width 10 height 6
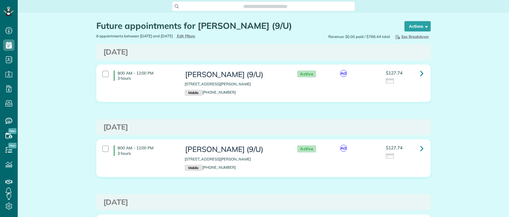
scroll to position [3, 3]
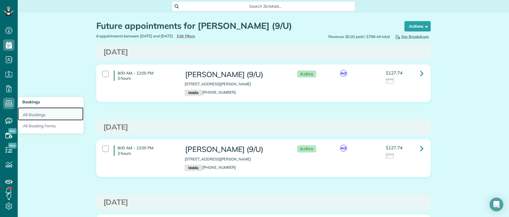
click at [32, 112] on link "All Bookings" at bounding box center [51, 113] width 66 height 13
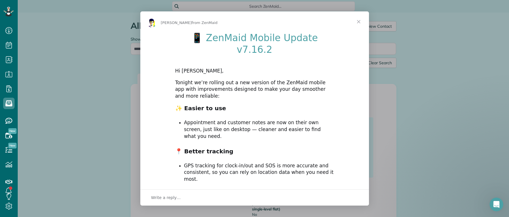
click at [358, 20] on span "Close" at bounding box center [358, 21] width 21 height 21
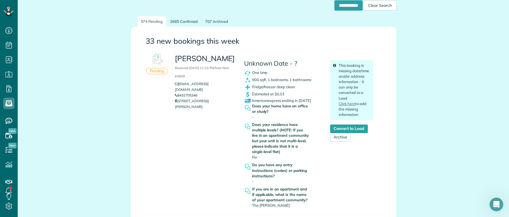
scroll to position [86, 0]
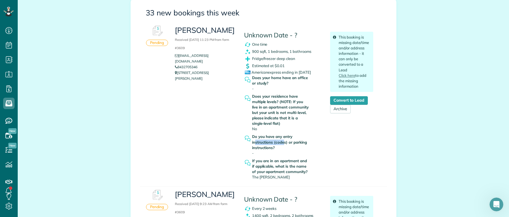
drag, startPoint x: 253, startPoint y: 143, endPoint x: 282, endPoint y: 144, distance: 28.6
click at [282, 144] on strong "Do you have any entry instructions (codes) or parking instructions?" at bounding box center [281, 142] width 58 height 16
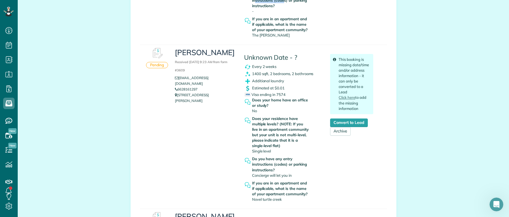
scroll to position [229, 0]
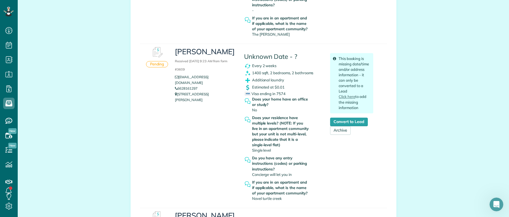
click at [254, 177] on span "Concierge will let you in" at bounding box center [272, 174] width 40 height 5
drag, startPoint x: 250, startPoint y: 158, endPoint x: 279, endPoint y: 167, distance: 30.3
click at [279, 167] on strong "Do you have any entry instructions (codes) or parking instructions?" at bounding box center [281, 163] width 58 height 16
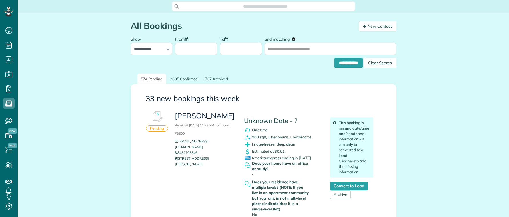
scroll to position [3, 3]
click at [234, 5] on span "Search ZenMaid…" at bounding box center [266, 6] width 174 height 6
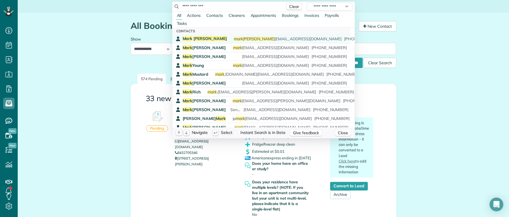
type input "**********"
click at [284, 39] on span "[PERSON_NAME] [EMAIL_ADDRESS][DOMAIN_NAME]" at bounding box center [288, 39] width 108 height 4
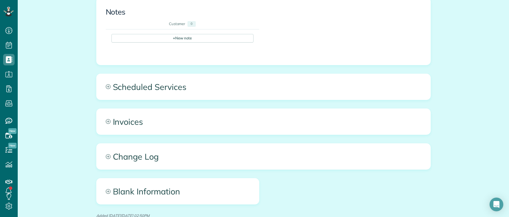
scroll to position [177, 0]
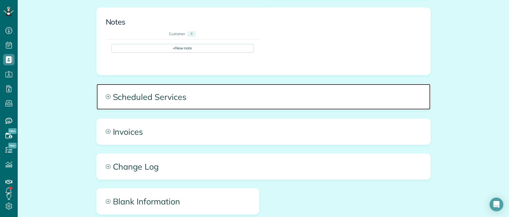
click at [177, 98] on span "Scheduled Services" at bounding box center [264, 97] width 334 height 26
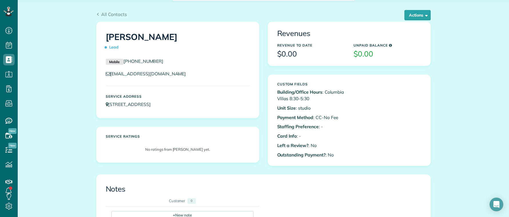
scroll to position [0, 0]
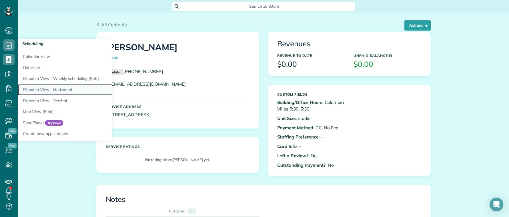
click at [59, 88] on link "Dispatch View - Horizontal" at bounding box center [89, 89] width 143 height 11
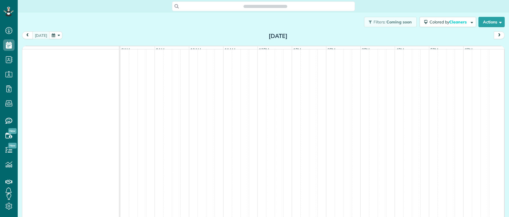
scroll to position [3, 3]
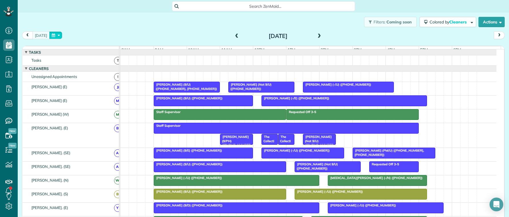
click at [54, 35] on button "button" at bounding box center [55, 35] width 13 height 8
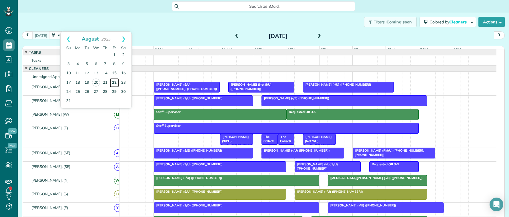
click at [114, 82] on link "22" at bounding box center [114, 82] width 9 height 9
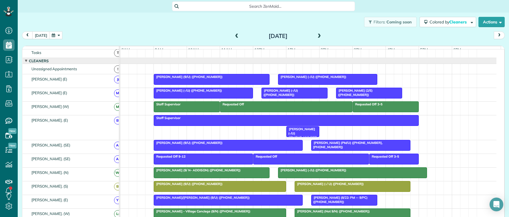
scroll to position [0, 0]
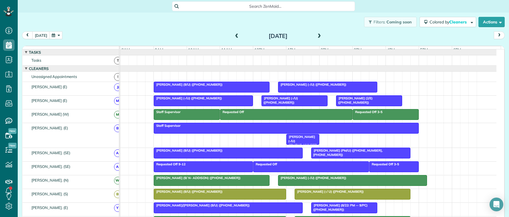
click at [189, 100] on span "Ryan Cook (-/U) (+12142403527)" at bounding box center [187, 98] width 69 height 4
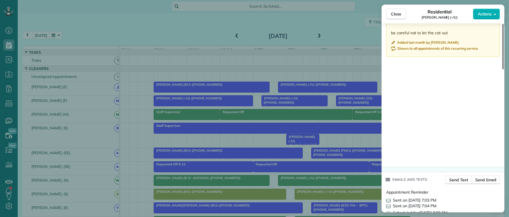
scroll to position [591, 0]
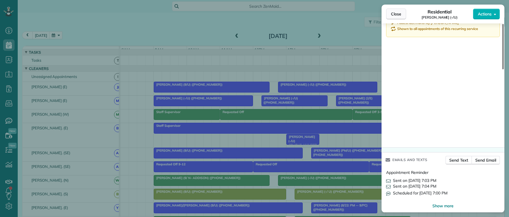
click at [395, 13] on span "Close" at bounding box center [396, 14] width 10 height 6
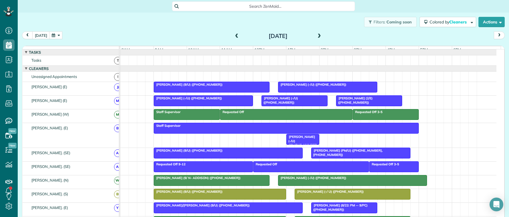
click at [179, 100] on span "[PERSON_NAME] (-/U) ([PHONE_NUMBER])" at bounding box center [187, 98] width 69 height 4
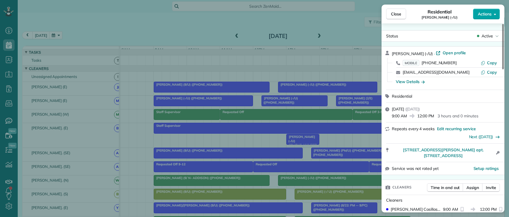
click at [483, 13] on span "Actions" at bounding box center [485, 14] width 14 height 6
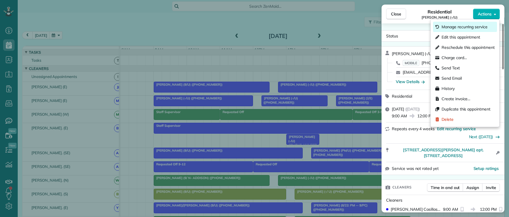
click at [462, 25] on span "Manage recurring service" at bounding box center [465, 27] width 46 height 6
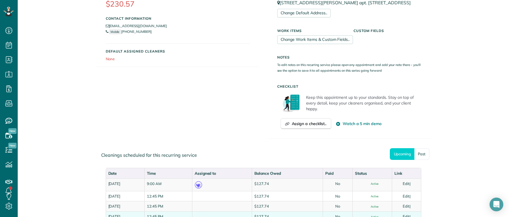
scroll to position [235, 0]
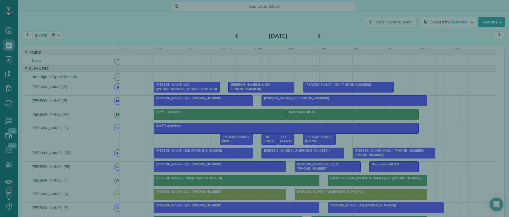
scroll to position [3, 3]
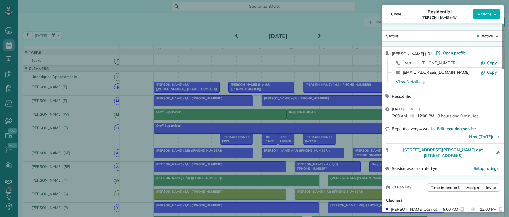
click at [347, 71] on div "Close Residential [PERSON_NAME] (-/U) Actions Status Active [PERSON_NAME] (-/U)…" at bounding box center [254, 108] width 509 height 217
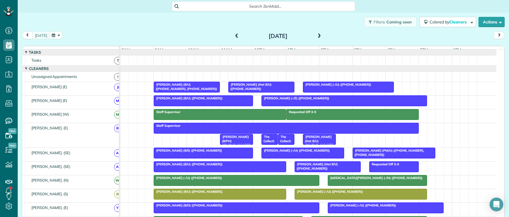
click at [317, 37] on span at bounding box center [319, 36] width 6 height 5
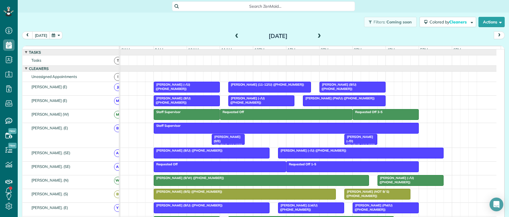
click at [317, 37] on span at bounding box center [319, 36] width 6 height 5
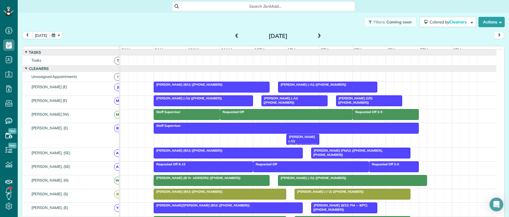
click at [256, 1] on div "Search ZenMaid…" at bounding box center [263, 5] width 183 height 11
click at [252, 5] on span "Search ZenMaid…" at bounding box center [266, 6] width 174 height 6
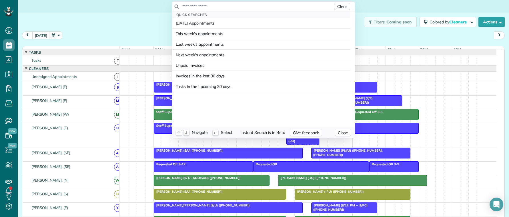
click at [252, 5] on input "text" at bounding box center [257, 6] width 151 height 6
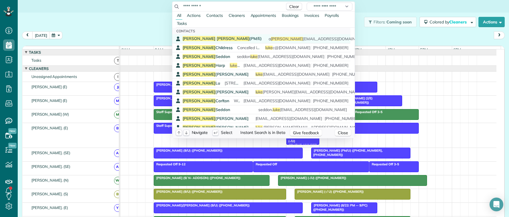
type input "**********"
click at [210, 37] on span "Luke Gossen (PM/E)" at bounding box center [222, 38] width 79 height 5
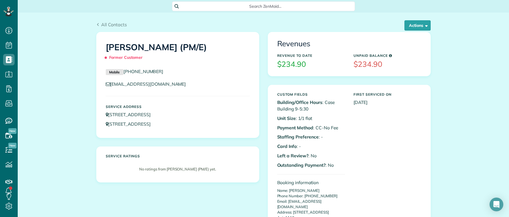
click at [250, 5] on span "Search ZenMaid…" at bounding box center [266, 6] width 174 height 6
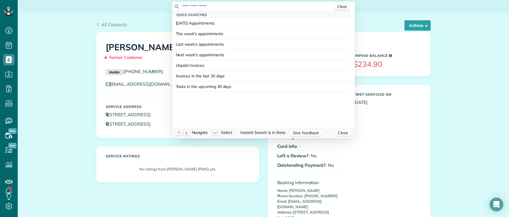
click at [234, 9] on input "text" at bounding box center [257, 6] width 151 height 6
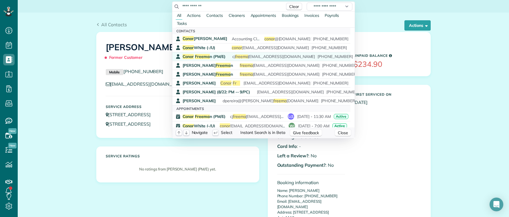
type input "**********"
click at [230, 55] on div "Conor Freema n (PM/E) cj freema n12@gmail.com (952) 769-7693" at bounding box center [266, 56] width 166 height 5
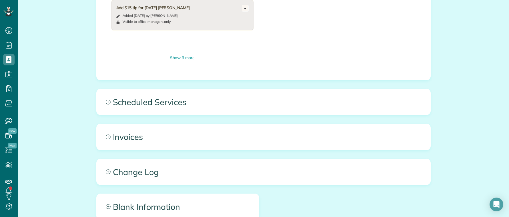
scroll to position [426, 0]
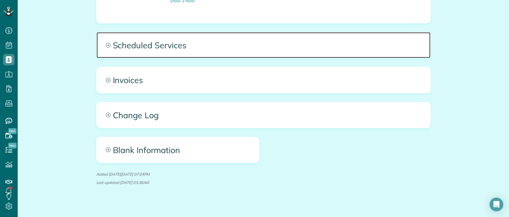
click at [187, 38] on span "Scheduled Services" at bounding box center [264, 45] width 334 height 26
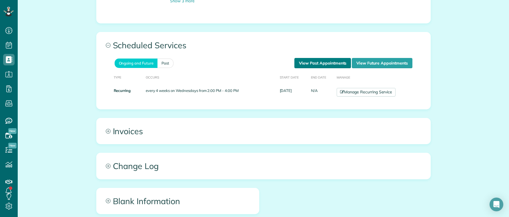
click at [310, 58] on link "View Past Appointments" at bounding box center [322, 63] width 57 height 10
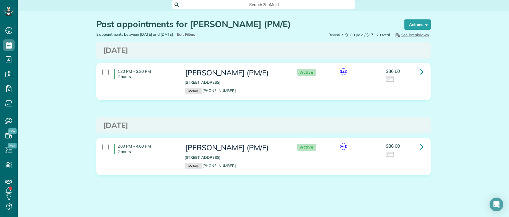
scroll to position [3, 0]
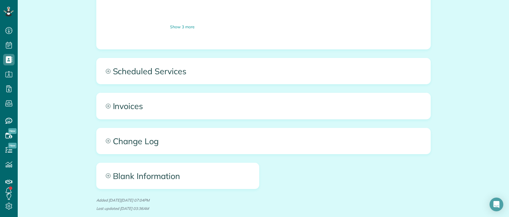
scroll to position [398, 0]
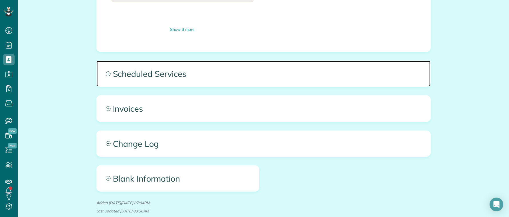
click at [232, 67] on span "Scheduled Services" at bounding box center [264, 74] width 334 height 26
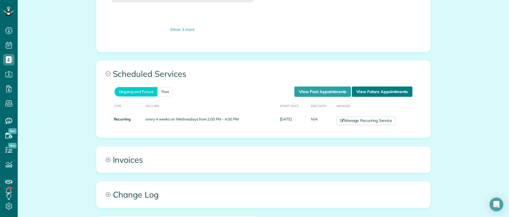
click at [370, 87] on link "View Future Appointments" at bounding box center [382, 92] width 60 height 10
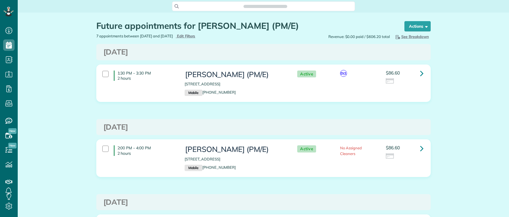
scroll to position [3, 3]
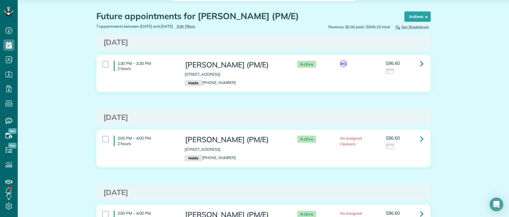
scroll to position [0, 0]
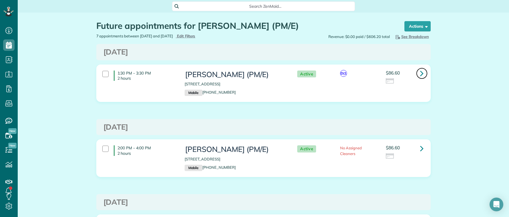
click at [420, 73] on icon at bounding box center [421, 73] width 3 height 10
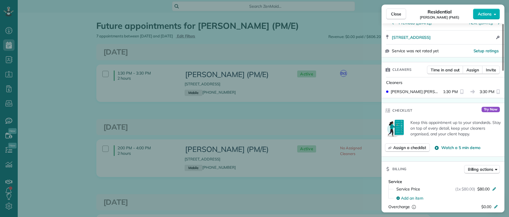
scroll to position [114, 0]
click at [342, 124] on div "Close Residential Conor Freeman (PM/E) Actions Status Active Conor Freeman (PM/…" at bounding box center [254, 108] width 509 height 217
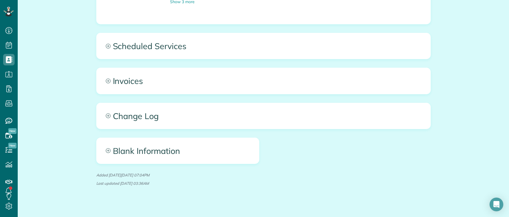
scroll to position [426, 0]
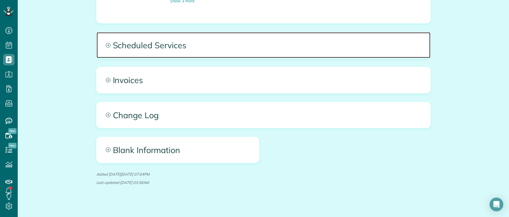
click at [187, 43] on span "Scheduled Services" at bounding box center [264, 45] width 334 height 26
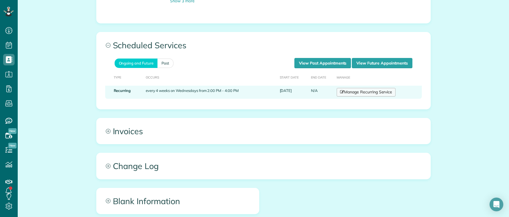
click at [370, 88] on link "Manage Recurring Service" at bounding box center [366, 92] width 59 height 9
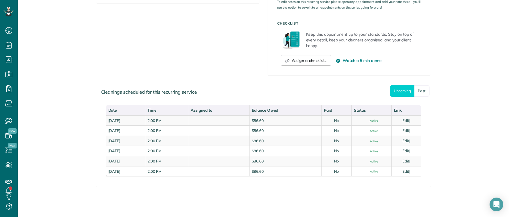
scroll to position [222, 0]
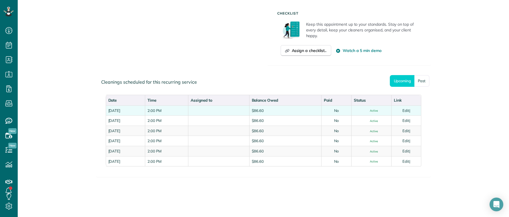
drag, startPoint x: 107, startPoint y: 110, endPoint x: 176, endPoint y: 111, distance: 69.2
click at [145, 111] on td "[DATE]" at bounding box center [125, 110] width 39 height 10
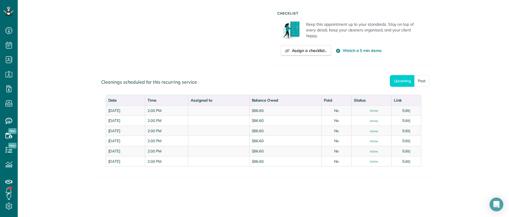
drag, startPoint x: 151, startPoint y: 194, endPoint x: 169, endPoint y: 203, distance: 19.8
click at [152, 194] on div "Manage Recurring Service Actions Cancel Service.. Adjust service frequency.. Ch…" at bounding box center [263, 3] width 343 height 427
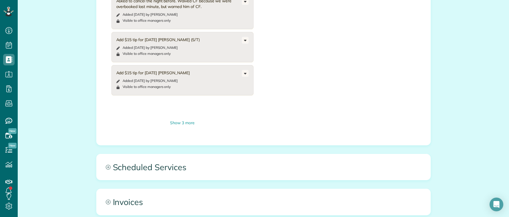
scroll to position [400, 0]
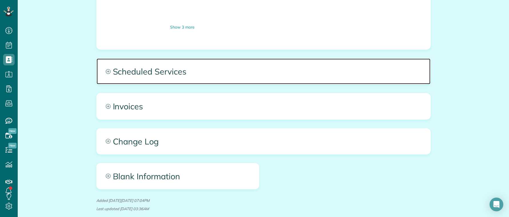
click at [163, 68] on span "Scheduled Services" at bounding box center [264, 72] width 334 height 26
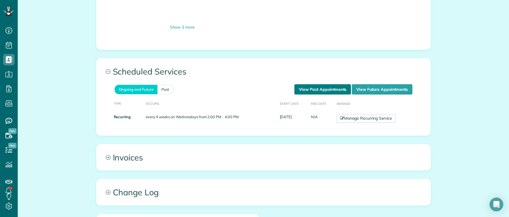
click at [309, 86] on link "View Past Appointments" at bounding box center [322, 89] width 57 height 10
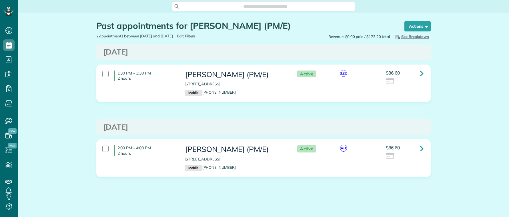
scroll to position [217, 18]
click at [45, 119] on div "Past appointments for [PERSON_NAME] (PM/E) Schedule Changes Actions Create Appo…" at bounding box center [263, 116] width 491 height 207
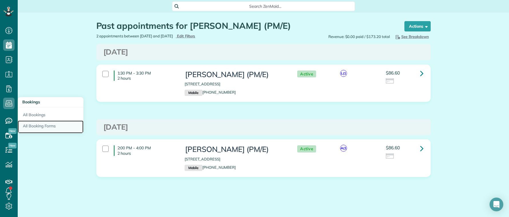
click at [37, 125] on link "All Booking Forms" at bounding box center [51, 127] width 66 height 13
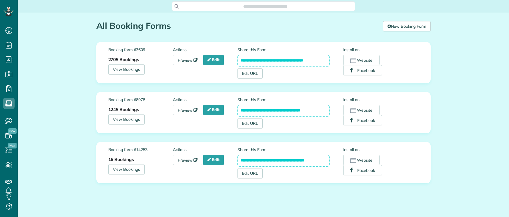
scroll to position [217, 18]
click at [398, 25] on link "New Booking Form" at bounding box center [406, 26] width 47 height 10
click at [37, 10] on div "Search ZenMaid…" at bounding box center [263, 6] width 491 height 10
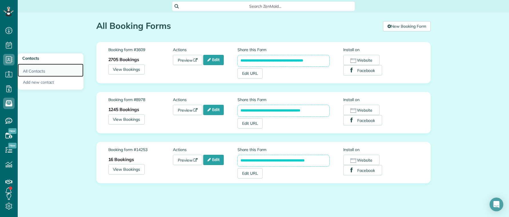
click at [32, 70] on link "All Contacts" at bounding box center [51, 70] width 66 height 13
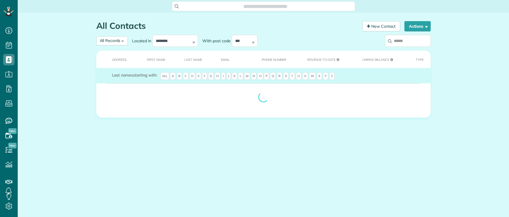
scroll to position [3, 3]
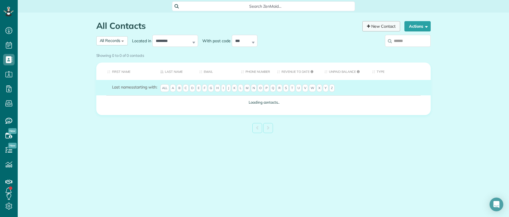
click at [379, 28] on link "New Contact" at bounding box center [381, 26] width 38 height 10
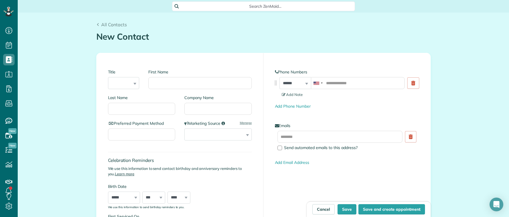
click at [197, 8] on span "Search ZenMaid…" at bounding box center [266, 6] width 174 height 6
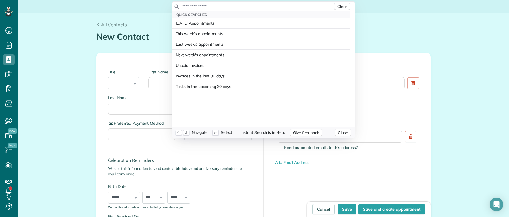
click at [205, 6] on input "text" at bounding box center [257, 6] width 151 height 6
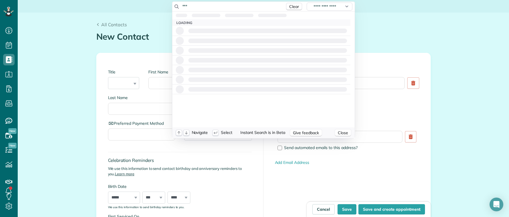
drag, startPoint x: 205, startPoint y: 6, endPoint x: 162, endPoint y: 5, distance: 43.4
click at [162, 5] on html "Dashboard Scheduling Calendar View List View Dispatch View - Weekly scheduling …" at bounding box center [254, 108] width 509 height 217
drag, startPoint x: 195, startPoint y: 6, endPoint x: 155, endPoint y: 7, distance: 40.3
click at [155, 7] on html "Dashboard Scheduling Calendar View List View Dispatch View - Weekly scheduling …" at bounding box center [254, 108] width 509 height 217
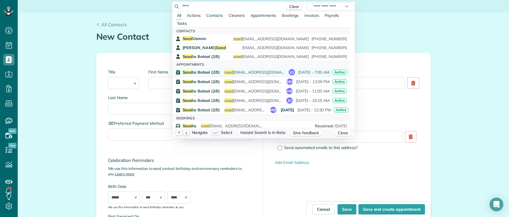
type input "****"
click at [197, 72] on span "Saad ia Batool (2/E)" at bounding box center [201, 72] width 37 height 4
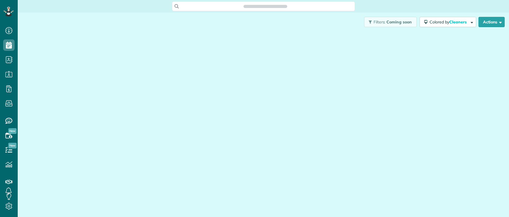
scroll to position [3, 3]
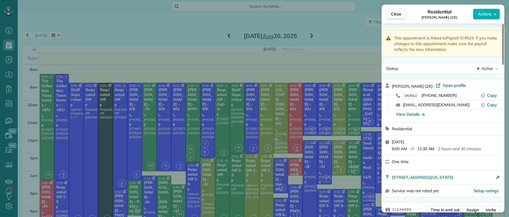
click at [395, 12] on span "Close" at bounding box center [396, 14] width 10 height 6
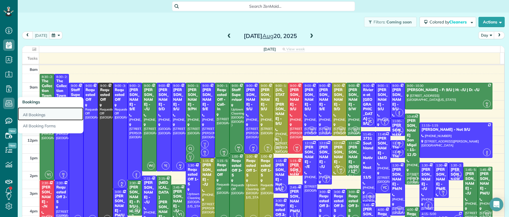
click at [31, 113] on link "All Bookings" at bounding box center [51, 113] width 66 height 13
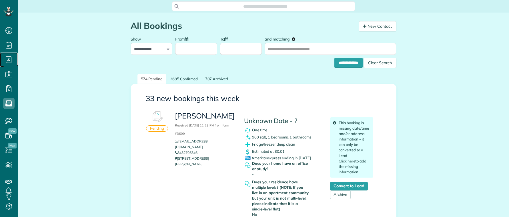
scroll to position [3, 3]
click at [8, 59] on icon at bounding box center [8, 59] width 11 height 11
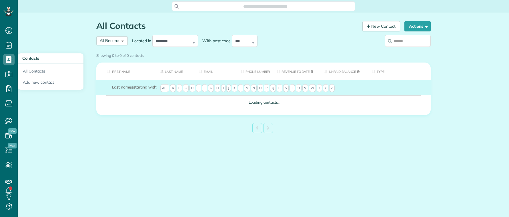
scroll to position [3, 3]
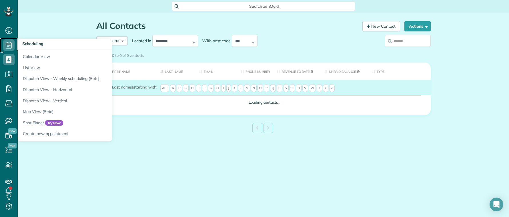
click at [11, 49] on icon at bounding box center [8, 44] width 11 height 11
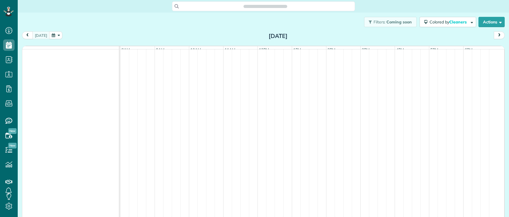
scroll to position [3, 3]
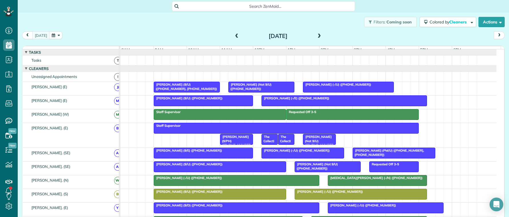
click at [316, 35] on span at bounding box center [319, 36] width 6 height 5
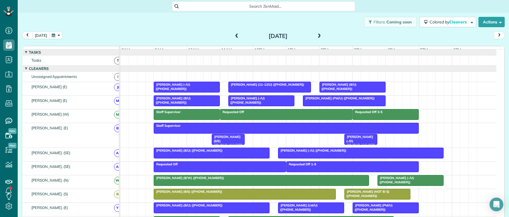
click at [318, 34] on span at bounding box center [319, 36] width 6 height 5
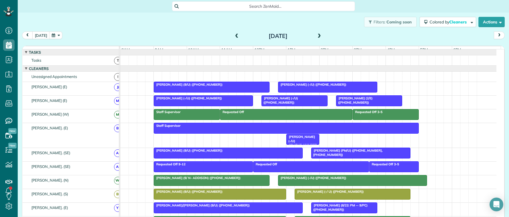
click at [350, 103] on span "[PERSON_NAME] (2/E) ([PHONE_NUMBER])" at bounding box center [354, 100] width 37 height 8
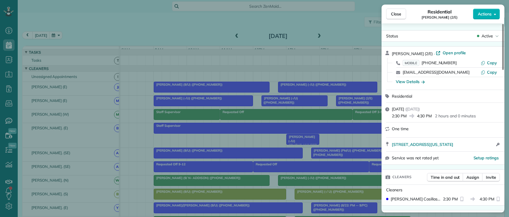
click at [389, 15] on button "Close" at bounding box center [396, 14] width 20 height 11
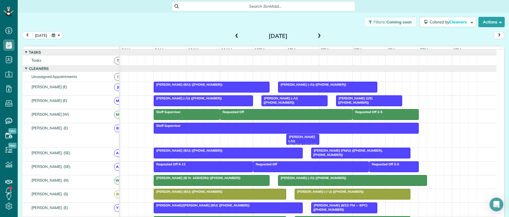
click at [302, 8] on span "Search ZenMaid…" at bounding box center [266, 6] width 174 height 6
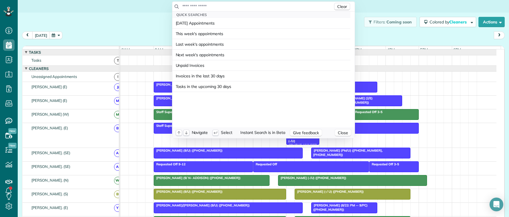
click at [293, 7] on input "text" at bounding box center [257, 6] width 151 height 6
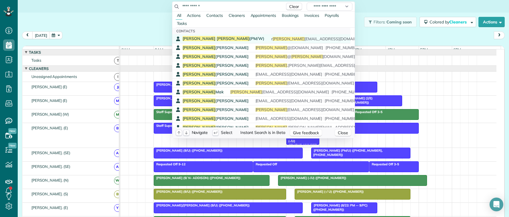
type input "**********"
click at [221, 39] on div "[PERSON_NAME] (PM/W) r [PERSON_NAME] [EMAIL_ADDRESS][DOMAIN_NAME] [PHONE_NUMBER]" at bounding box center [266, 38] width 166 height 5
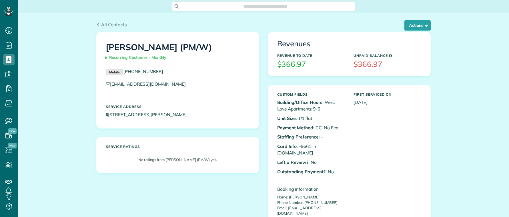
scroll to position [3, 3]
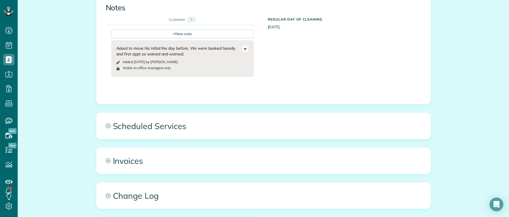
scroll to position [400, 0]
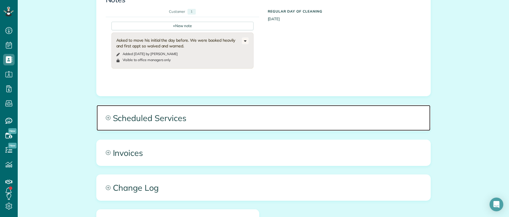
click at [208, 105] on span "Scheduled Services" at bounding box center [264, 118] width 334 height 26
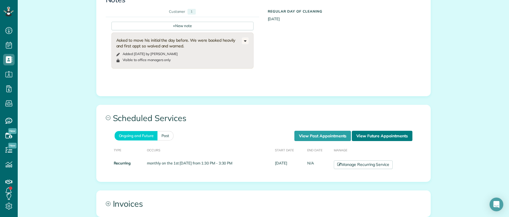
click at [368, 131] on link "View Future Appointments" at bounding box center [382, 136] width 60 height 10
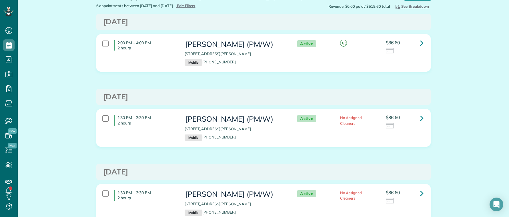
scroll to position [29, 0]
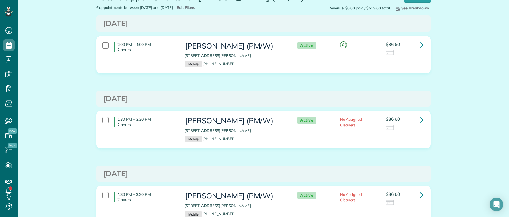
click at [417, 45] on link at bounding box center [421, 44] width 11 height 11
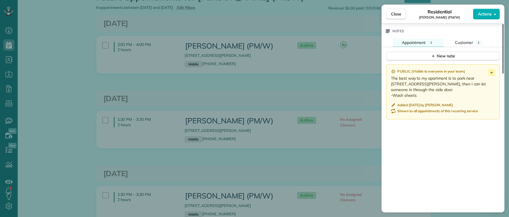
scroll to position [467, 0]
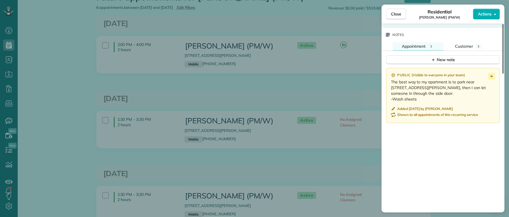
click at [62, 40] on div "Close Residential [PERSON_NAME] (PM/W) Actions Status Active [PERSON_NAME] (PM/…" at bounding box center [254, 108] width 509 height 217
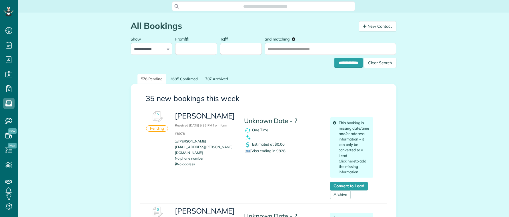
scroll to position [3, 3]
click at [140, 160] on div "Pending Brent Viar Received August 20, 2025 5:36 PM from form #8978 brent.viar@…" at bounding box center [263, 155] width 247 height 95
drag, startPoint x: 175, startPoint y: 117, endPoint x: 215, endPoint y: 117, distance: 40.3
click at [215, 117] on h3 "Brent Viar Received August 20, 2025 5:36 PM from form #8978" at bounding box center [205, 124] width 60 height 25
copy h3 "Brent Viar"
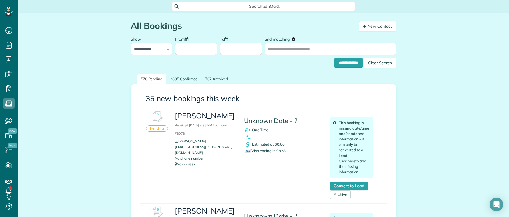
click at [249, 9] on div "Search ZenMaid…" at bounding box center [263, 6] width 183 height 10
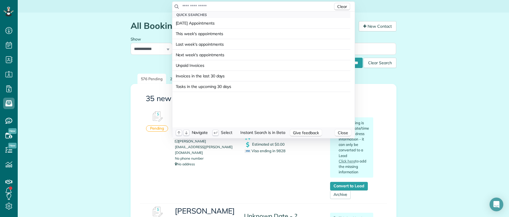
click at [248, 7] on input "text" at bounding box center [257, 6] width 151 height 6
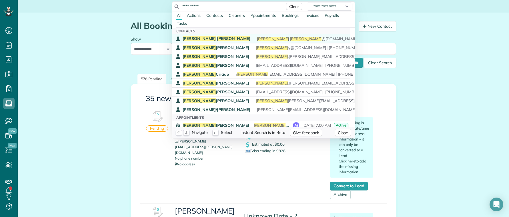
type input "**********"
click at [217, 38] on span "Viar" at bounding box center [233, 38] width 33 height 5
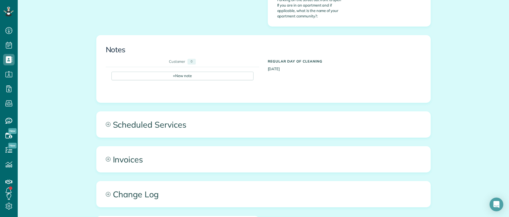
scroll to position [314, 0]
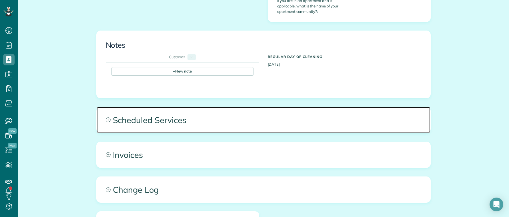
click at [208, 107] on span "Scheduled Services" at bounding box center [264, 120] width 334 height 26
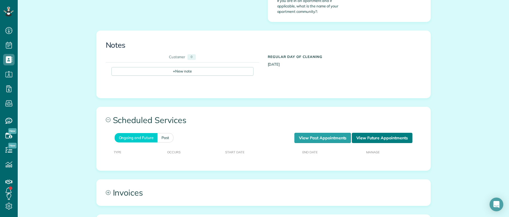
click at [365, 133] on link "View Future Appointments" at bounding box center [382, 138] width 60 height 10
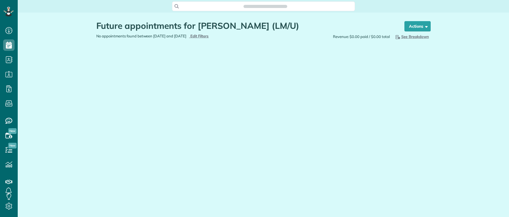
scroll to position [3, 3]
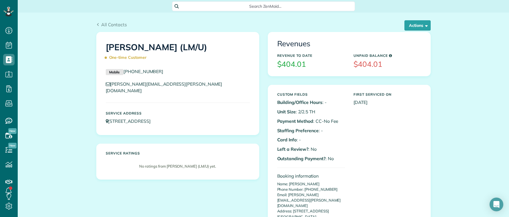
drag, startPoint x: 154, startPoint y: 71, endPoint x: 120, endPoint y: 69, distance: 34.1
click at [120, 69] on p "Mobile [PHONE_NUMBER]" at bounding box center [178, 71] width 144 height 7
copy link "[PHONE_NUMBER]"
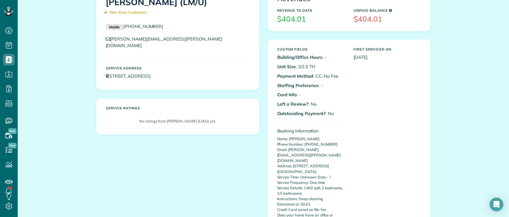
scroll to position [57, 0]
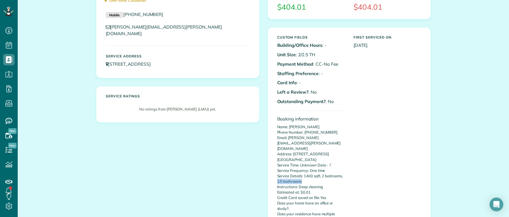
drag, startPoint x: 274, startPoint y: 171, endPoint x: 320, endPoint y: 171, distance: 45.4
click at [320, 171] on div "Custom Fields Building/Office Hours : - Unit Size : 2/2.5 TH Payment Method : C…" at bounding box center [311, 154] width 76 height 242
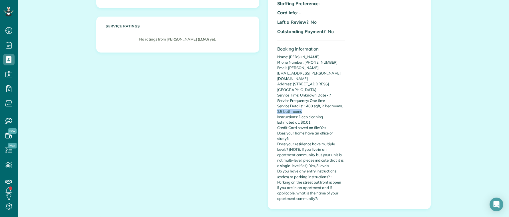
scroll to position [143, 0]
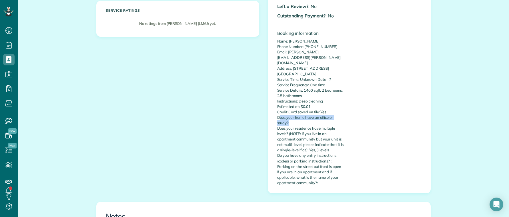
drag, startPoint x: 276, startPoint y: 107, endPoint x: 290, endPoint y: 112, distance: 14.2
click at [290, 112] on p "Name: Brent Viar Phone Number: 7209354261 Email: brent.viar@gmail.com Address: …" at bounding box center [311, 112] width 68 height 147
click at [298, 122] on p "Name: Brent Viar Phone Number: 7209354261 Email: brent.viar@gmail.com Address: …" at bounding box center [311, 112] width 68 height 147
drag, startPoint x: 280, startPoint y: 122, endPoint x: 302, endPoint y: 126, distance: 22.4
click at [302, 126] on p "Name: Brent Viar Phone Number: 7209354261 Email: brent.viar@gmail.com Address: …" at bounding box center [311, 112] width 68 height 147
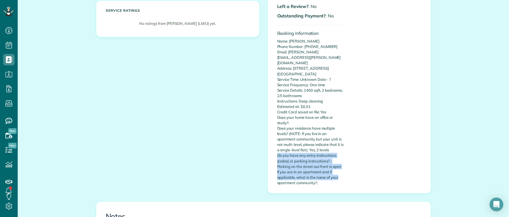
drag, startPoint x: 275, startPoint y: 144, endPoint x: 326, endPoint y: 160, distance: 53.3
click at [346, 168] on div "Custom Fields Building/Office Hours : - Unit Size : 2/2.5 TH Payment Method : C…" at bounding box center [311, 68] width 76 height 242
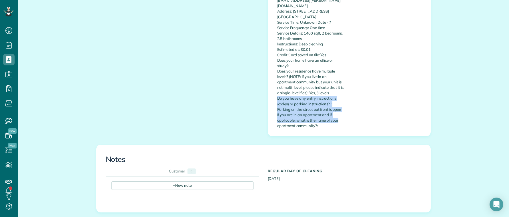
scroll to position [372, 0]
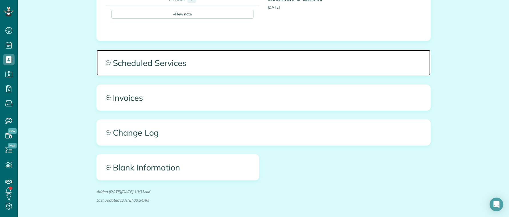
click at [179, 50] on span "Scheduled Services" at bounding box center [264, 63] width 334 height 26
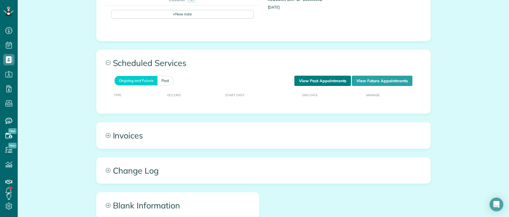
click at [322, 76] on link "View Past Appointments" at bounding box center [322, 81] width 57 height 10
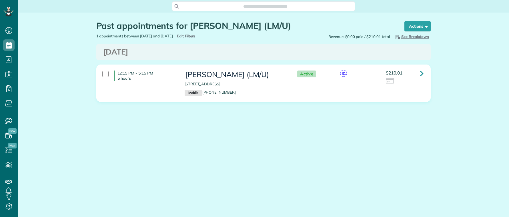
scroll to position [3, 3]
click at [44, 12] on div "Search ZenMaid…" at bounding box center [263, 6] width 491 height 13
click at [125, 149] on main "Search ZenMaid… Past appointments for [PERSON_NAME] (LM/U) Schedule Changes Act…" at bounding box center [263, 108] width 491 height 217
drag, startPoint x: 140, startPoint y: 73, endPoint x: 166, endPoint y: 75, distance: 26.1
click at [166, 75] on h4 "12:15 PM - 5:15 PM 5 hours" at bounding box center [145, 76] width 62 height 10
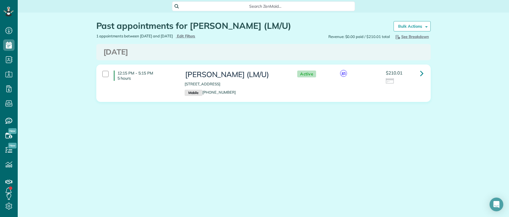
click at [148, 84] on div "12:15 PM - 5:15 PM 5 hours Brent Viar (LM/U) 2220 Alterbrook Ln Dallas TX 75219…" at bounding box center [263, 83] width 330 height 31
drag, startPoint x: 41, startPoint y: 122, endPoint x: 65, endPoint y: 106, distance: 28.9
click at [42, 122] on div "Past appointments for Brent Viar (LM/U) Schedule Changes Actions Create Appoint…" at bounding box center [263, 79] width 491 height 132
click at [412, 25] on button "Actions" at bounding box center [417, 26] width 26 height 10
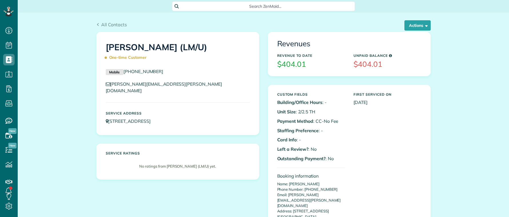
scroll to position [3, 3]
drag, startPoint x: 75, startPoint y: 123, endPoint x: 76, endPoint y: 105, distance: 18.0
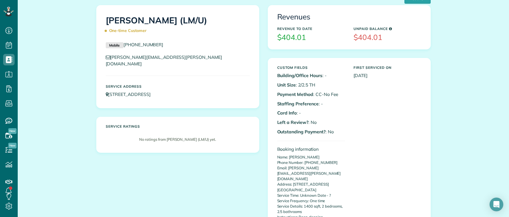
scroll to position [29, 0]
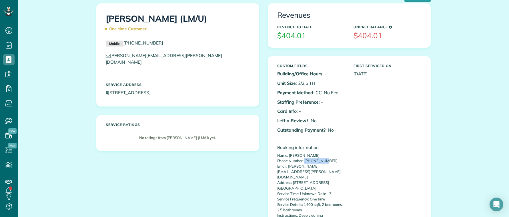
copy p "7209354261"
drag, startPoint x: 331, startPoint y: 161, endPoint x: 303, endPoint y: 161, distance: 27.7
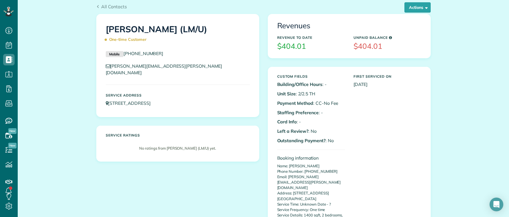
scroll to position [0, 0]
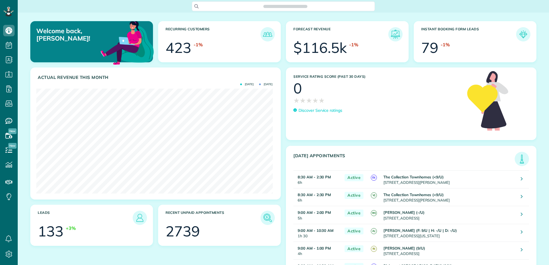
scroll to position [105, 236]
click at [225, 7] on span "Search ZenMaid…" at bounding box center [285, 6] width 174 height 6
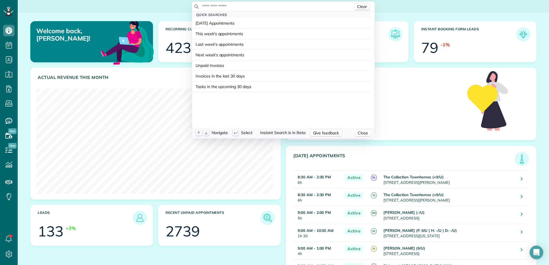
click at [224, 6] on input "text" at bounding box center [277, 6] width 151 height 6
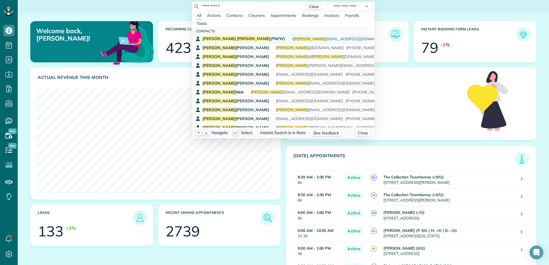
type input "**********"
click at [240, 39] on div "Ryan Valdez (PM/W) r valdez 002@gmail.com (832) 858-3884" at bounding box center [285, 38] width 166 height 5
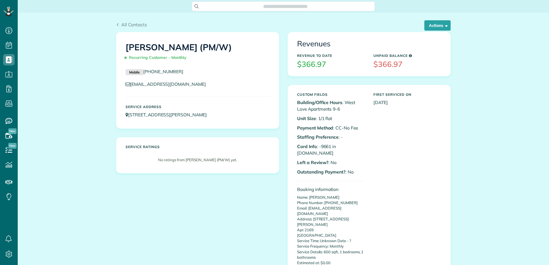
scroll to position [3, 3]
click at [437, 27] on button "Actions" at bounding box center [437, 25] width 26 height 10
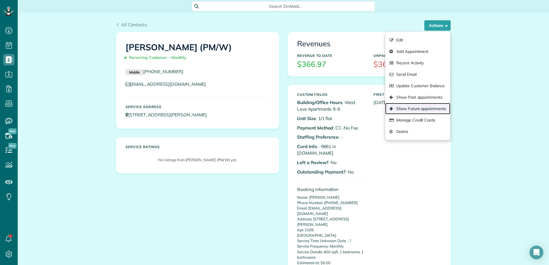
click at [413, 107] on link "Show Future appointments" at bounding box center [417, 108] width 65 height 11
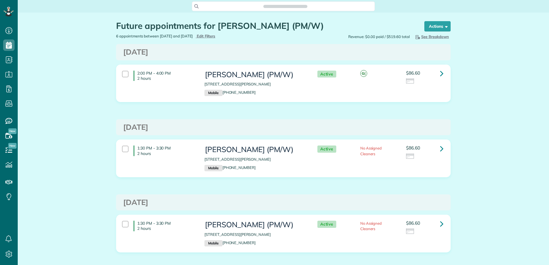
scroll to position [3, 3]
click at [440, 75] on icon at bounding box center [441, 73] width 3 height 10
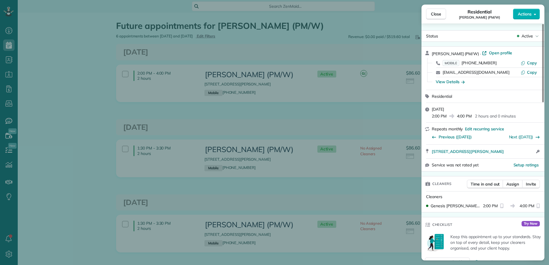
click at [444, 109] on span "Tuesday, September 02, 2025" at bounding box center [438, 109] width 12 height 5
click at [529, 17] on button "Actions" at bounding box center [526, 14] width 27 height 11
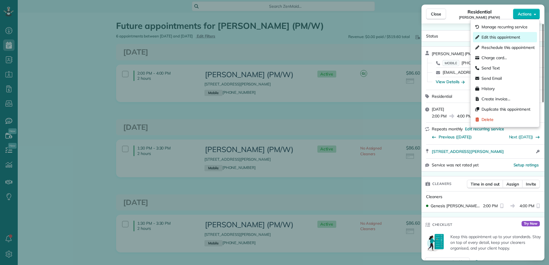
click at [495, 37] on span "Edit this appointment" at bounding box center [500, 37] width 39 height 6
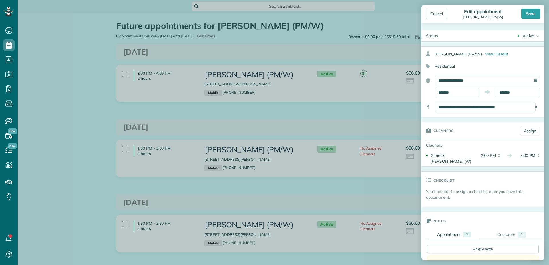
click at [526, 37] on div "Active" at bounding box center [527, 36] width 11 height 6
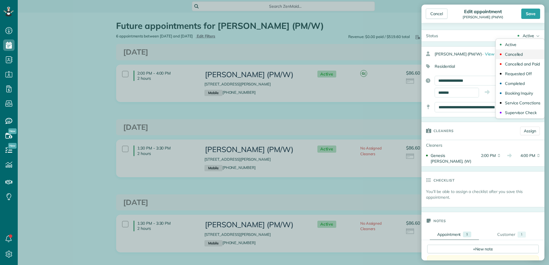
click at [512, 53] on div "Cancelled" at bounding box center [514, 54] width 18 height 4
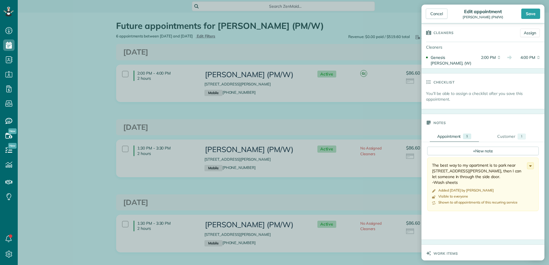
scroll to position [114, 0]
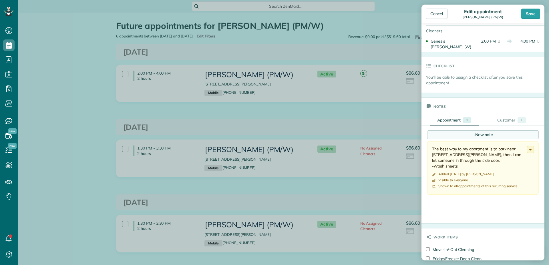
click at [482, 130] on div "+ New note" at bounding box center [482, 134] width 111 height 9
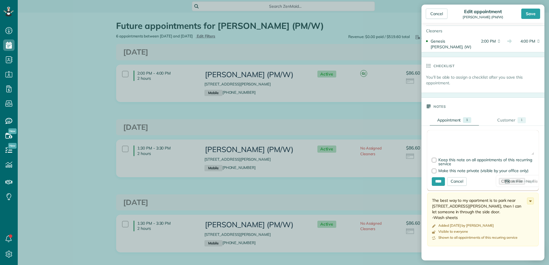
click at [442, 135] on textarea at bounding box center [483, 145] width 102 height 20
click at [435, 169] on div at bounding box center [434, 171] width 5 height 5
click at [439, 135] on textarea at bounding box center [483, 145] width 102 height 20
type textarea "**********"
click at [435, 177] on input "****" at bounding box center [438, 181] width 13 height 9
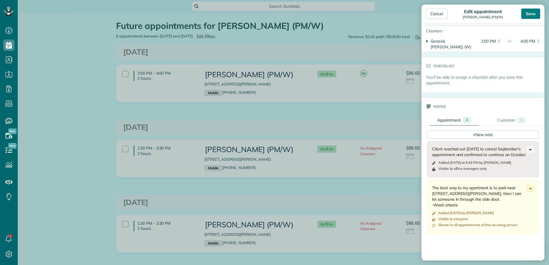
click at [534, 15] on div "Save" at bounding box center [530, 14] width 19 height 10
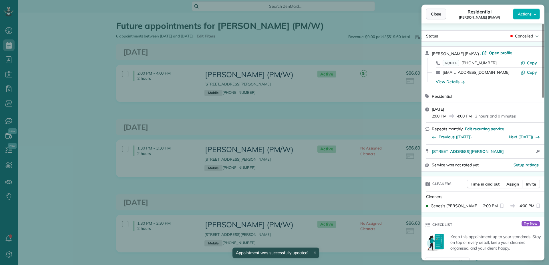
click at [433, 13] on span "Close" at bounding box center [436, 14] width 10 height 6
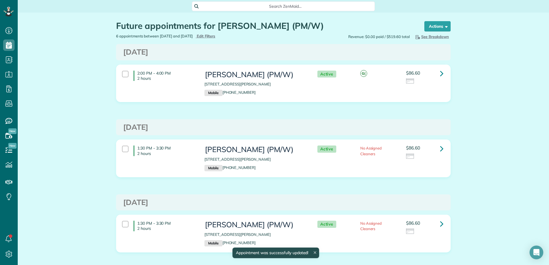
click at [491, 97] on div "Future appointments for Ryan Valdez (PM/W) the List View [2 min] Schedule Chang…" at bounding box center [283, 267] width 531 height 508
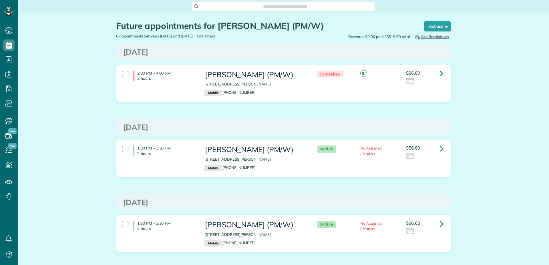
scroll to position [3, 3]
